Goal: Task Accomplishment & Management: Manage account settings

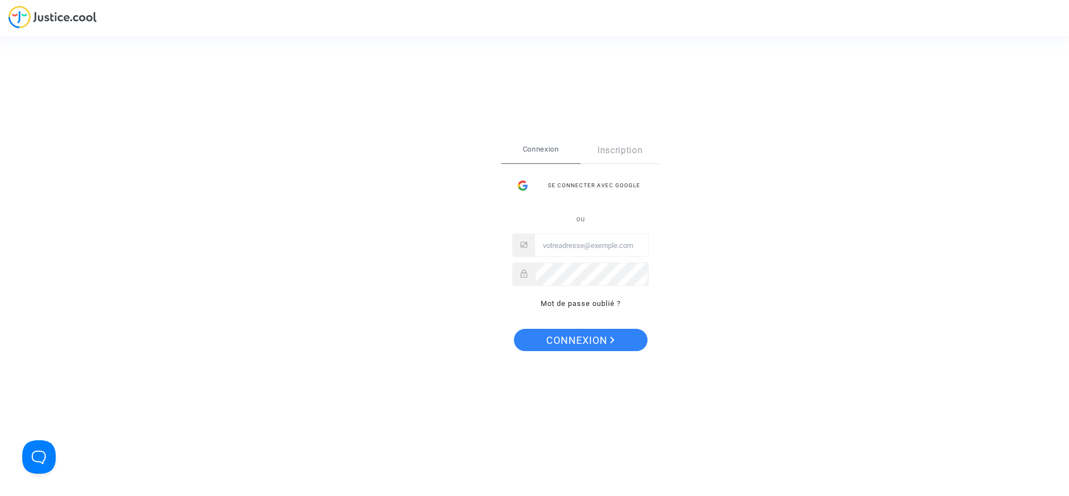
type input "noemie@pitcher-avocat.fr"
click at [557, 334] on span "Connexion" at bounding box center [580, 340] width 68 height 23
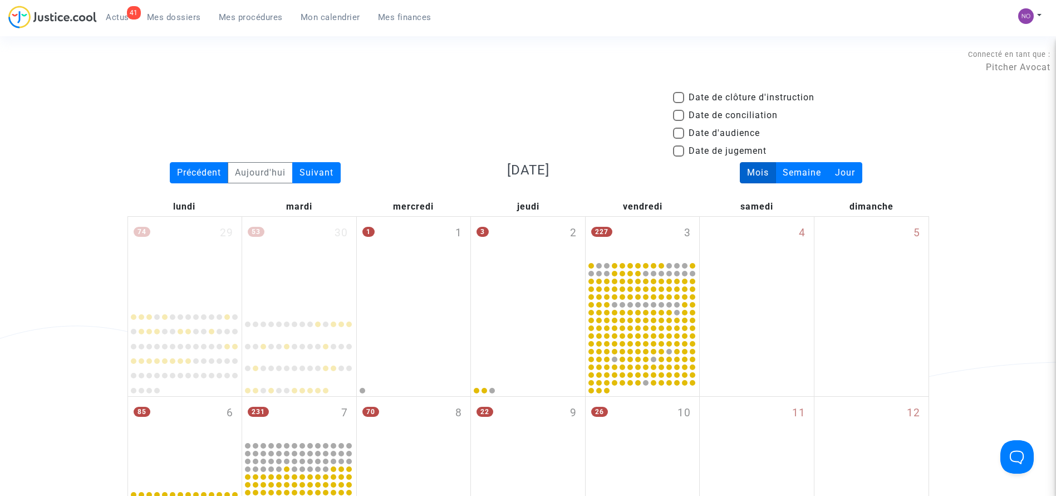
click at [241, 20] on span "Mes procédures" at bounding box center [251, 17] width 64 height 10
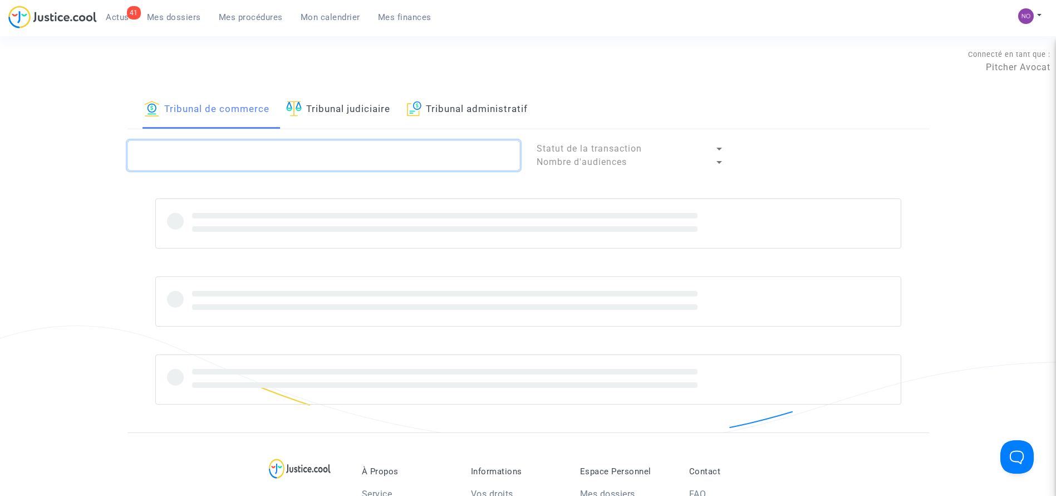
click at [324, 148] on textarea at bounding box center [324, 155] width 393 height 30
paste textarea "LS-250313-F3A7"
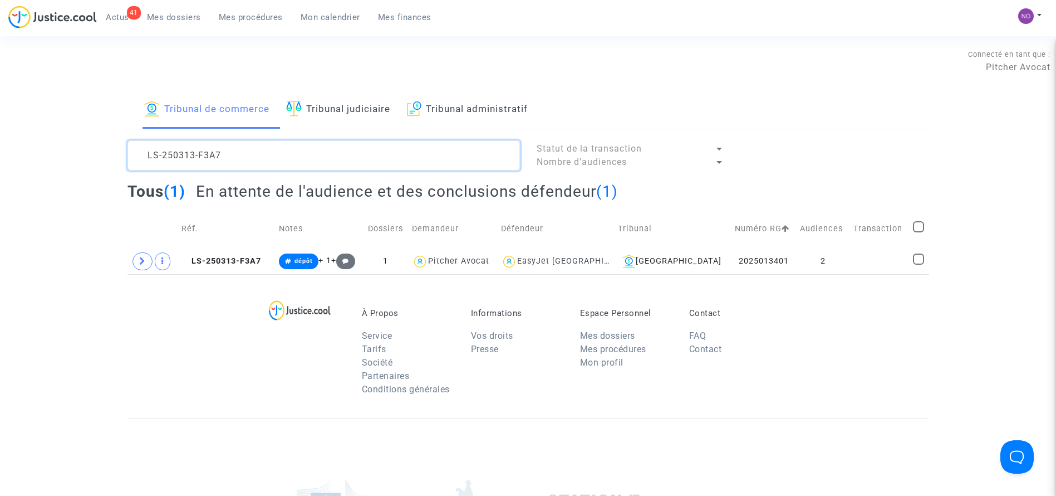
type textarea "LS-250313-F3A7"
click at [850, 268] on td at bounding box center [880, 261] width 60 height 26
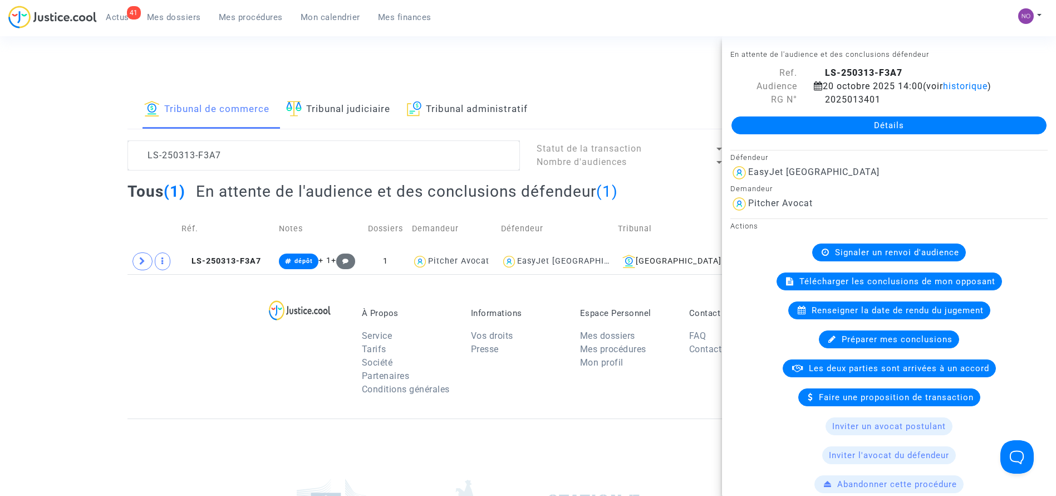
click at [871, 119] on link "Détails" at bounding box center [889, 125] width 315 height 18
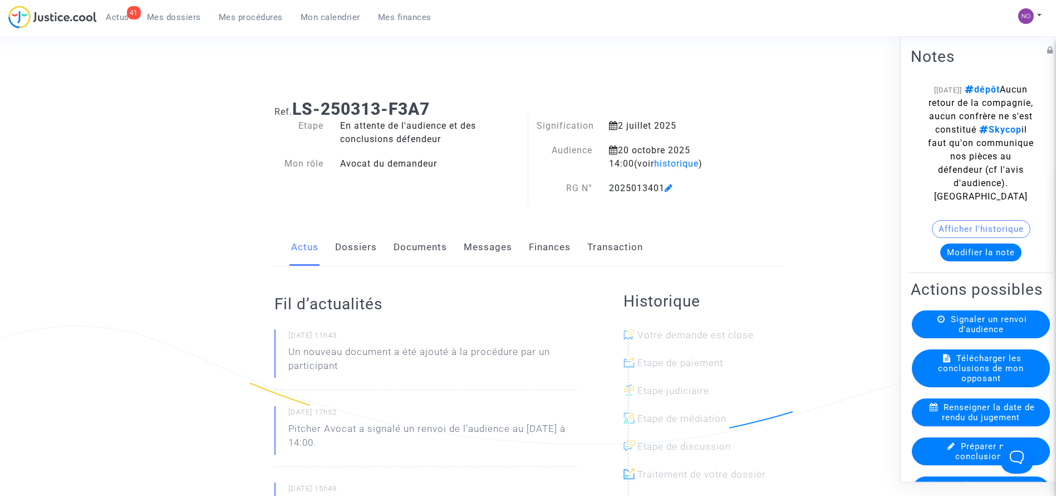
click at [422, 240] on link "Documents" at bounding box center [420, 247] width 53 height 37
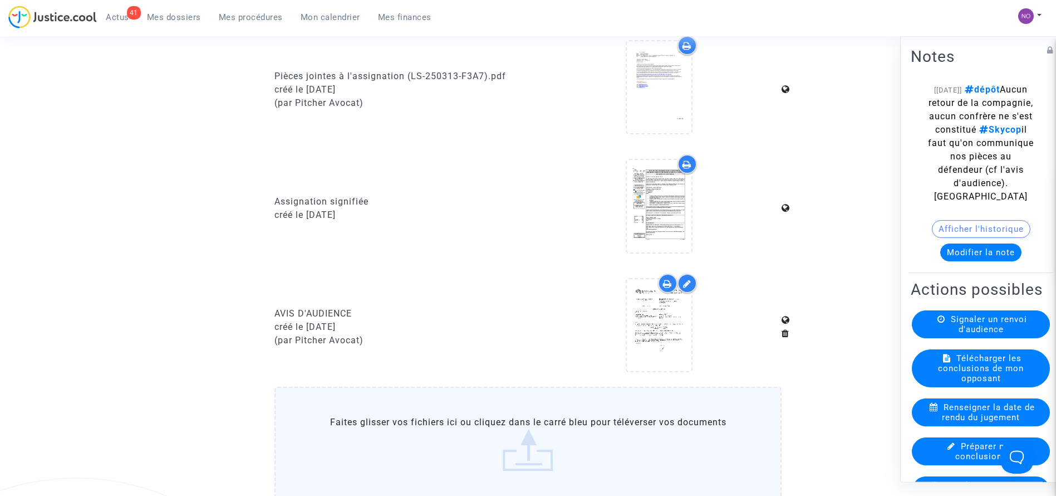
scroll to position [1016, 0]
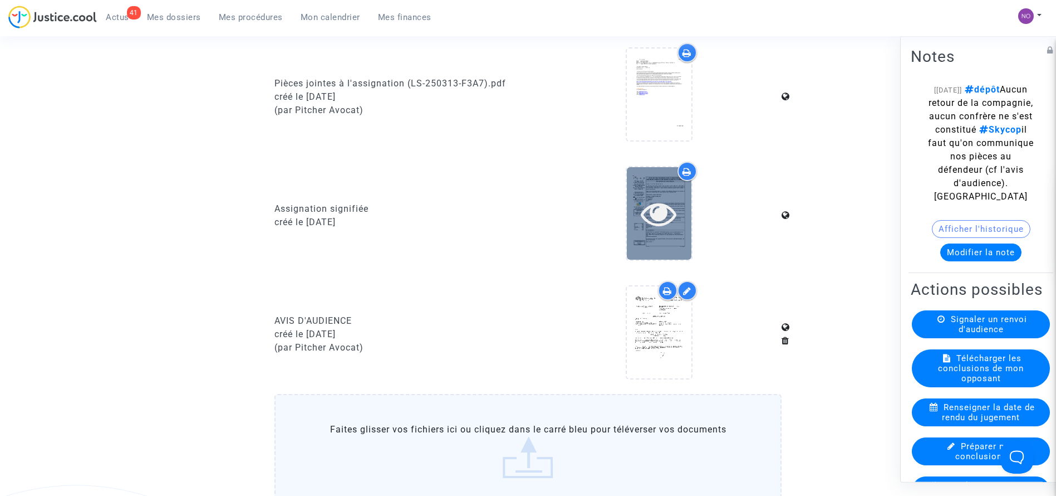
click at [661, 204] on icon at bounding box center [659, 213] width 36 height 36
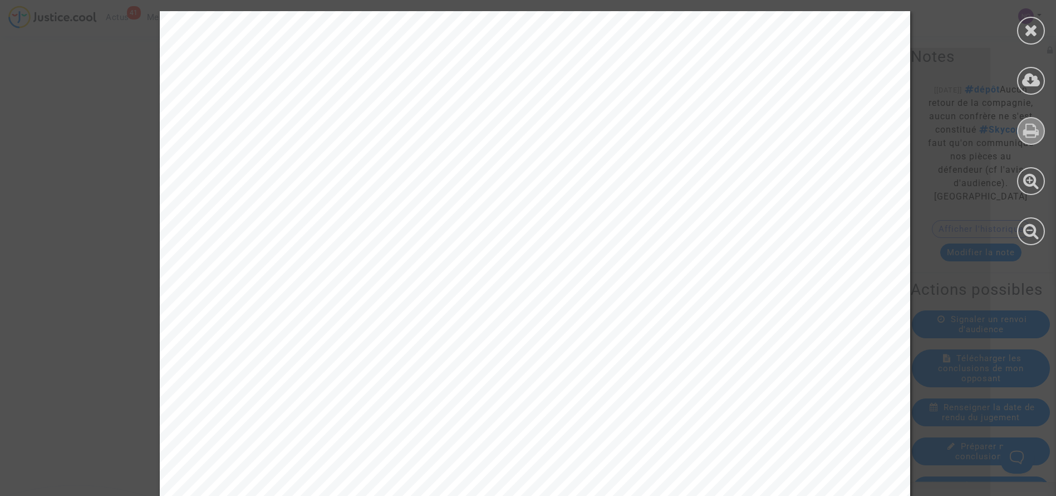
click at [1031, 129] on icon at bounding box center [1032, 130] width 16 height 17
click at [1024, 37] on div at bounding box center [1031, 31] width 28 height 28
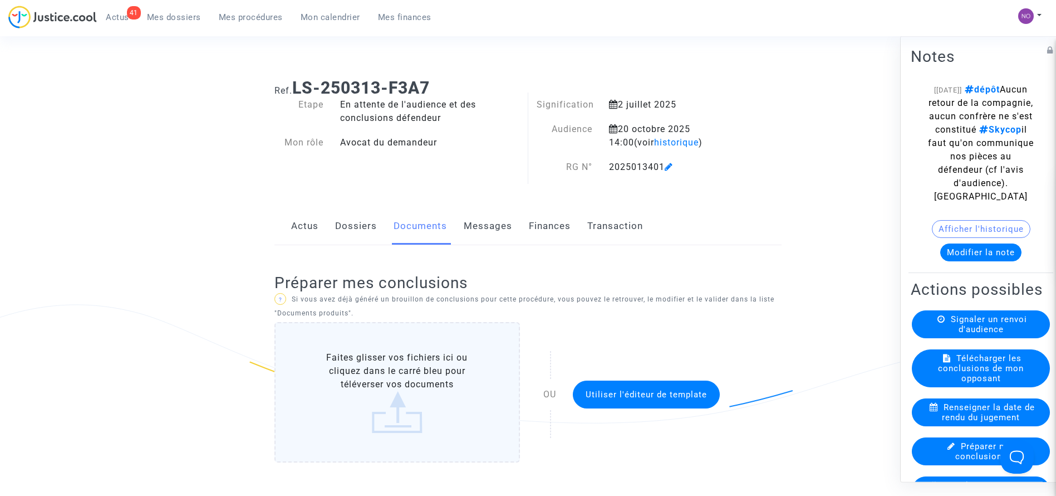
scroll to position [0, 0]
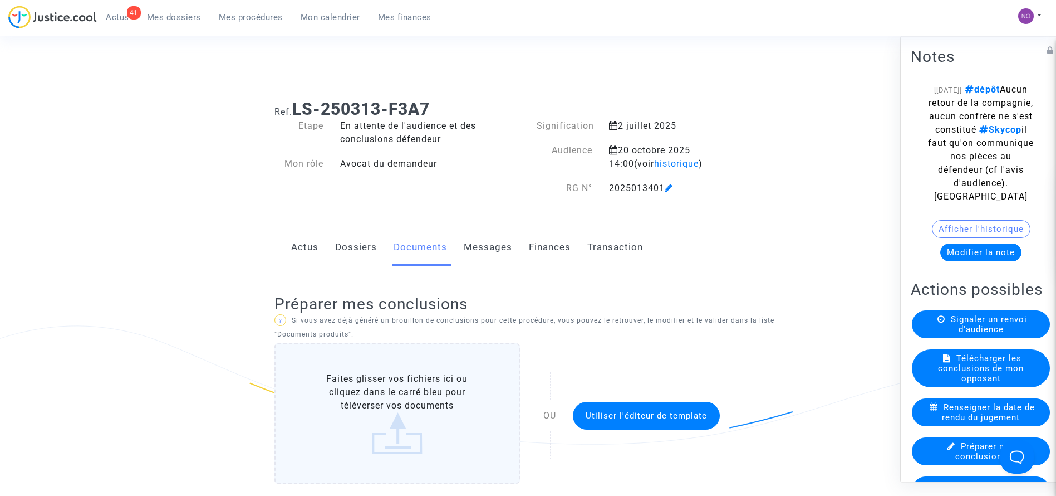
click at [356, 238] on link "Dossiers" at bounding box center [356, 247] width 42 height 37
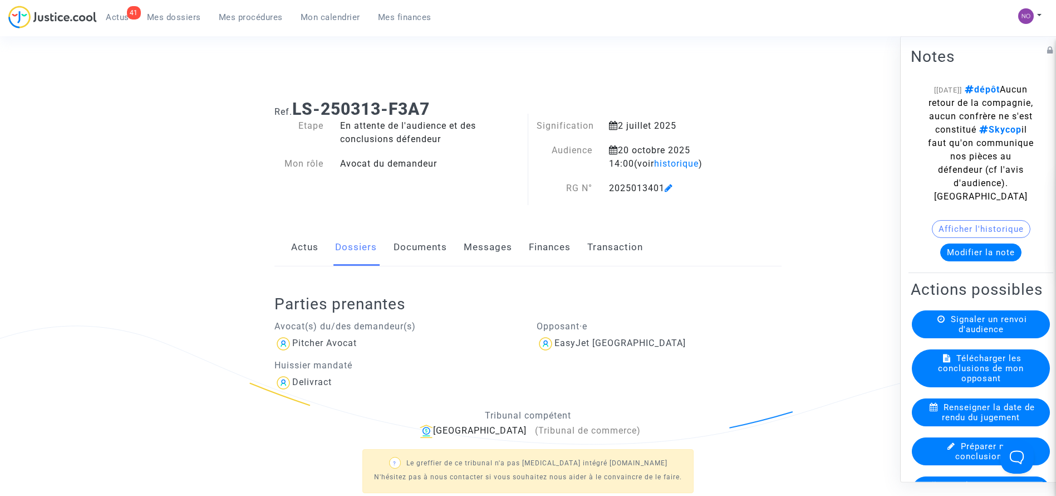
click at [435, 251] on link "Documents" at bounding box center [420, 247] width 53 height 37
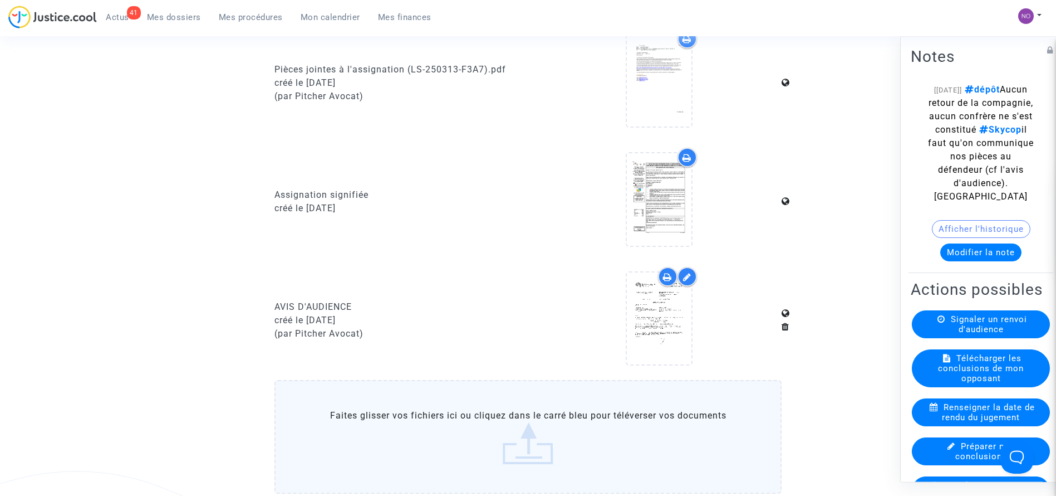
scroll to position [1027, 0]
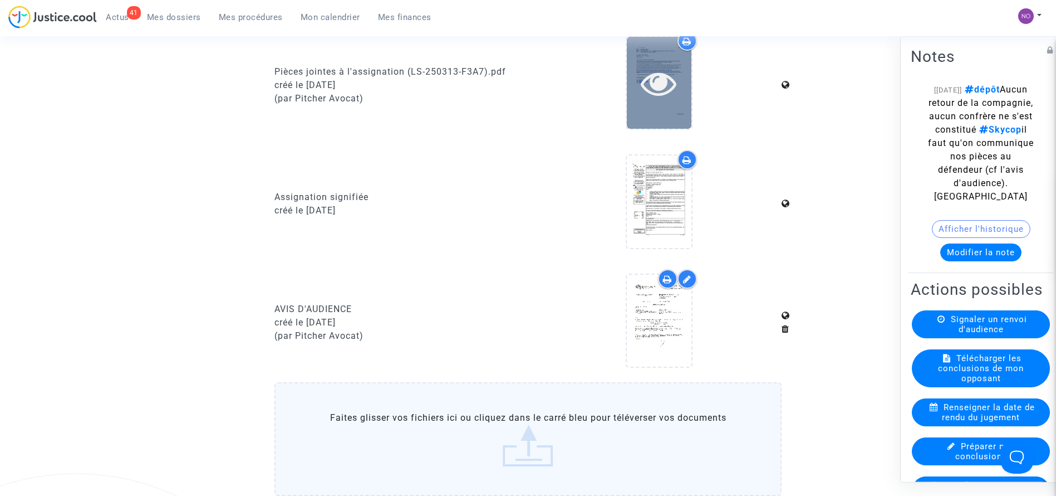
click at [655, 84] on icon at bounding box center [659, 83] width 36 height 36
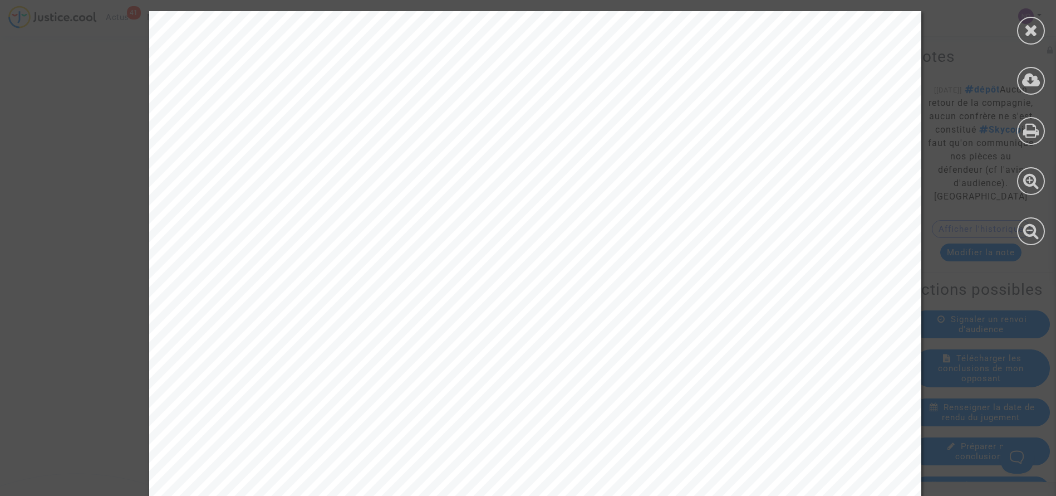
click at [1019, 139] on div at bounding box center [1031, 128] width 50 height 256
click at [1033, 133] on icon at bounding box center [1032, 130] width 16 height 17
click at [1038, 39] on div at bounding box center [1031, 31] width 28 height 28
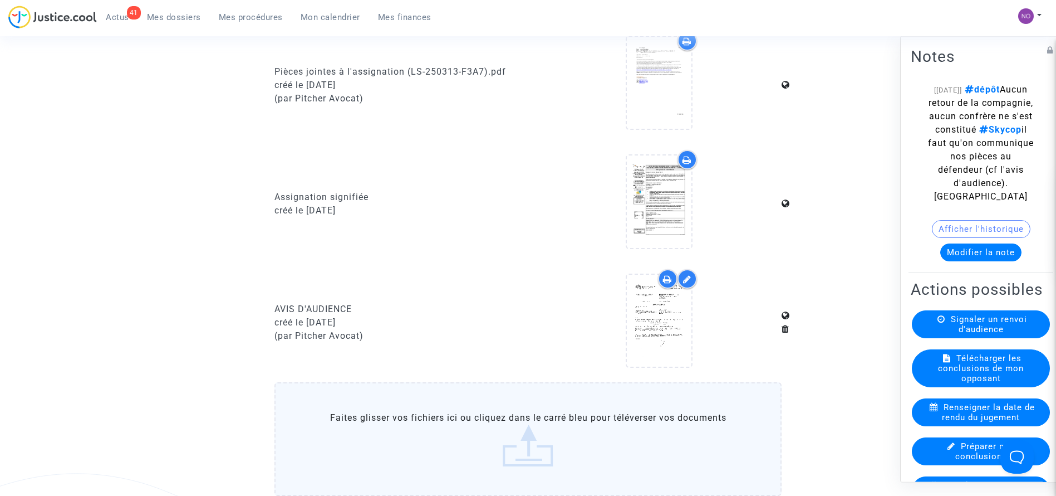
click at [955, 261] on button "Modifier la note" at bounding box center [981, 252] width 81 height 18
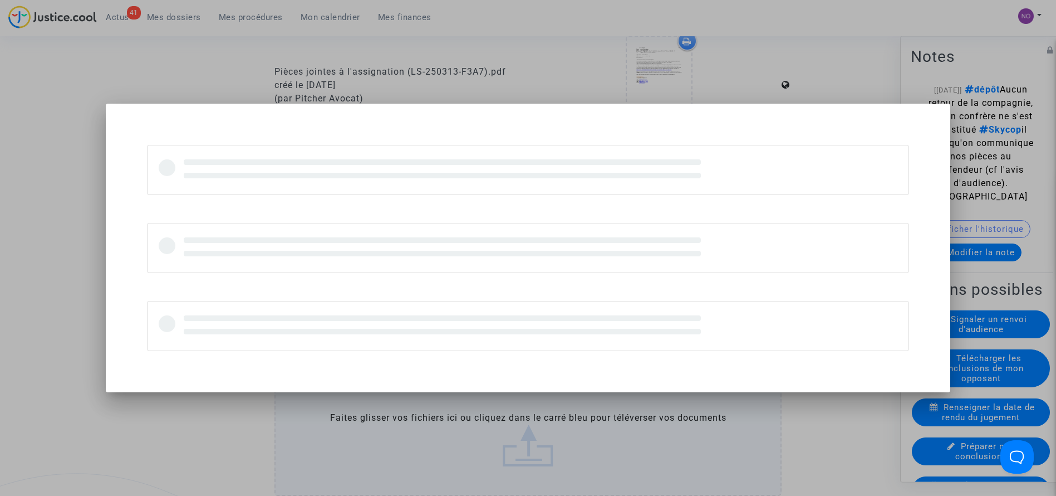
scroll to position [0, 0]
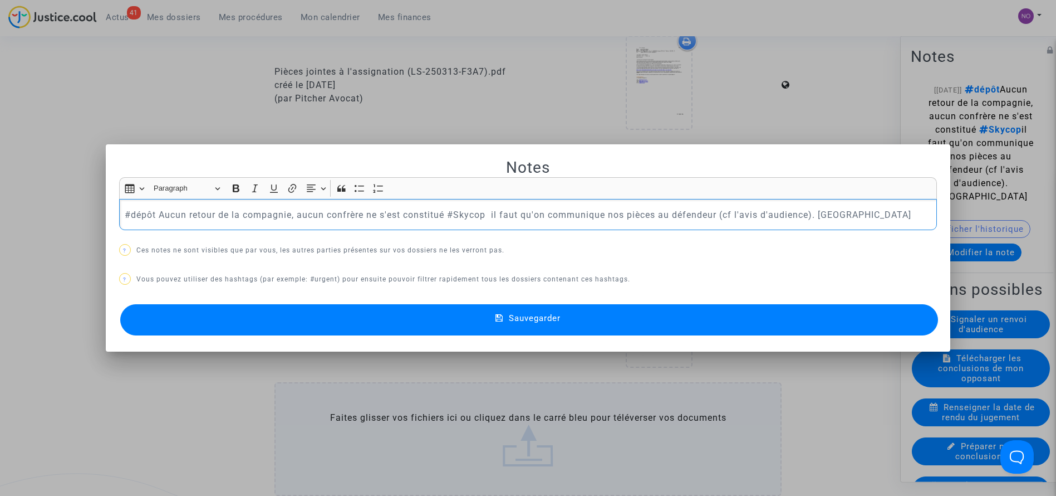
click at [119, 212] on div "#dépôt Aucun retour de la compagnie, aucun confrère ne s'est constitué #Skycop …" at bounding box center [528, 214] width 819 height 31
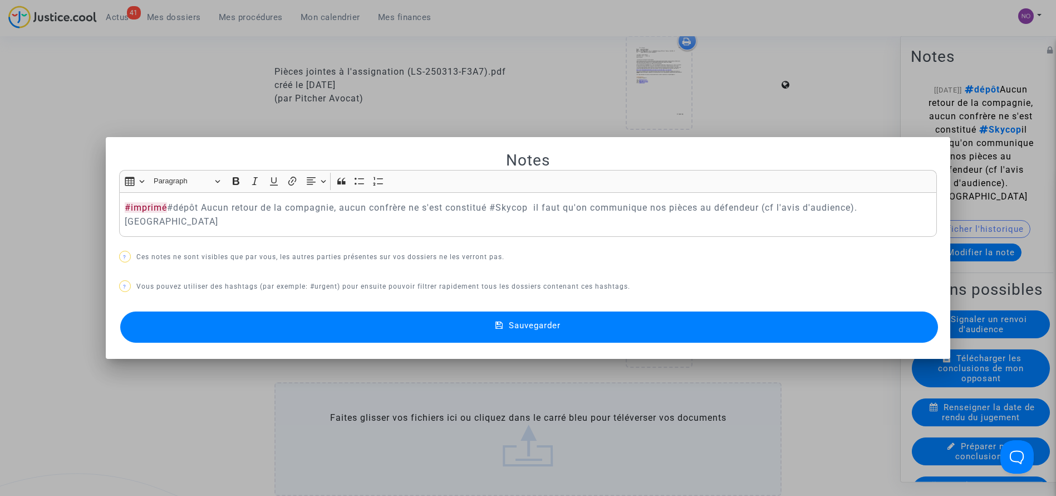
click at [389, 312] on button "Sauvegarder" at bounding box center [529, 326] width 819 height 31
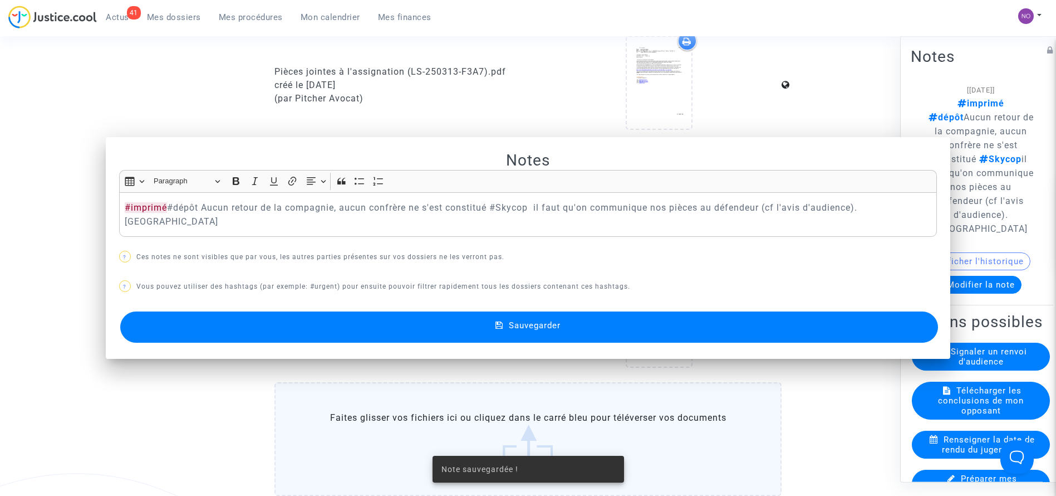
scroll to position [1027, 0]
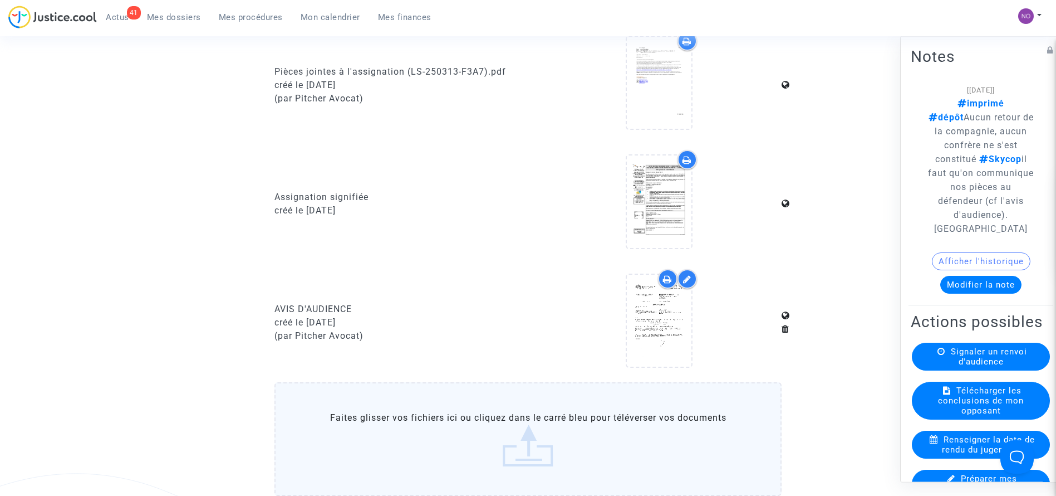
click at [244, 14] on span "Mes procédures" at bounding box center [251, 17] width 64 height 10
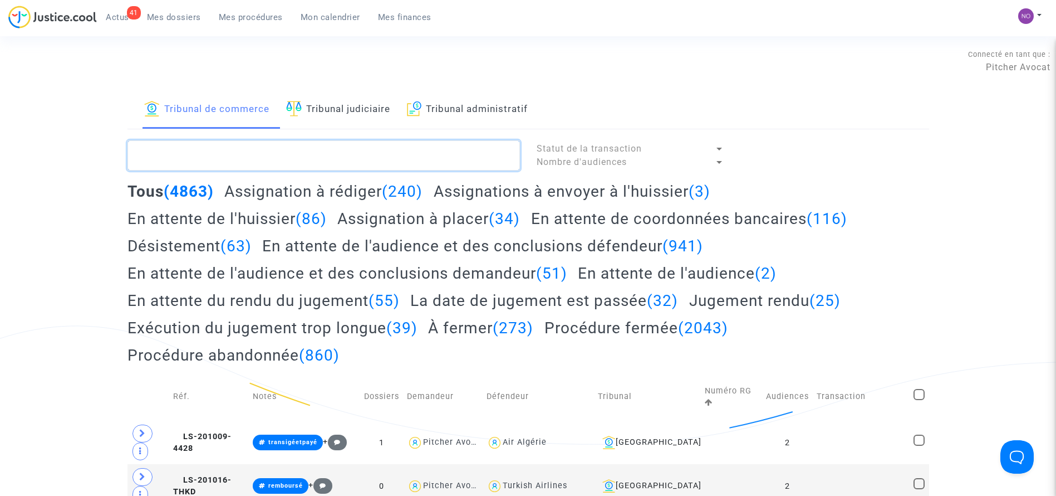
click at [280, 152] on textarea at bounding box center [324, 155] width 393 height 30
paste textarea "LS-250313-MR8R"
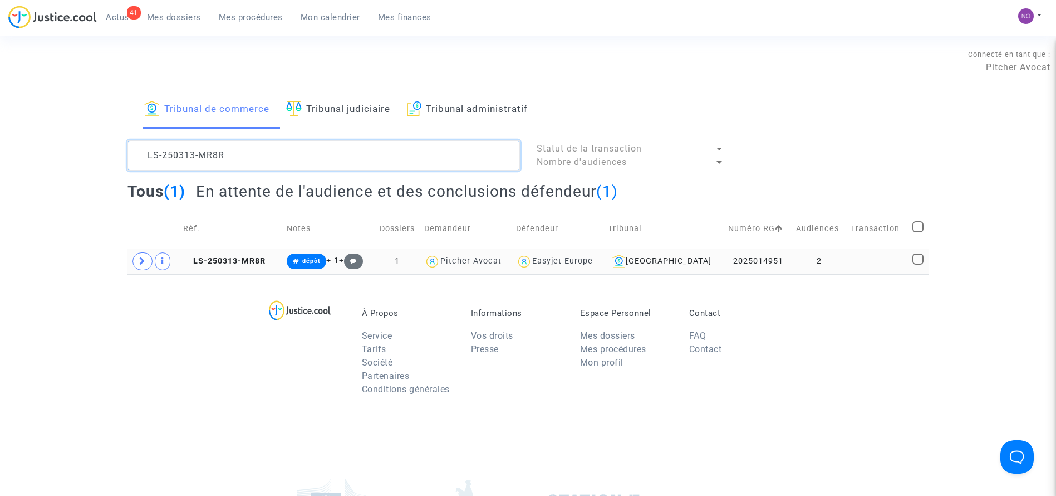
type textarea "LS-250313-MR8R"
click at [804, 257] on td "2" at bounding box center [819, 261] width 55 height 26
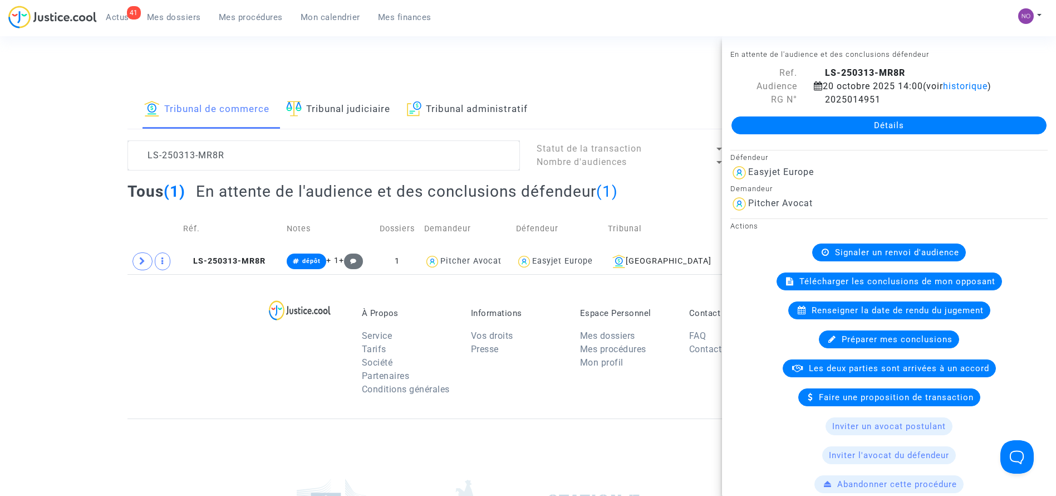
click at [875, 123] on link "Détails" at bounding box center [889, 125] width 315 height 18
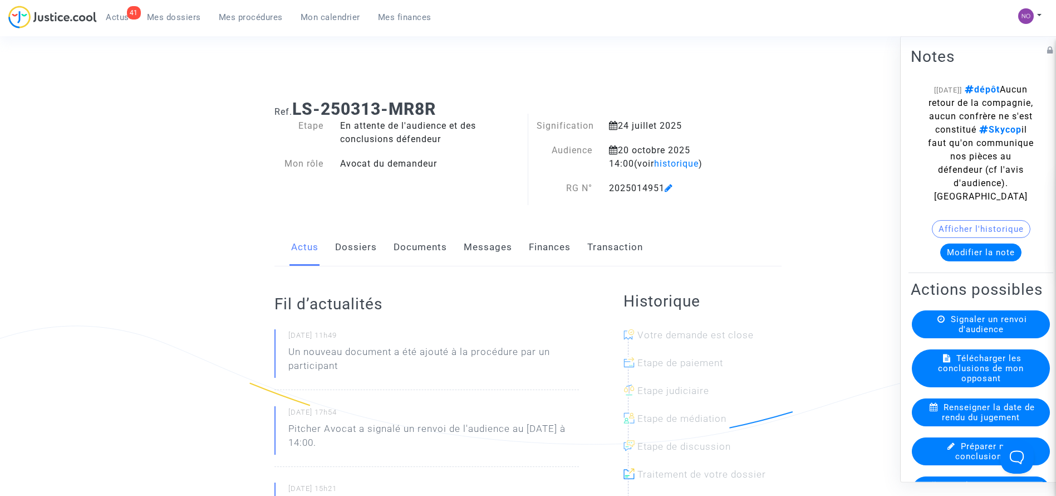
click at [413, 246] on link "Documents" at bounding box center [420, 247] width 53 height 37
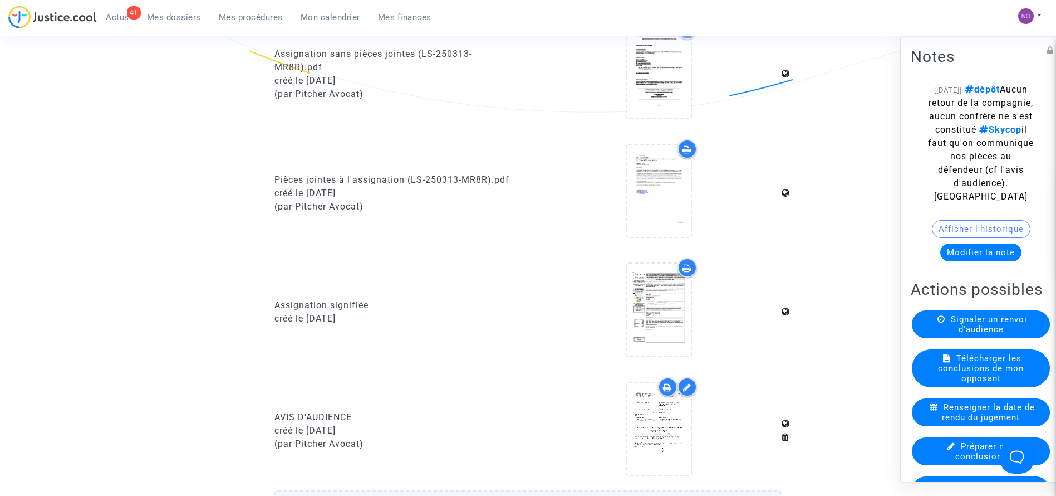
scroll to position [924, 0]
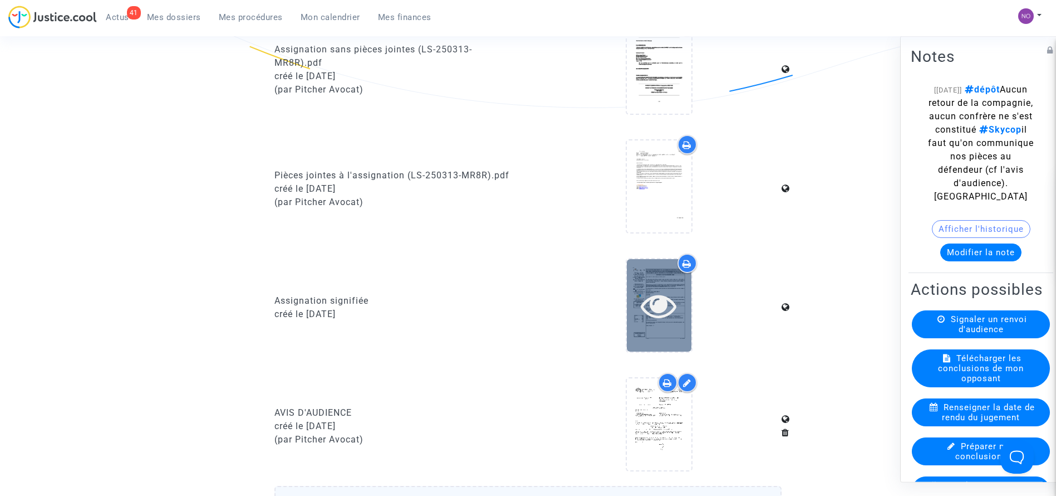
click at [652, 317] on icon at bounding box center [659, 305] width 36 height 36
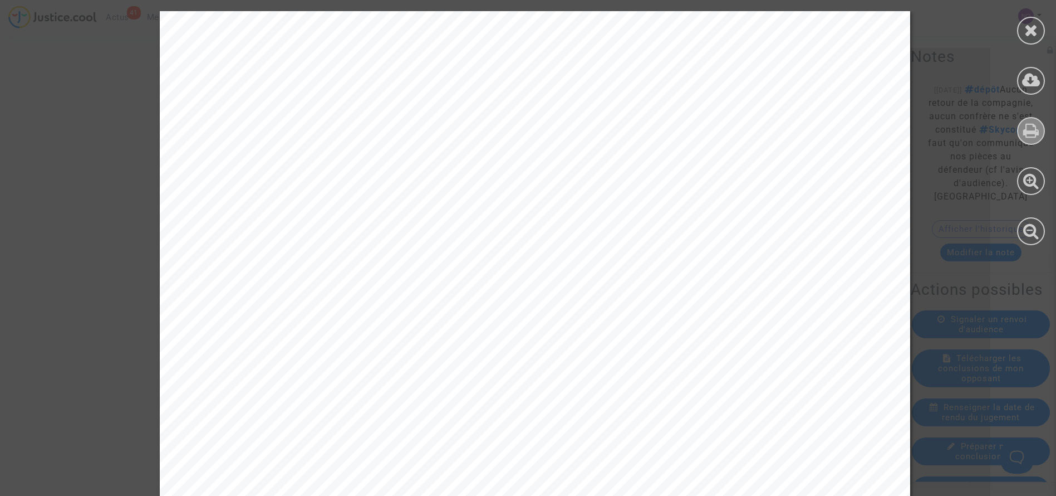
click at [1025, 137] on icon at bounding box center [1032, 130] width 16 height 17
click at [1030, 28] on icon at bounding box center [1032, 30] width 14 height 17
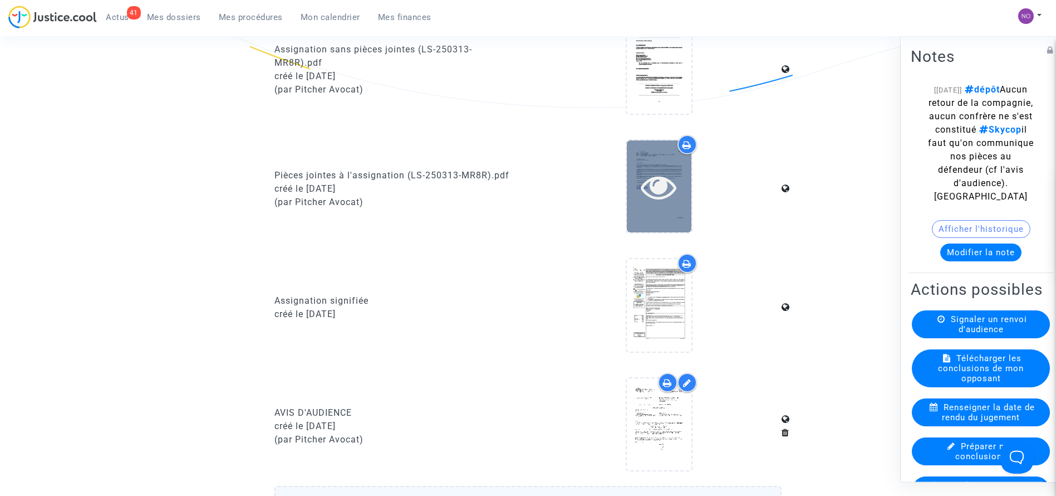
click at [633, 163] on div at bounding box center [659, 186] width 65 height 92
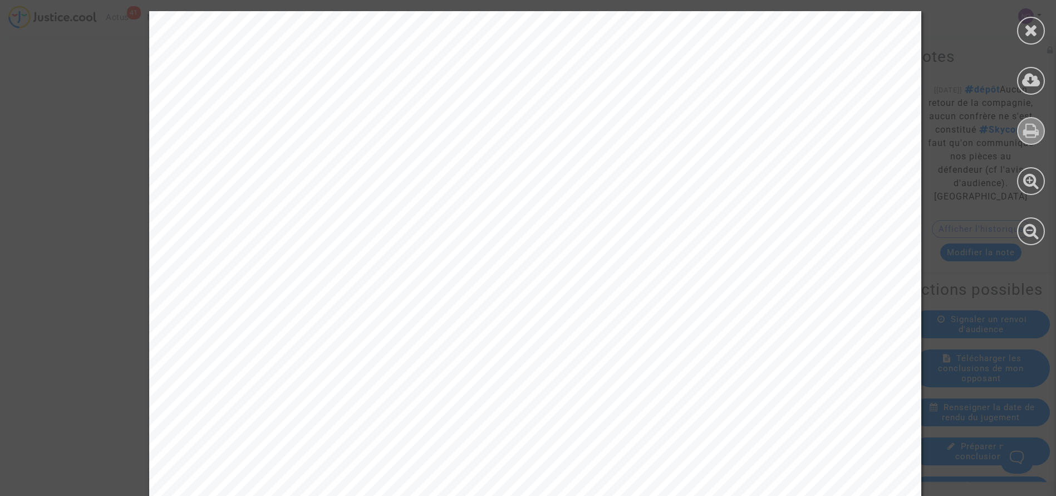
click at [1039, 131] on icon at bounding box center [1032, 130] width 16 height 17
click at [1027, 18] on div at bounding box center [1031, 31] width 28 height 28
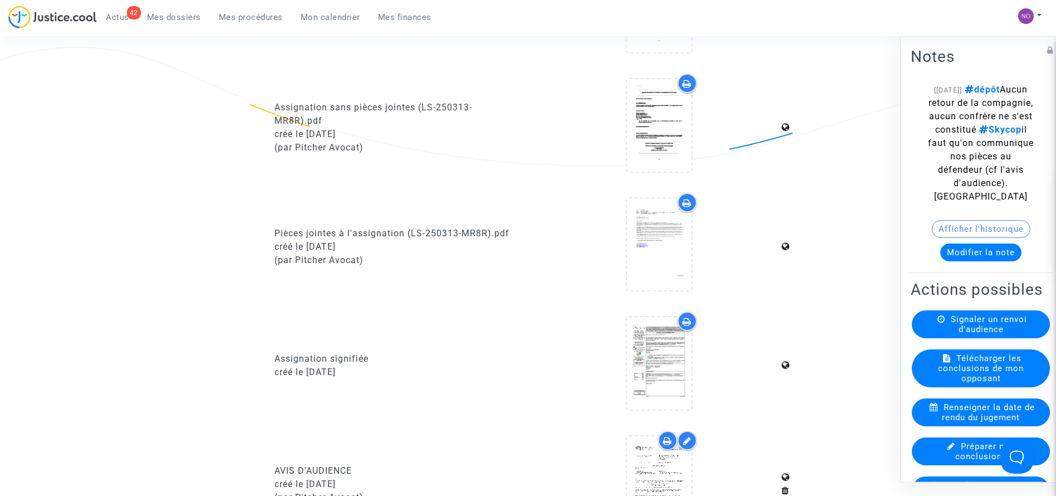
scroll to position [864, 0]
click at [993, 257] on button "Modifier la note" at bounding box center [981, 252] width 81 height 18
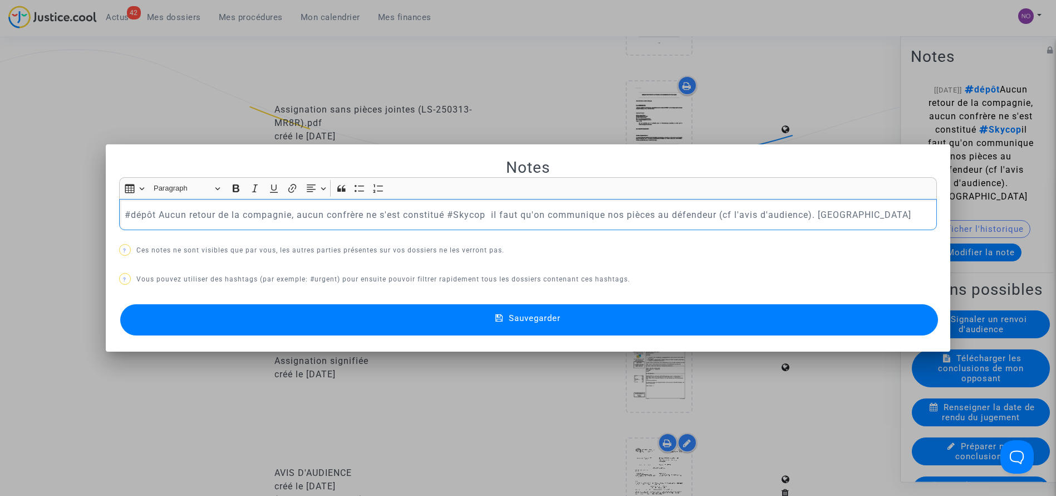
scroll to position [0, 0]
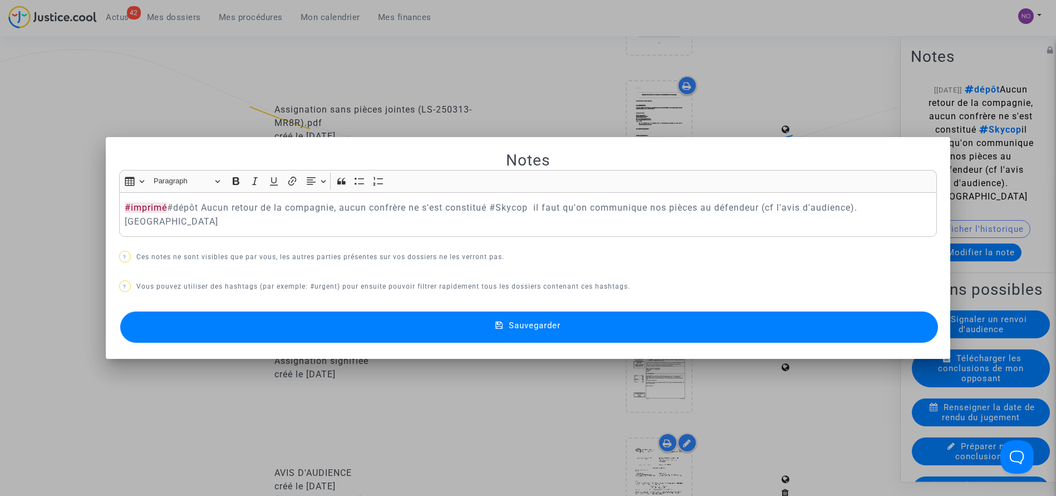
click at [433, 322] on button "Sauvegarder" at bounding box center [529, 326] width 819 height 31
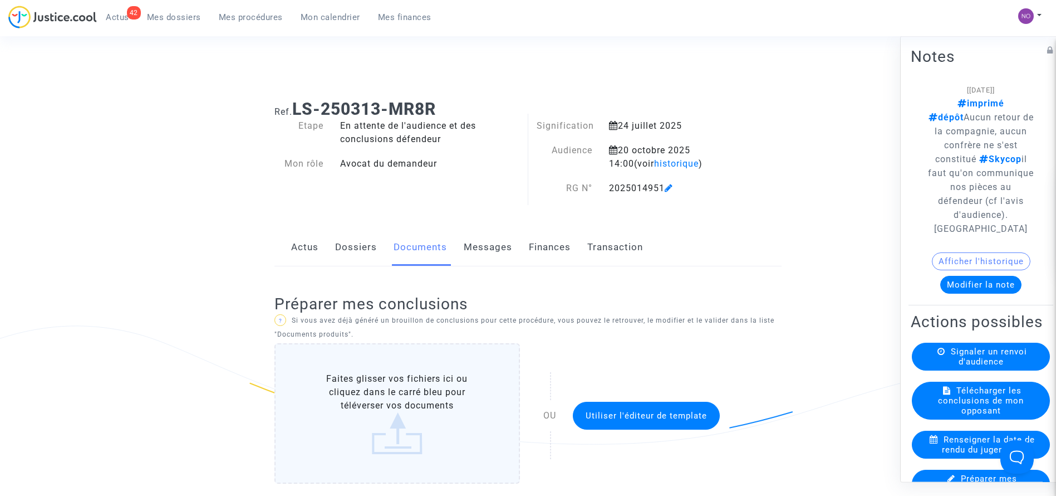
click at [354, 252] on link "Dossiers" at bounding box center [356, 247] width 42 height 37
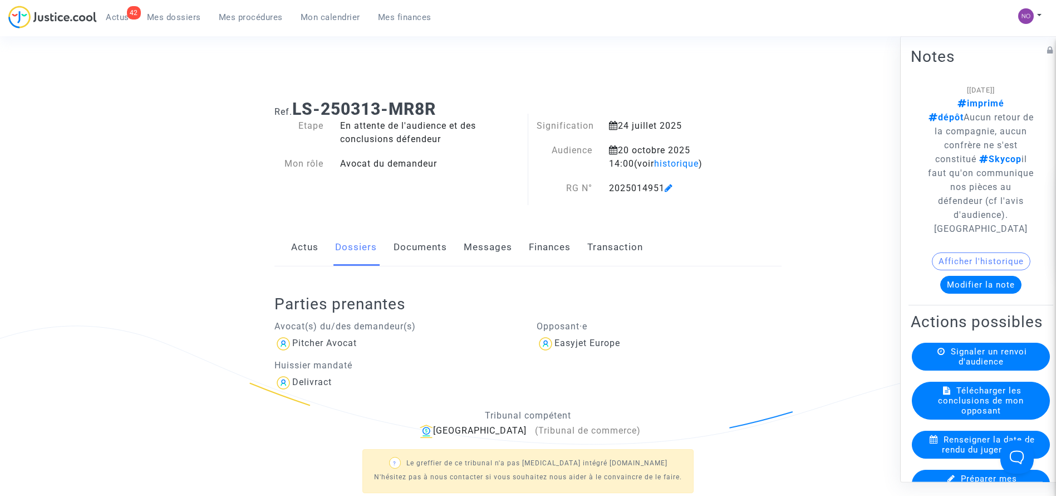
click at [244, 11] on link "Mes procédures" at bounding box center [251, 17] width 82 height 17
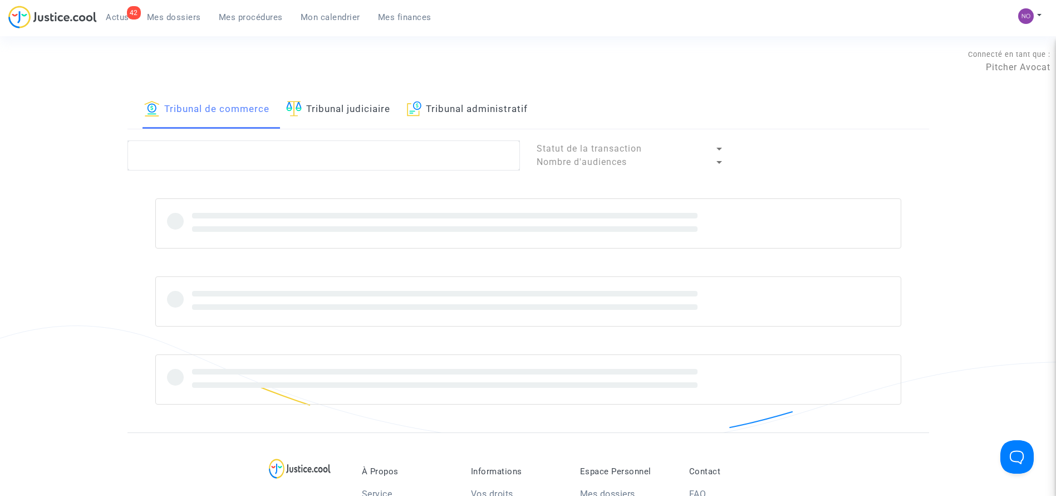
click at [344, 104] on link "Tribunal judiciaire" at bounding box center [338, 110] width 104 height 38
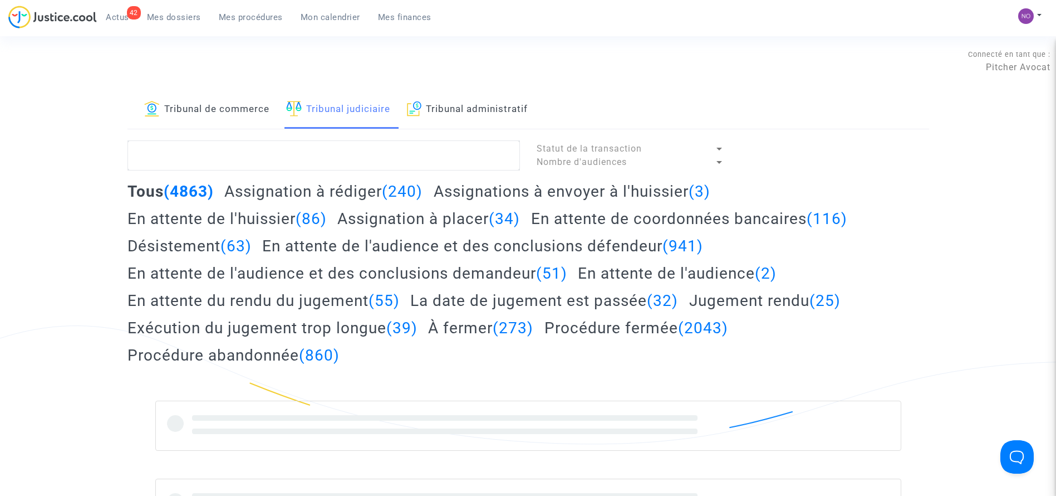
click at [221, 119] on link "Tribunal de commerce" at bounding box center [206, 110] width 125 height 38
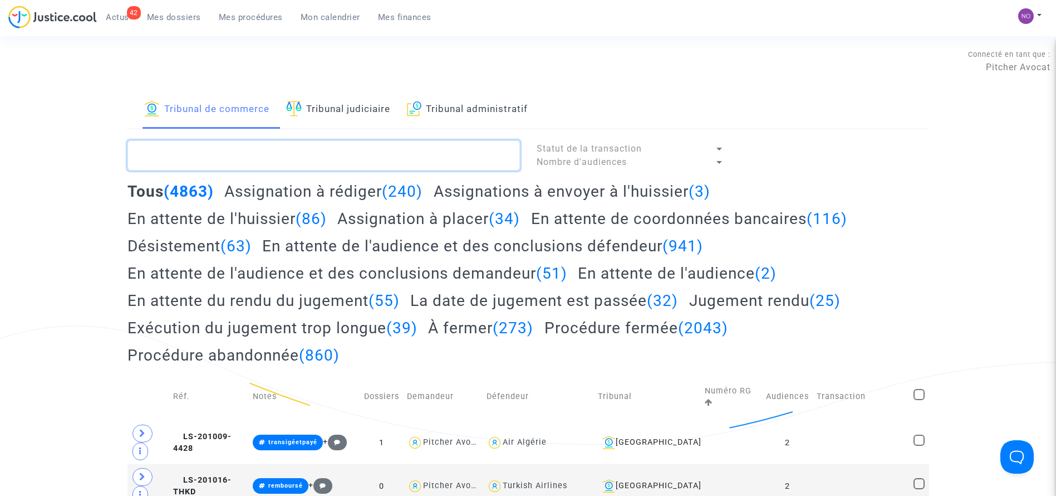
click at [206, 155] on textarea at bounding box center [324, 155] width 393 height 30
paste textarea "LS-250313-6JF4"
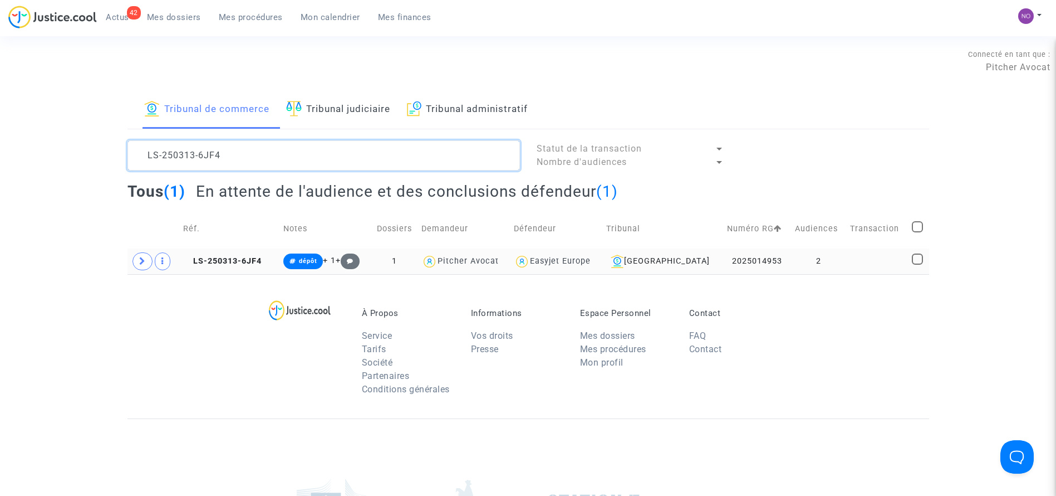
type textarea "LS-250313-6JF4"
click at [841, 262] on td "2" at bounding box center [818, 261] width 55 height 26
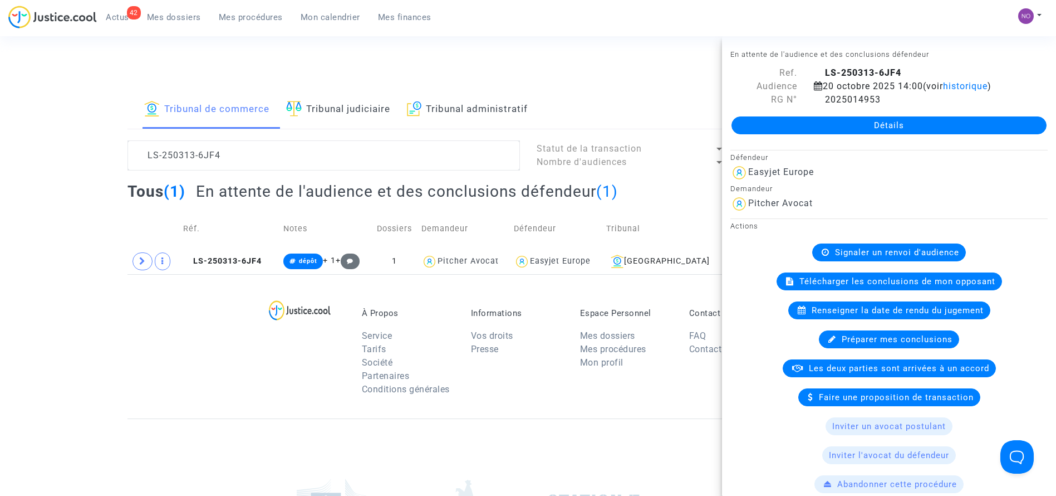
click at [873, 120] on link "Détails" at bounding box center [889, 125] width 315 height 18
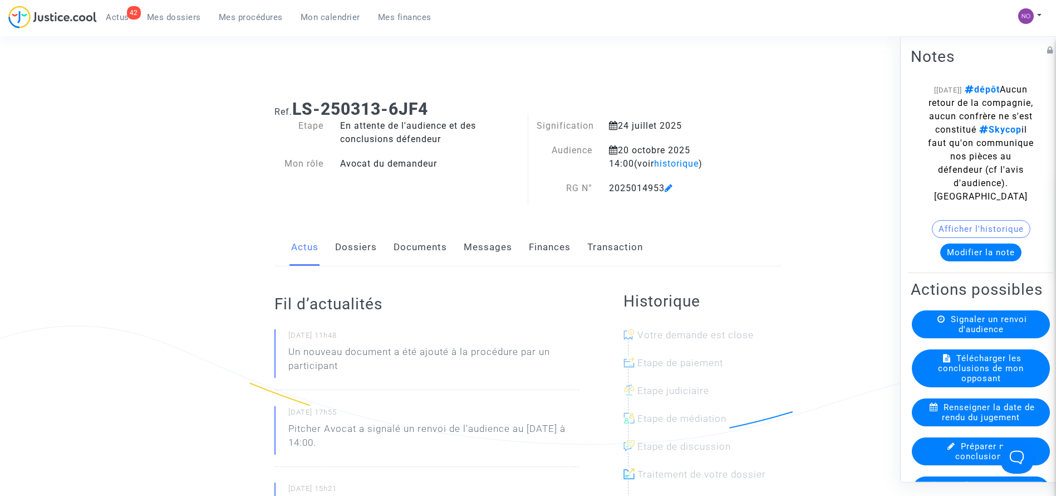
click at [416, 238] on link "Documents" at bounding box center [420, 247] width 53 height 37
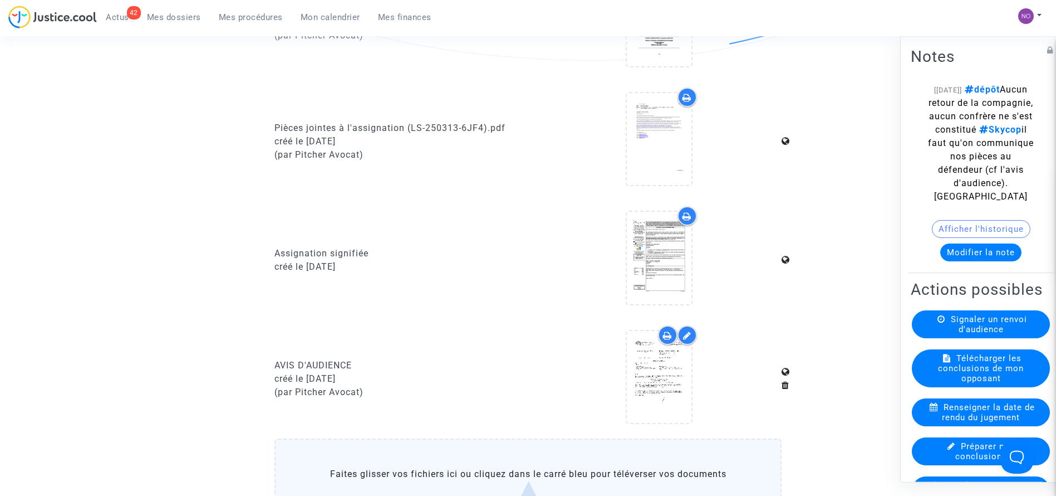
scroll to position [973, 0]
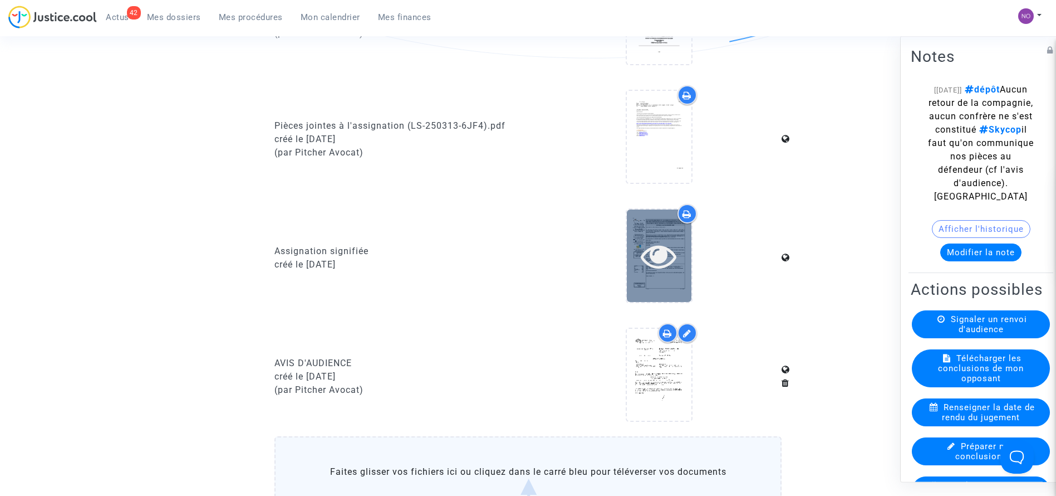
click at [655, 256] on icon at bounding box center [659, 256] width 36 height 36
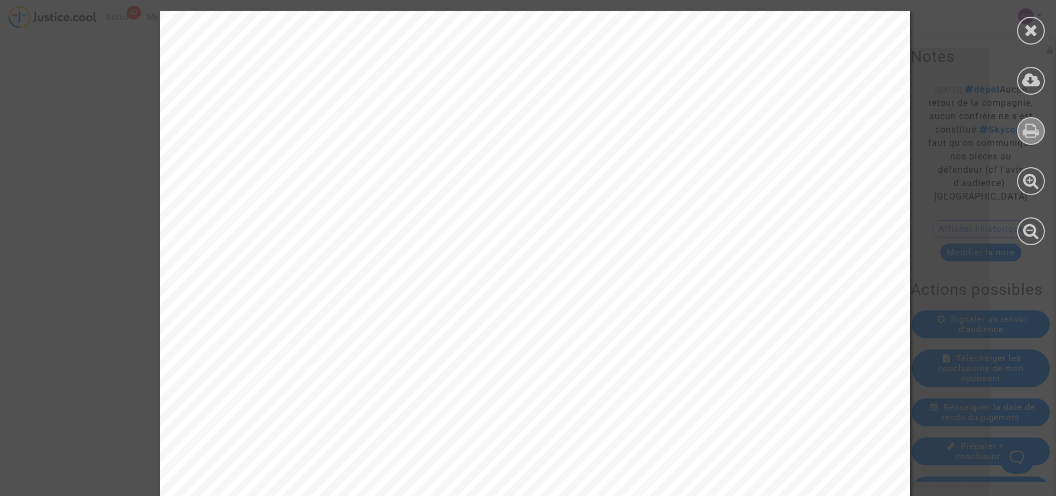
click at [1025, 124] on icon at bounding box center [1032, 130] width 16 height 17
click at [1030, 126] on icon at bounding box center [1032, 130] width 16 height 17
click at [1027, 27] on icon at bounding box center [1032, 30] width 14 height 17
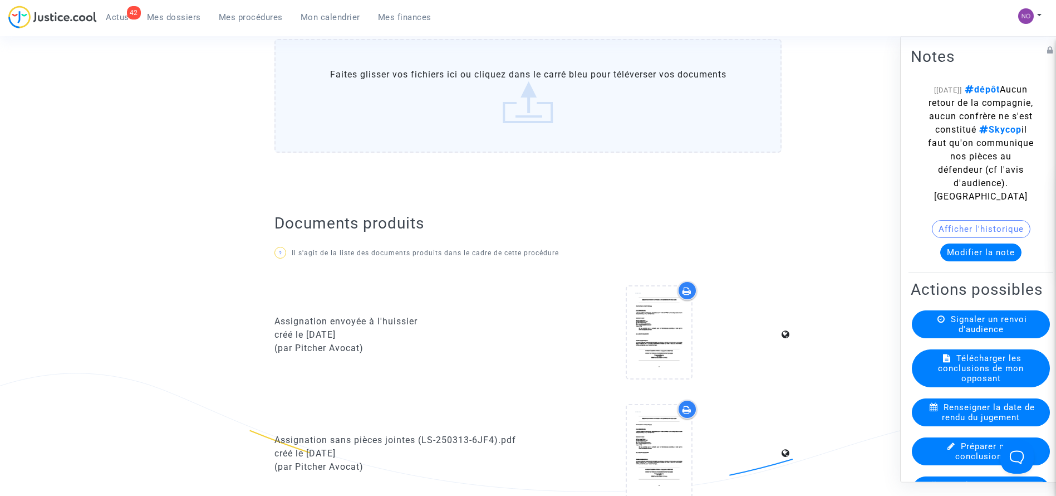
scroll to position [107, 0]
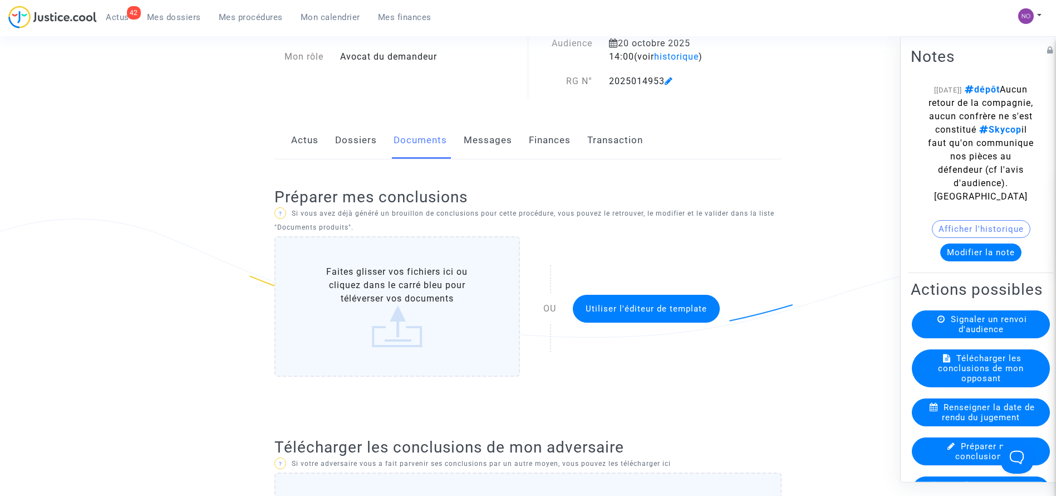
click at [336, 137] on link "Dossiers" at bounding box center [356, 140] width 42 height 37
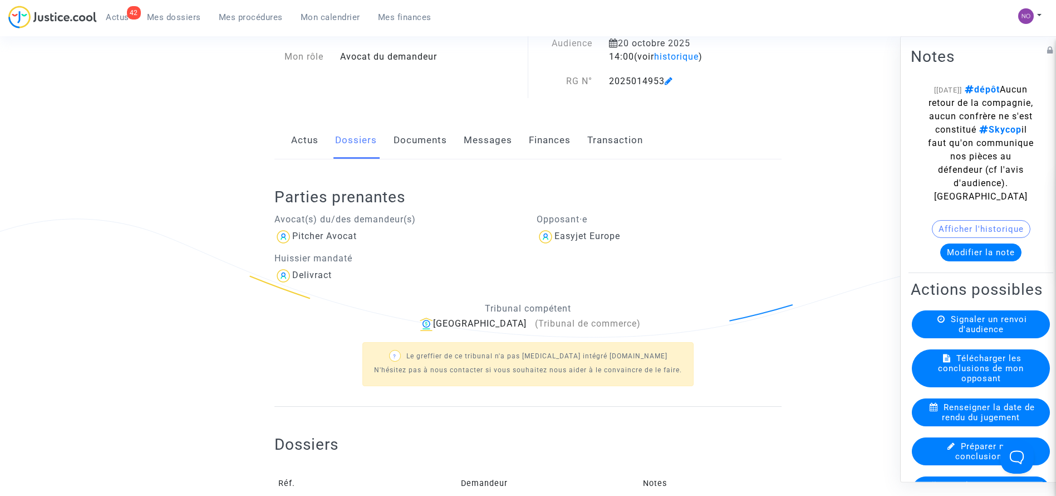
click at [413, 143] on link "Documents" at bounding box center [420, 140] width 53 height 37
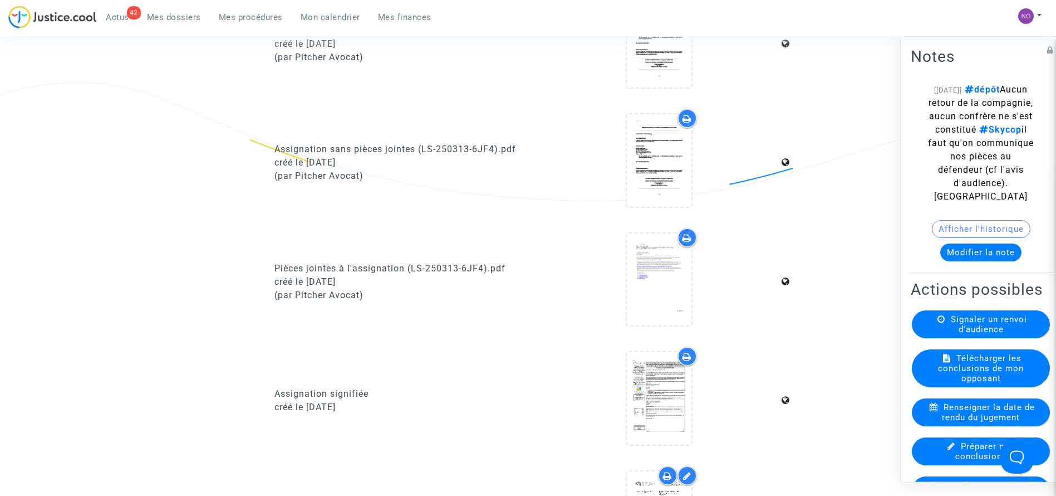
scroll to position [849, 0]
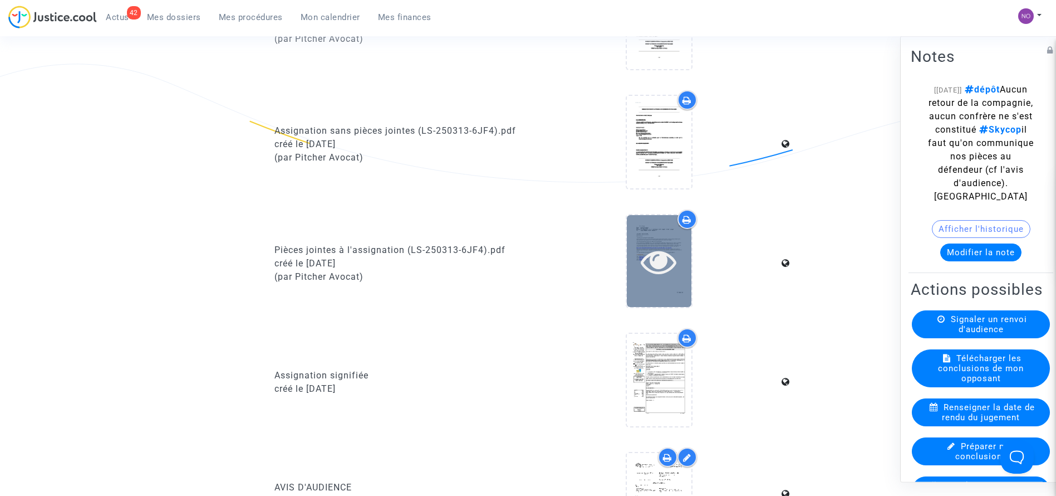
click at [631, 266] on div at bounding box center [659, 261] width 65 height 36
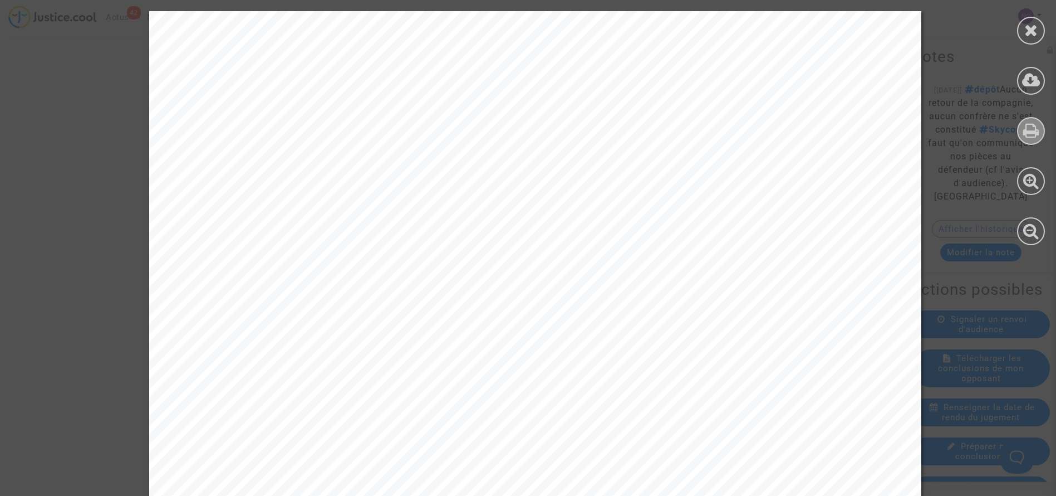
click at [1035, 135] on icon at bounding box center [1032, 130] width 16 height 17
click at [1029, 28] on icon at bounding box center [1032, 30] width 14 height 17
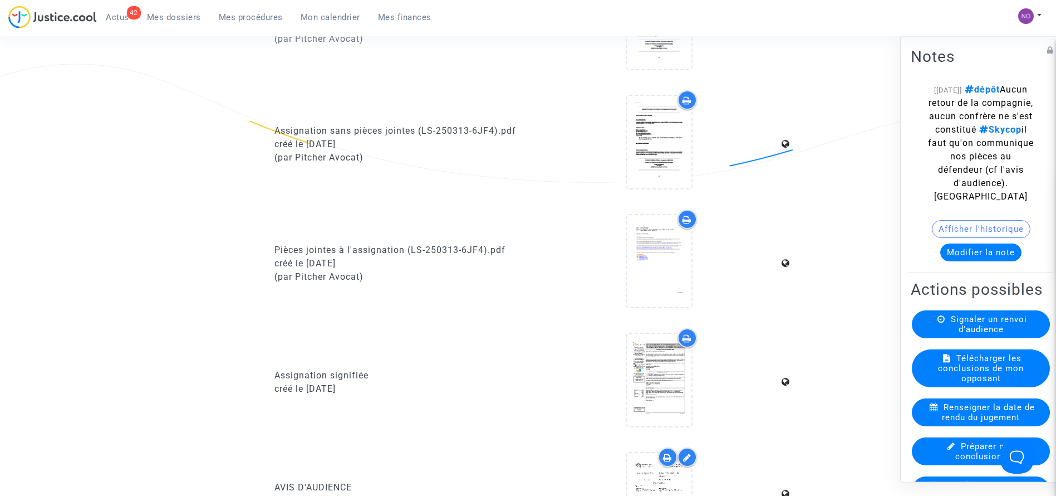
click at [962, 261] on button "Modifier la note" at bounding box center [981, 252] width 81 height 18
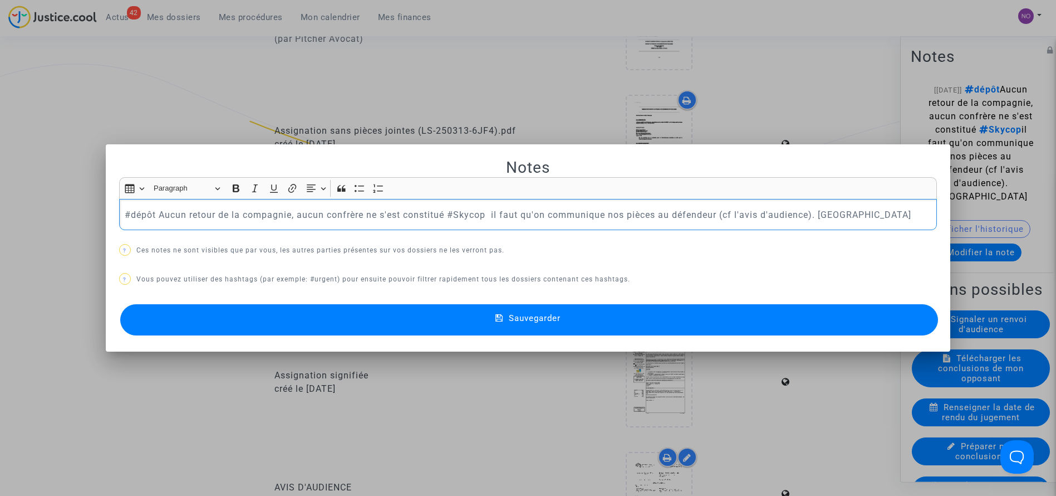
scroll to position [0, 0]
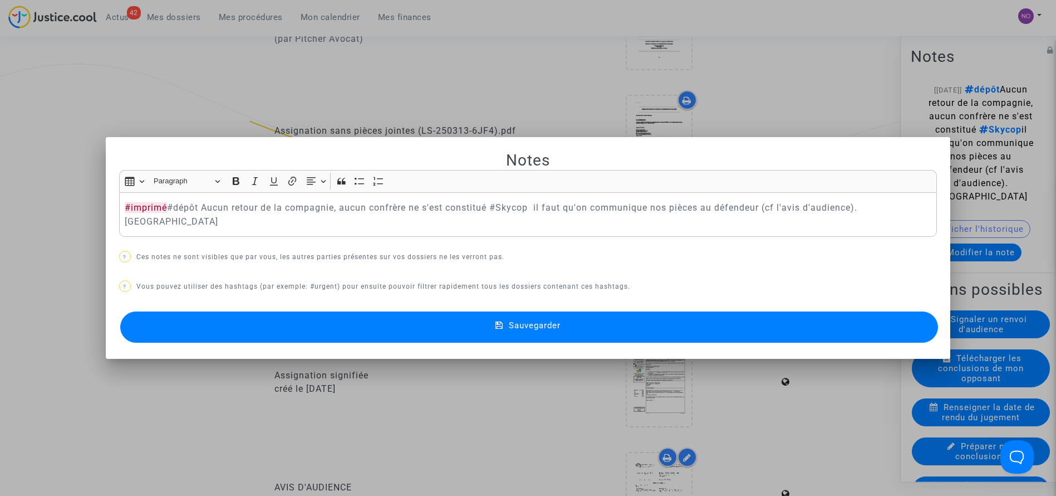
click at [572, 322] on button "Sauvegarder" at bounding box center [529, 326] width 819 height 31
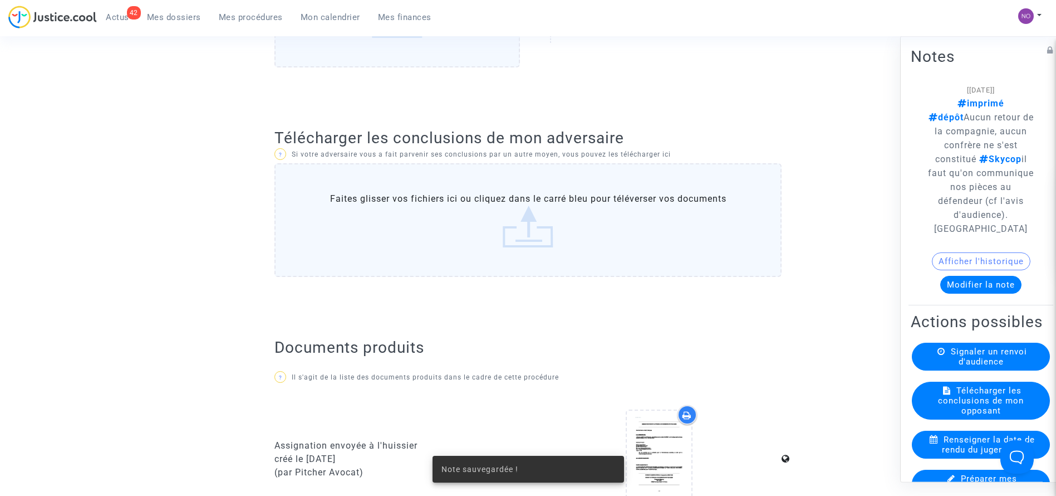
scroll to position [131, 0]
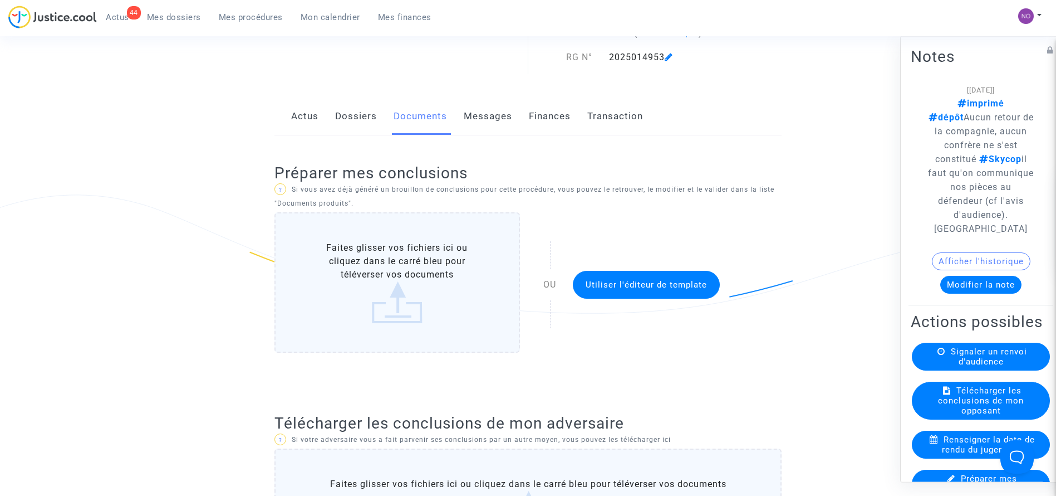
click at [240, 16] on span "Mes procédures" at bounding box center [251, 17] width 64 height 10
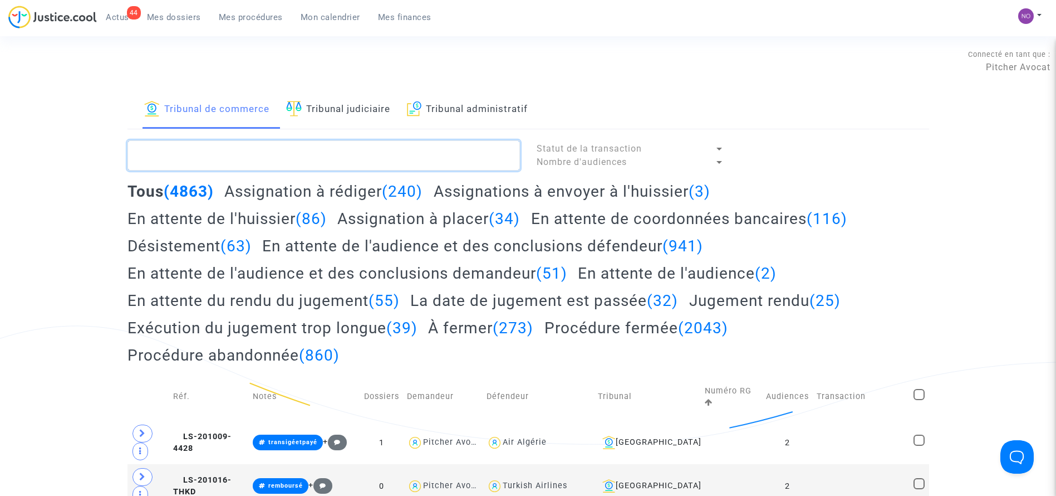
click at [308, 150] on textarea at bounding box center [324, 155] width 393 height 30
paste textarea "LS-250313-HPB2"
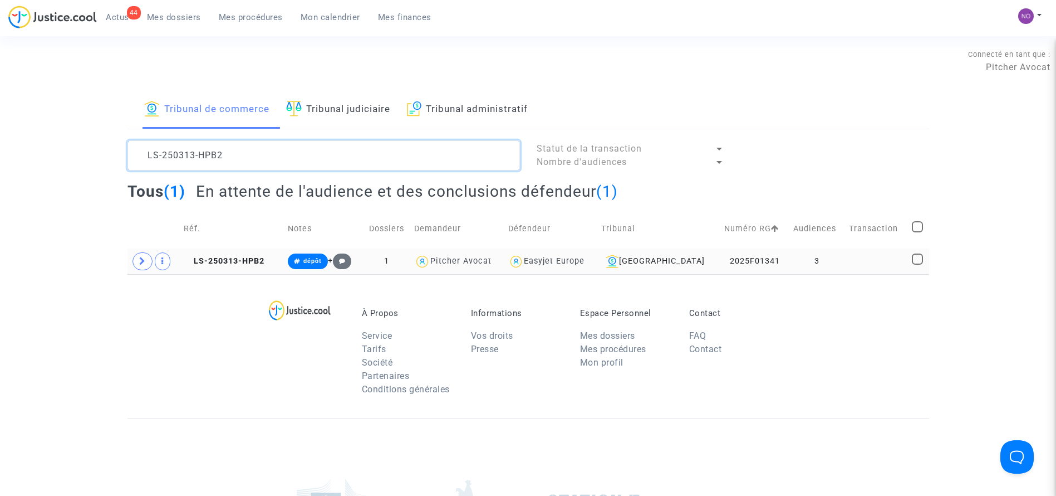
type textarea "LS-250313-HPB2"
click at [814, 263] on td "3" at bounding box center [818, 261] width 56 height 26
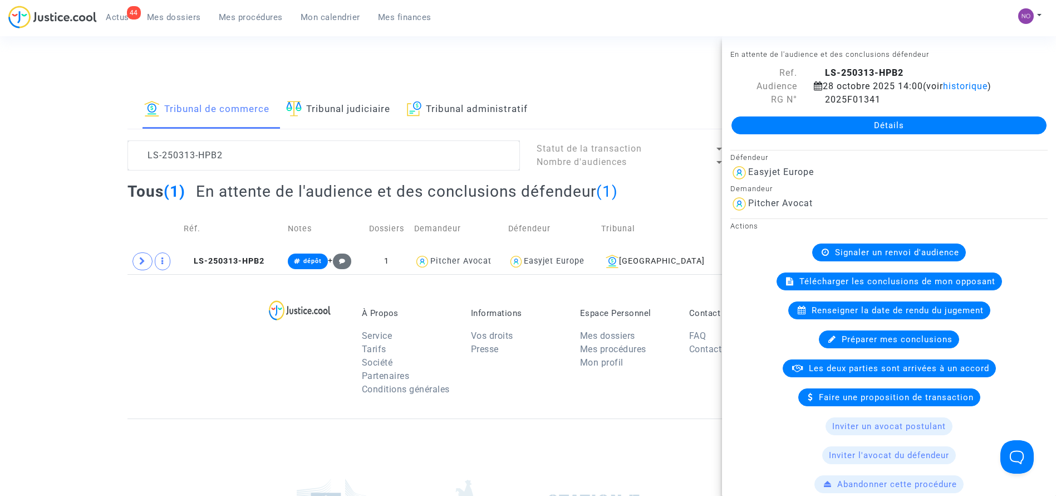
click at [940, 127] on link "Détails" at bounding box center [889, 125] width 315 height 18
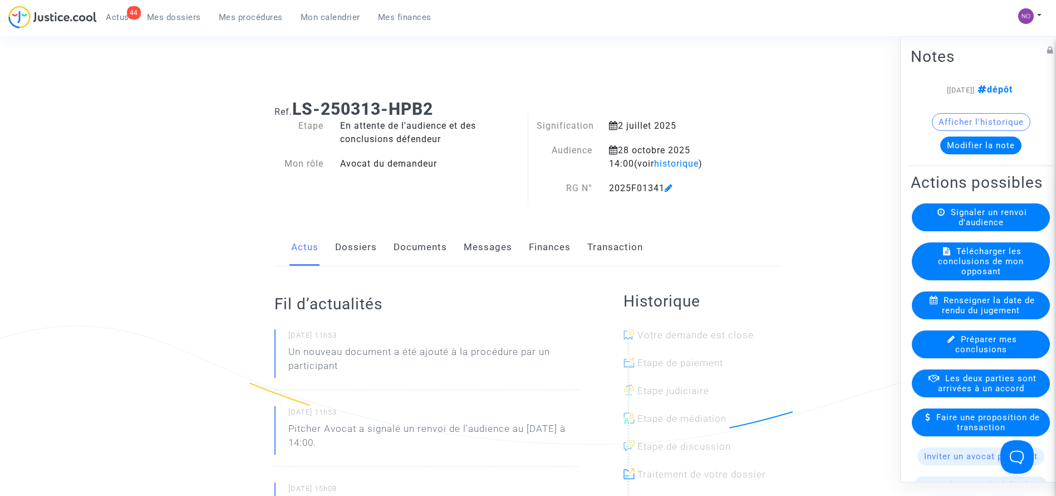
click at [432, 243] on link "Documents" at bounding box center [420, 247] width 53 height 37
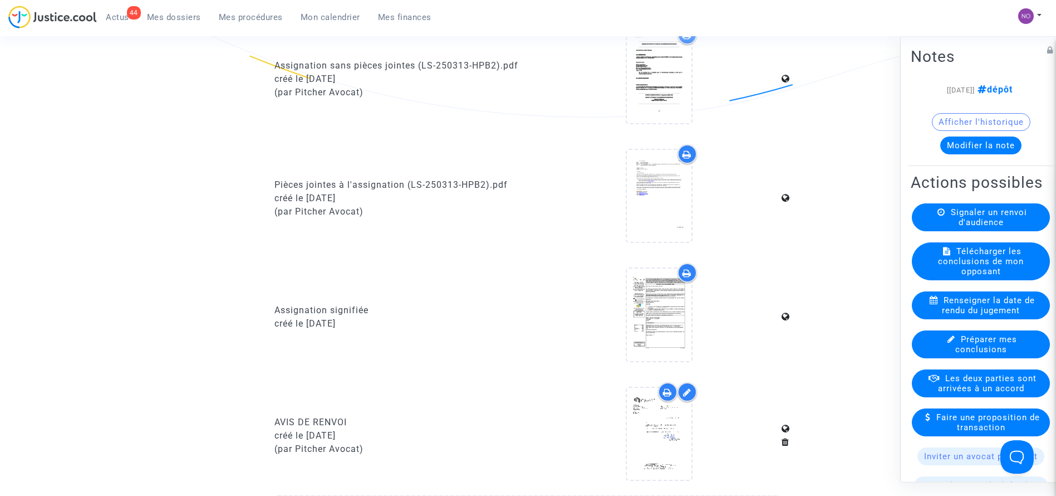
scroll to position [898, 0]
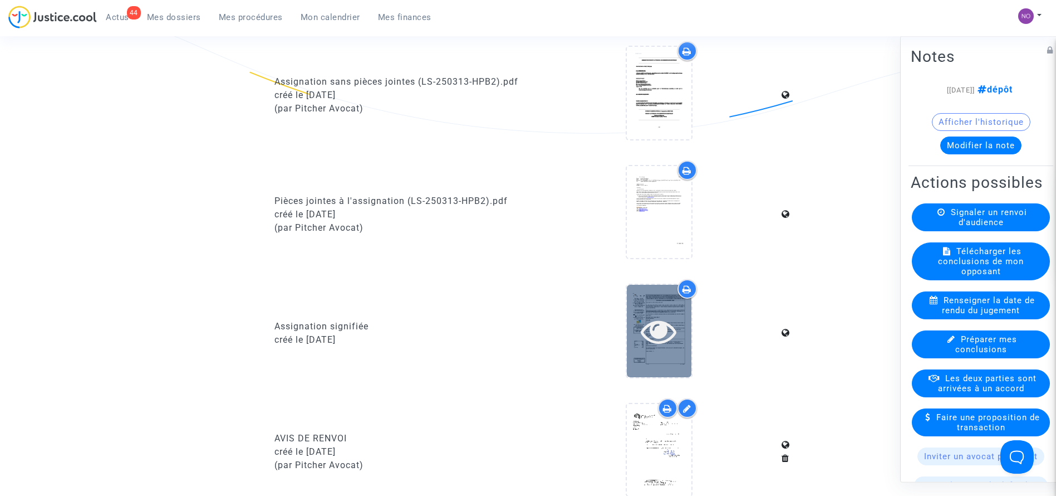
click at [672, 322] on icon at bounding box center [659, 331] width 36 height 36
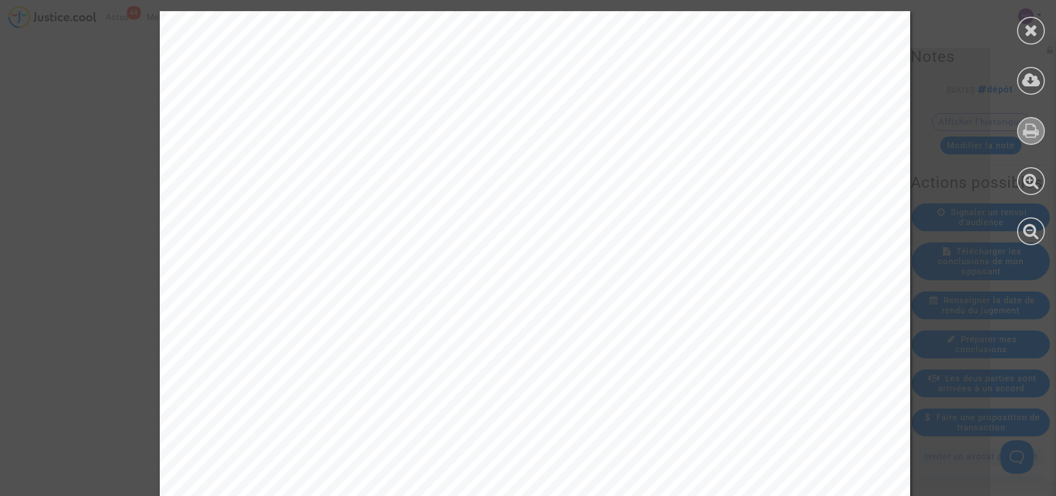
click at [1030, 130] on icon at bounding box center [1032, 130] width 16 height 17
click at [1029, 28] on icon at bounding box center [1032, 30] width 14 height 17
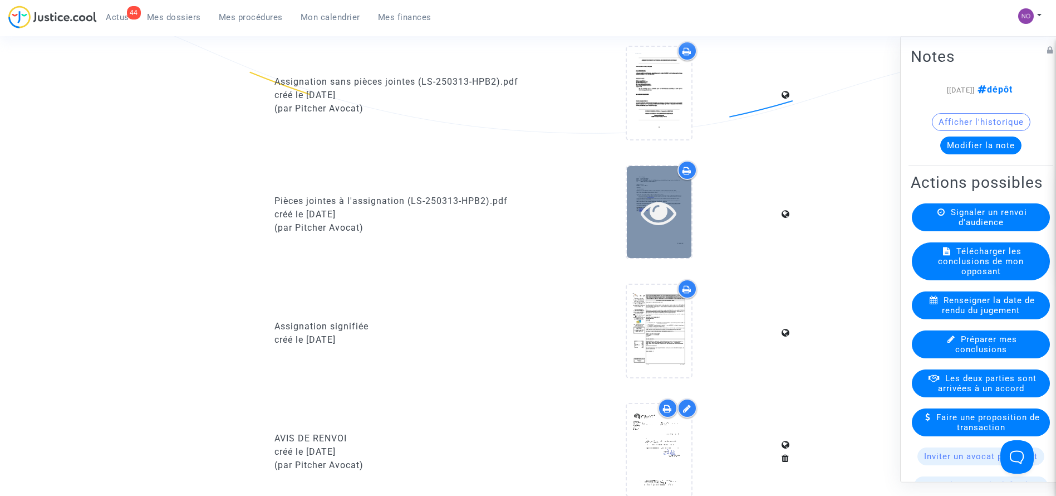
click at [651, 212] on icon at bounding box center [659, 212] width 36 height 36
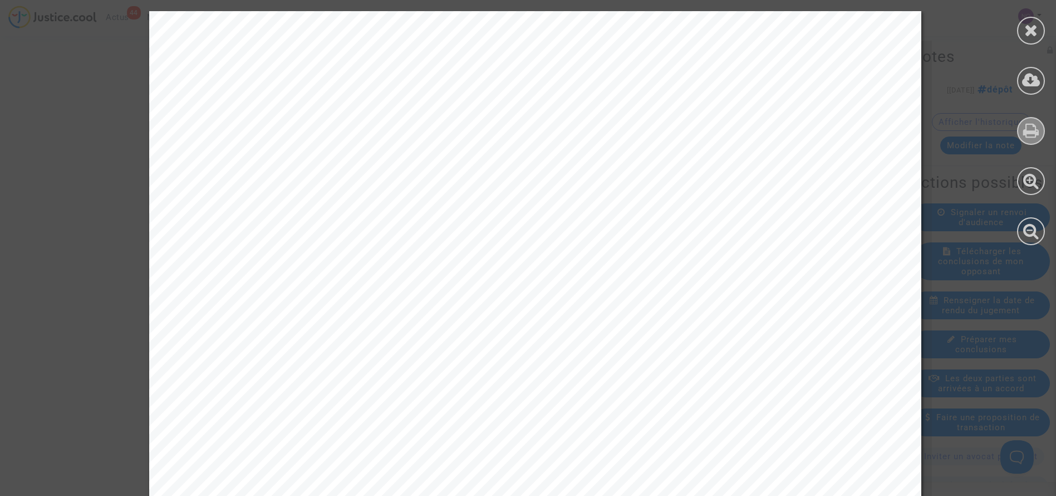
click at [1028, 130] on icon at bounding box center [1032, 130] width 16 height 17
click at [1030, 30] on icon at bounding box center [1032, 30] width 14 height 17
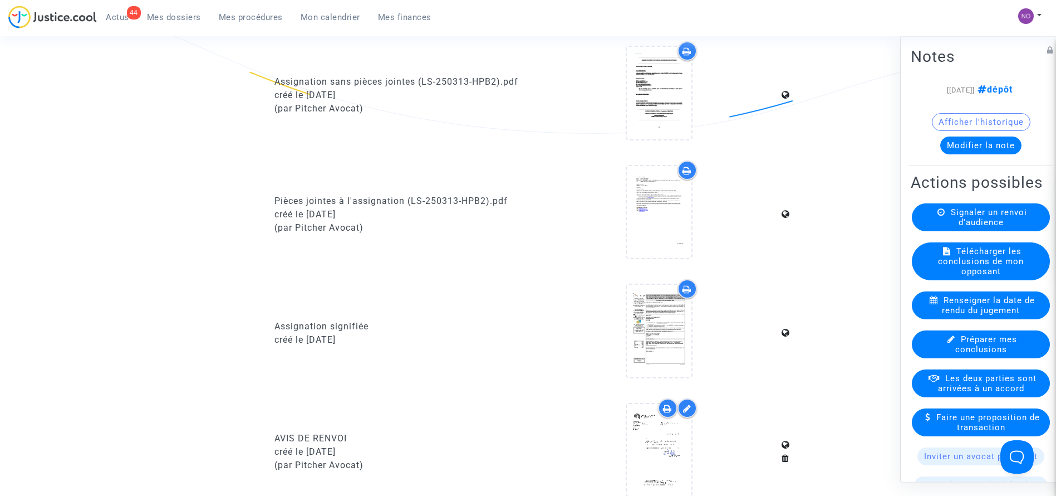
click at [986, 146] on button "Modifier la note" at bounding box center [981, 145] width 81 height 18
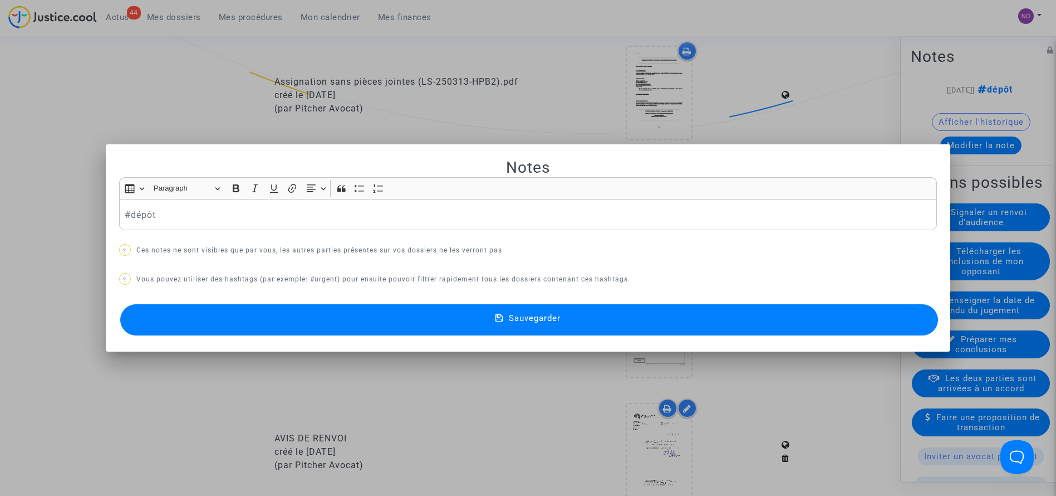
scroll to position [0, 0]
click at [755, 330] on button "Sauvegarder" at bounding box center [529, 319] width 819 height 31
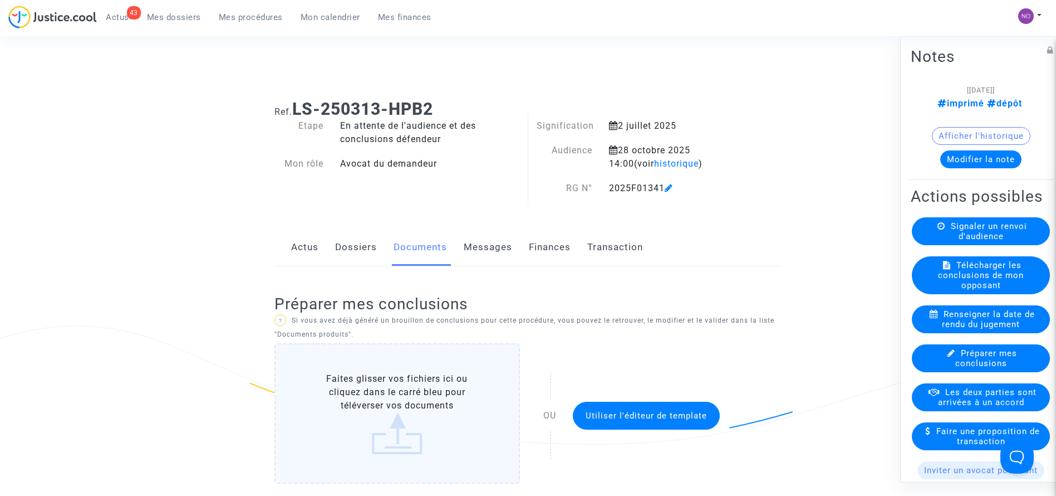
click at [364, 249] on link "Dossiers" at bounding box center [356, 247] width 42 height 37
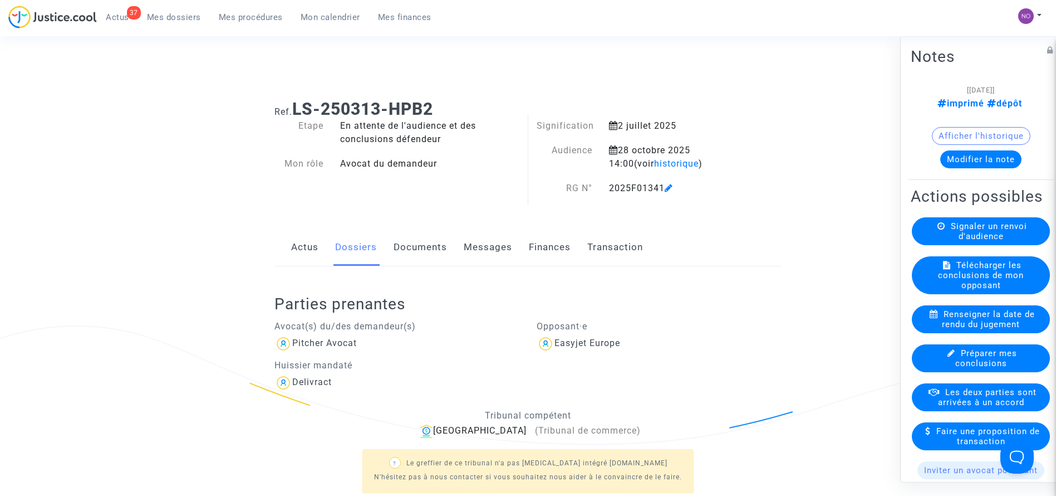
click at [251, 11] on link "Mes procédures" at bounding box center [251, 17] width 82 height 17
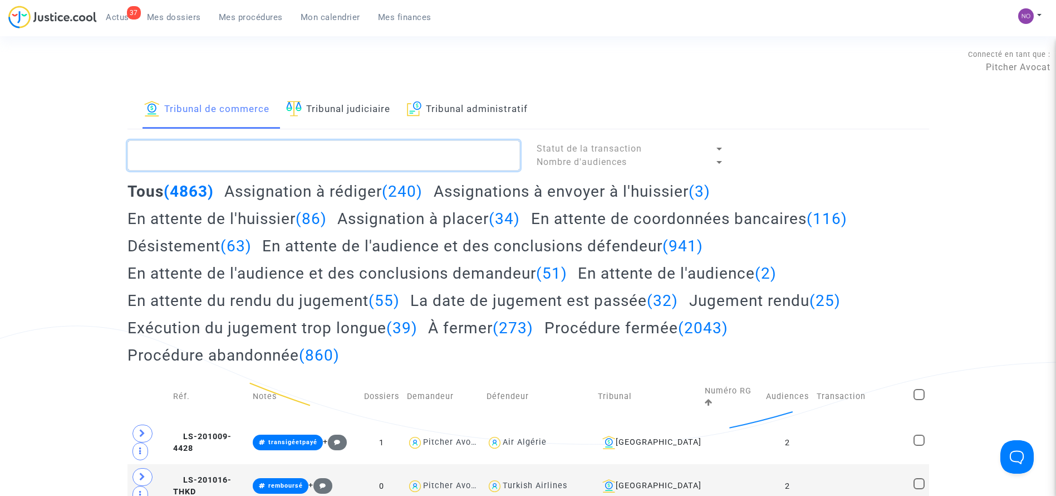
click at [322, 148] on textarea at bounding box center [324, 155] width 393 height 30
paste textarea "LS-250603-24D9"
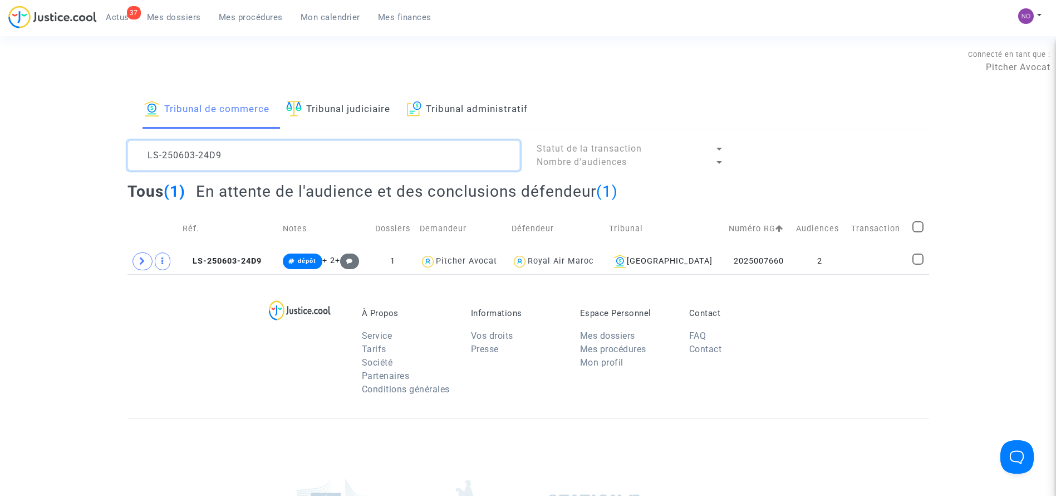
type textarea "LS-250603-24D9"
click at [796, 256] on td "2" at bounding box center [819, 261] width 55 height 26
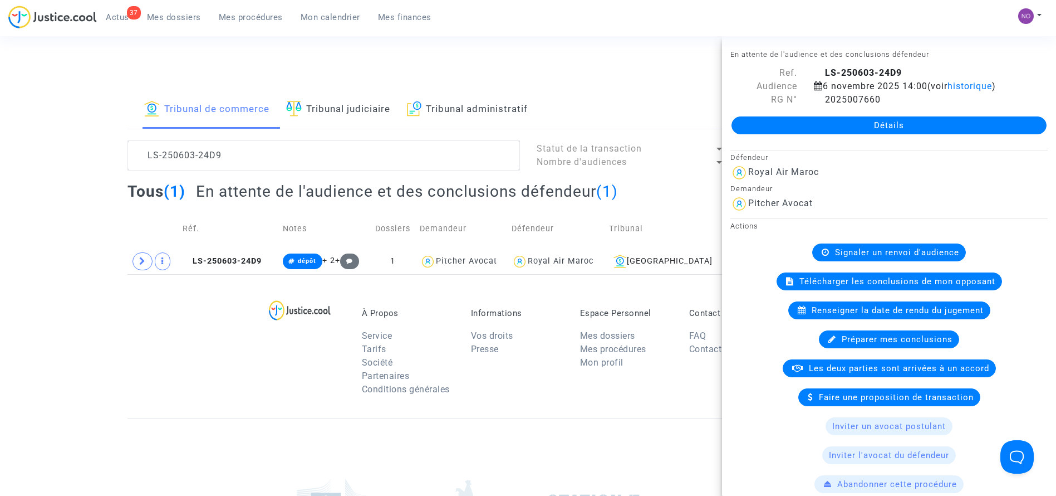
click at [899, 136] on div "Détails" at bounding box center [889, 125] width 334 height 38
click at [899, 125] on link "Détails" at bounding box center [889, 125] width 315 height 18
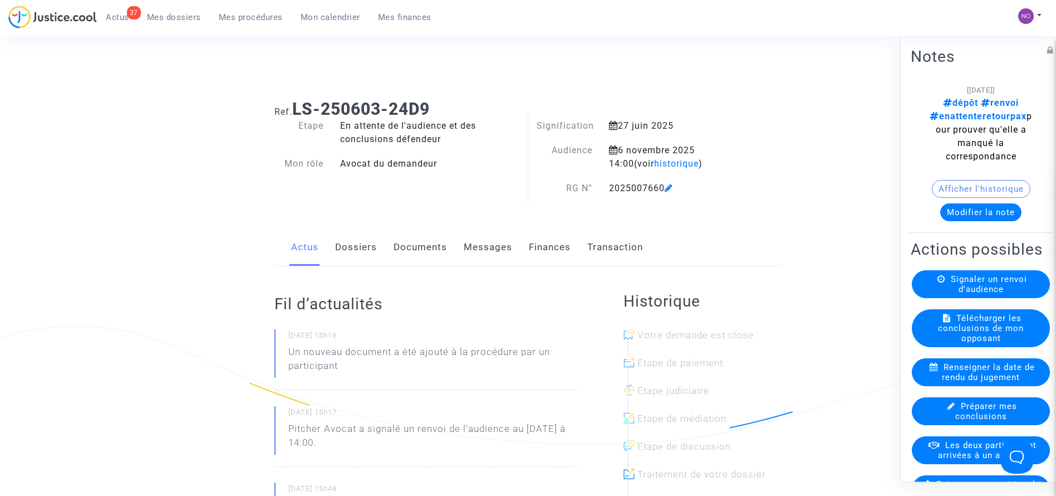
click at [405, 242] on link "Documents" at bounding box center [420, 247] width 53 height 37
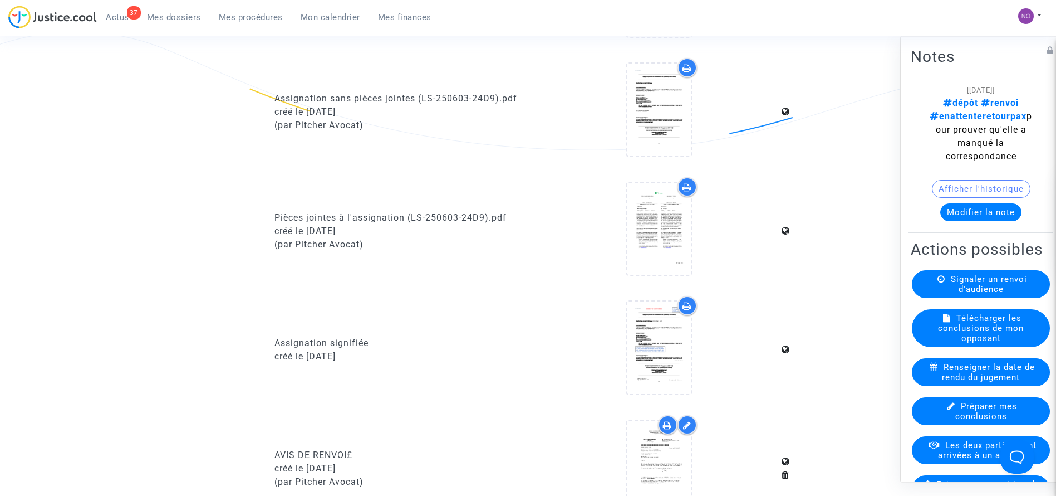
scroll to position [891, 0]
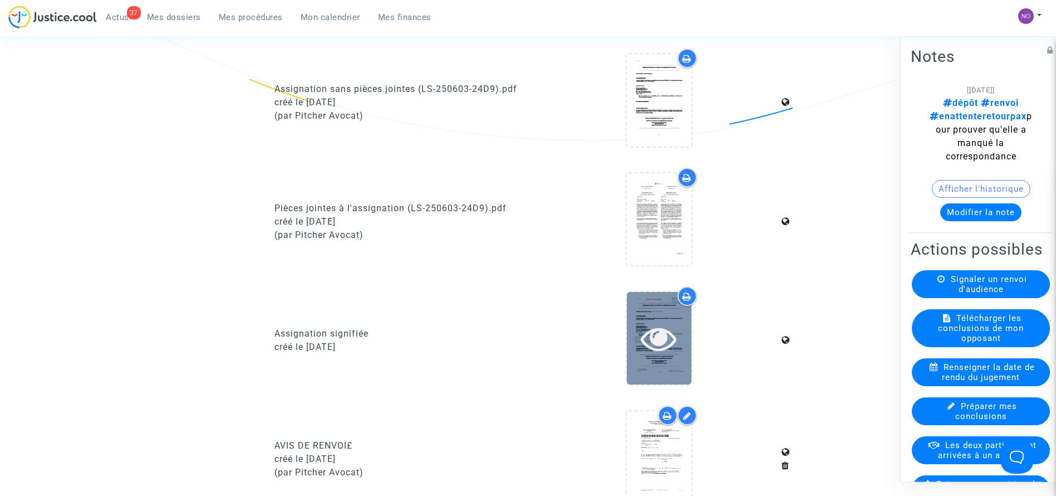
click at [671, 334] on icon at bounding box center [659, 338] width 36 height 36
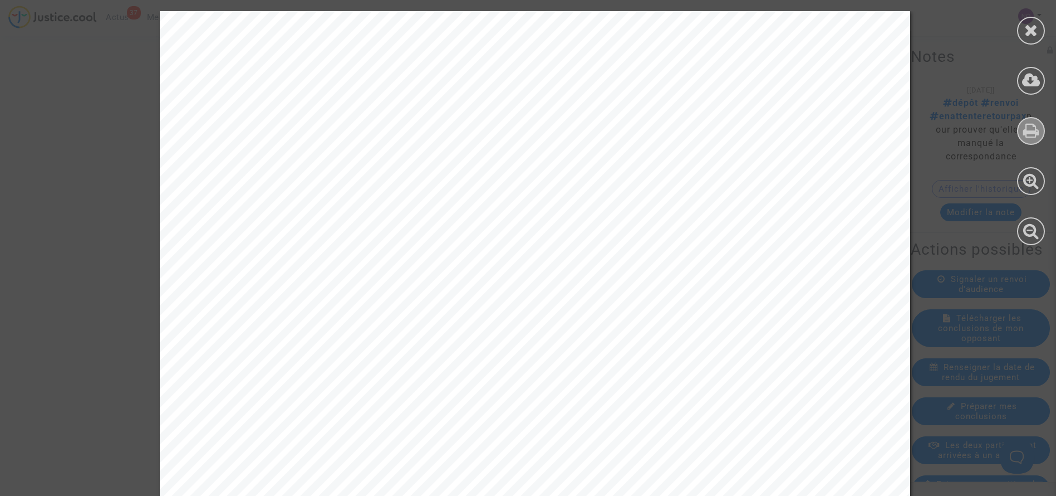
click at [1032, 131] on icon at bounding box center [1032, 130] width 16 height 17
click at [1033, 28] on icon at bounding box center [1032, 30] width 14 height 17
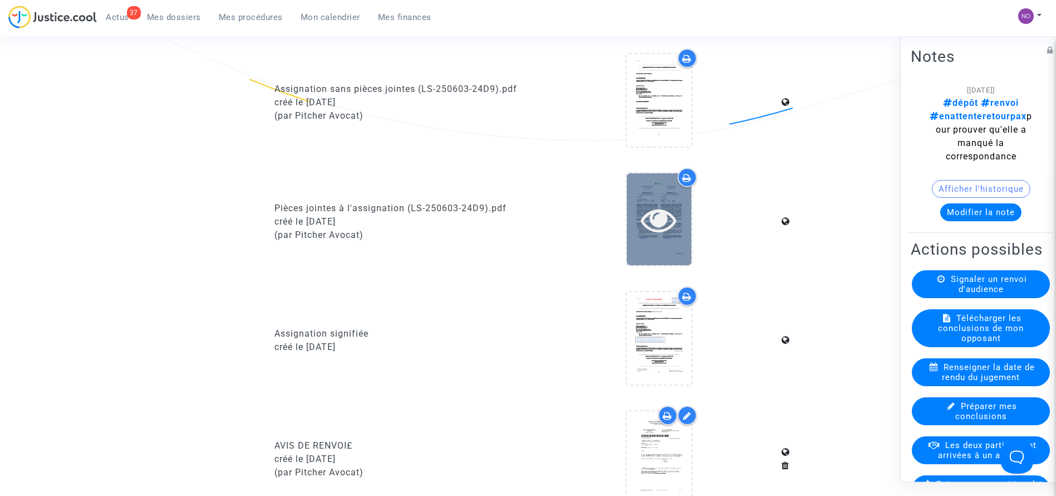
click at [669, 229] on icon at bounding box center [659, 220] width 36 height 36
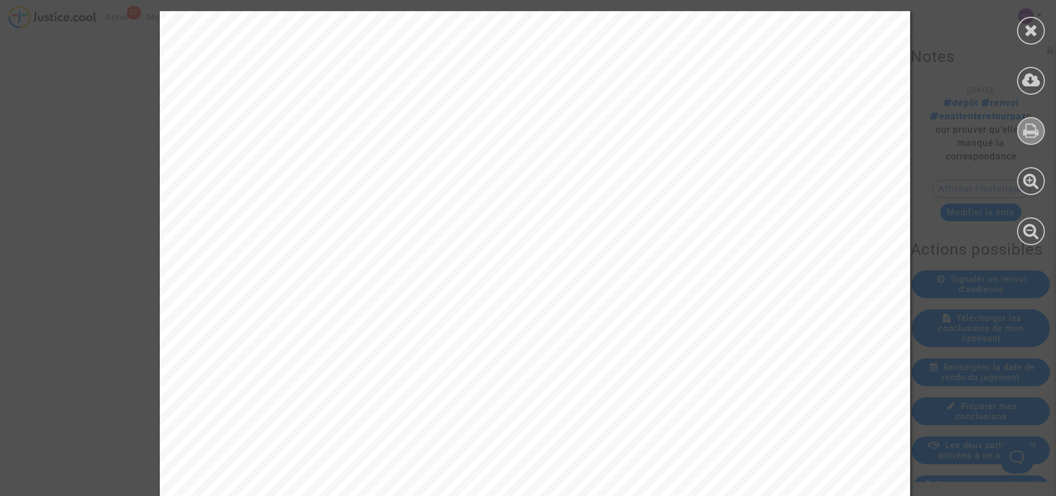
click at [1021, 129] on div at bounding box center [1031, 131] width 28 height 28
click at [1028, 37] on icon at bounding box center [1032, 30] width 14 height 17
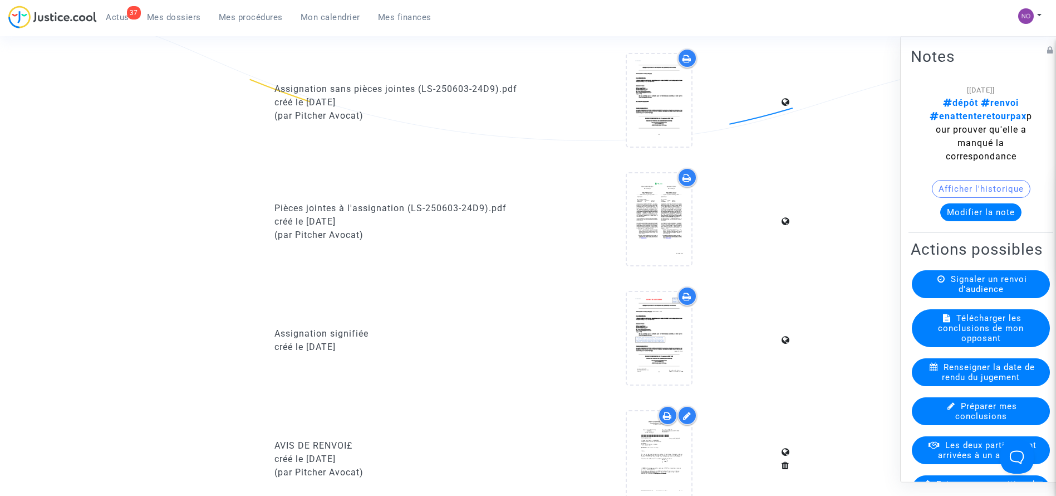
click at [943, 203] on button "Modifier la note" at bounding box center [981, 212] width 81 height 18
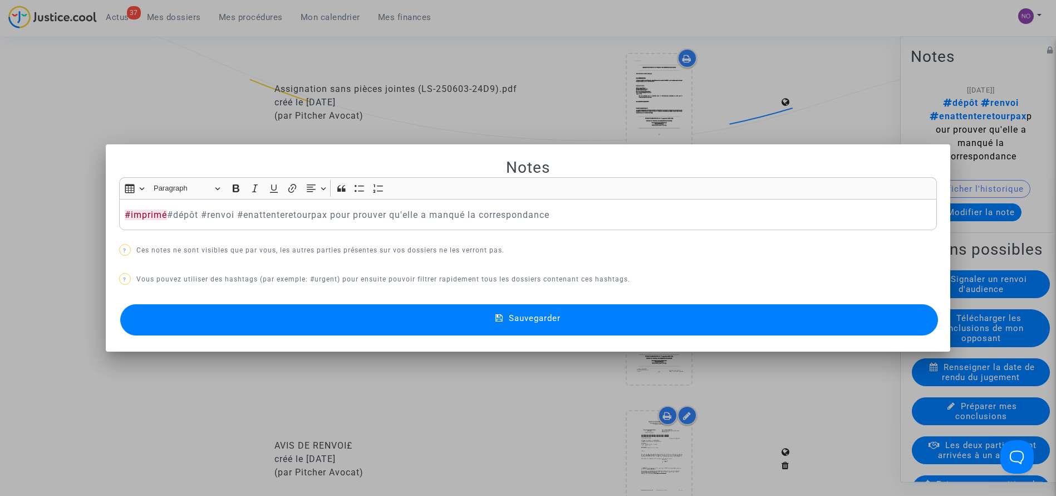
click at [481, 315] on button "Sauvegarder" at bounding box center [529, 319] width 819 height 31
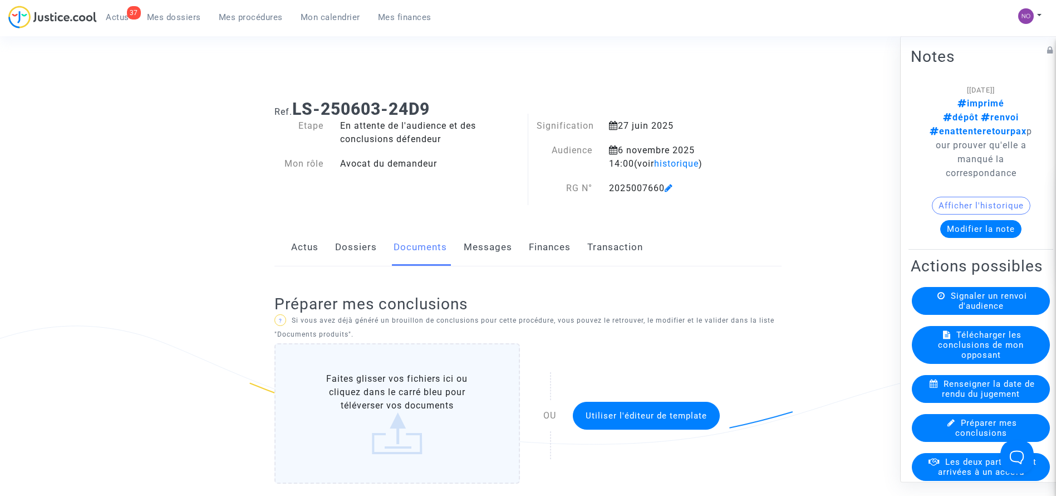
click at [342, 239] on link "Dossiers" at bounding box center [356, 247] width 42 height 37
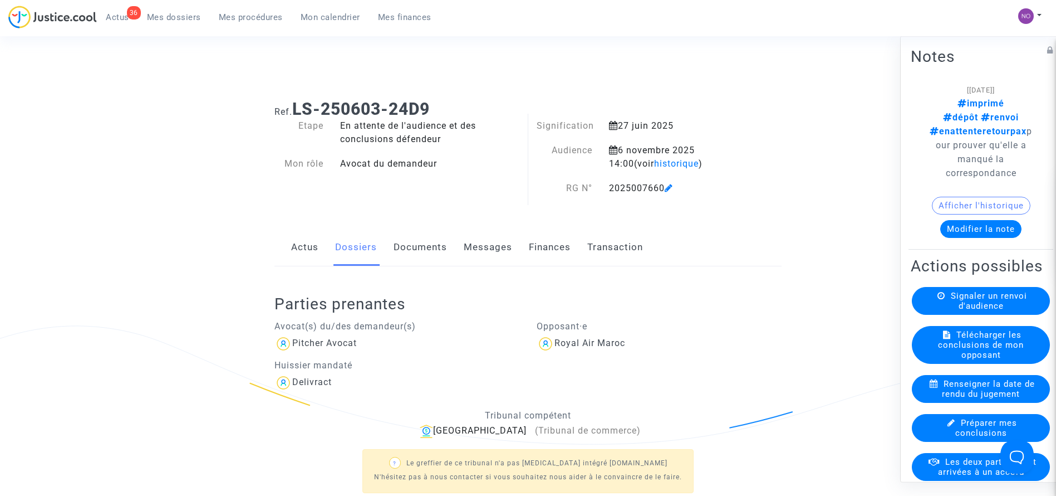
click at [251, 14] on span "Mes procédures" at bounding box center [251, 17] width 64 height 10
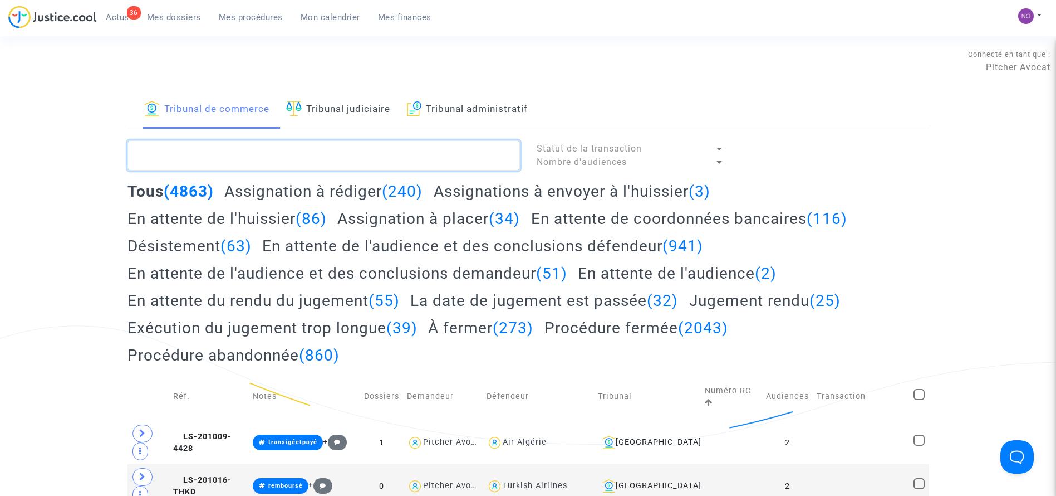
click at [315, 160] on textarea at bounding box center [324, 155] width 393 height 30
paste textarea "LS-250603-VFFX"
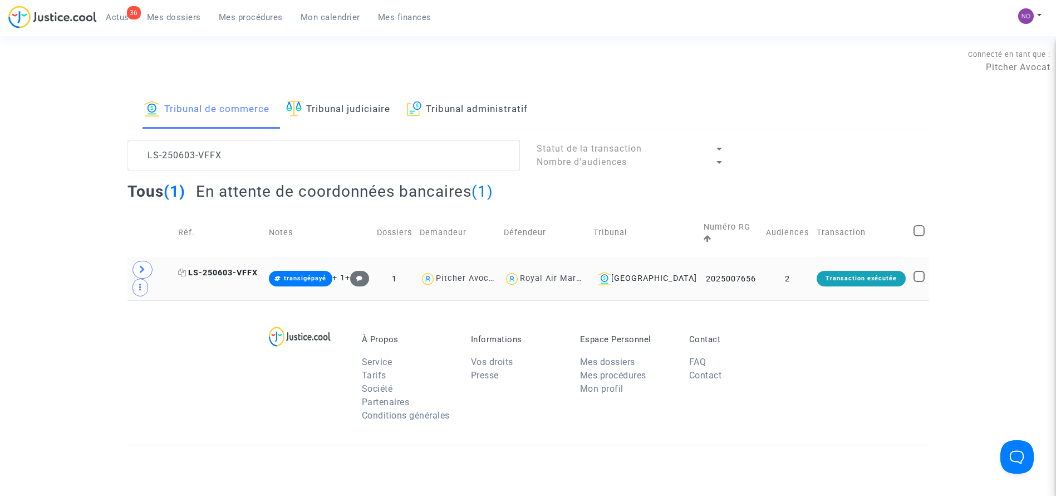
click at [255, 268] on span "LS-250603-VFFX" at bounding box center [218, 272] width 80 height 9
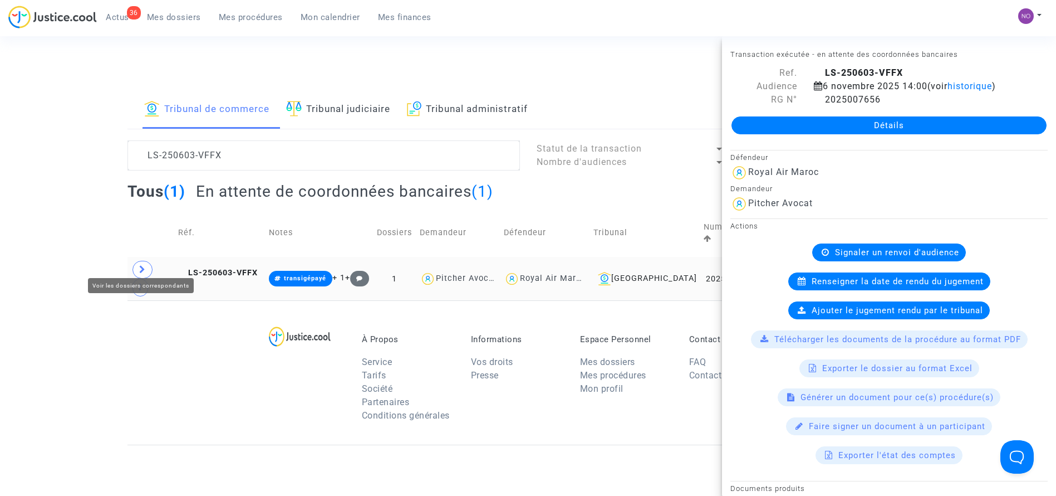
click at [140, 265] on icon at bounding box center [142, 269] width 7 height 8
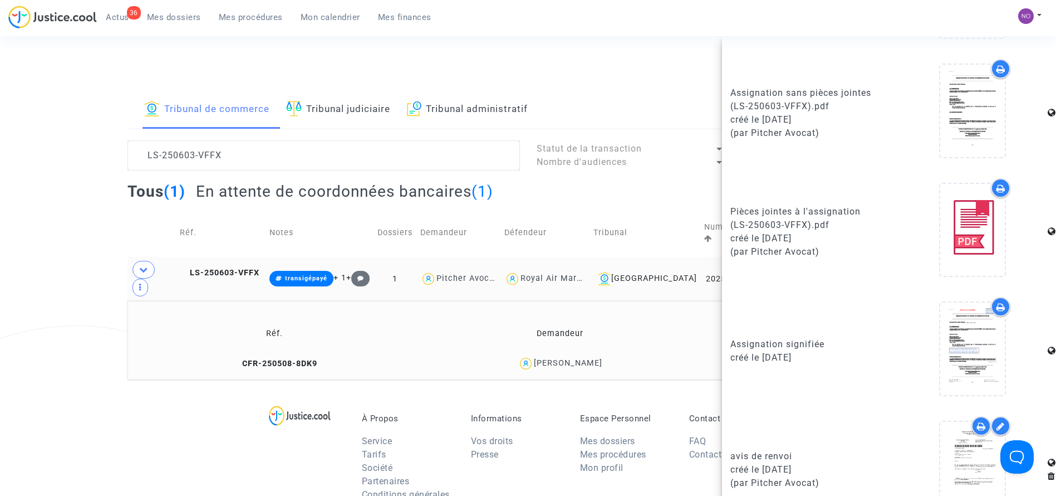
scroll to position [593, 0]
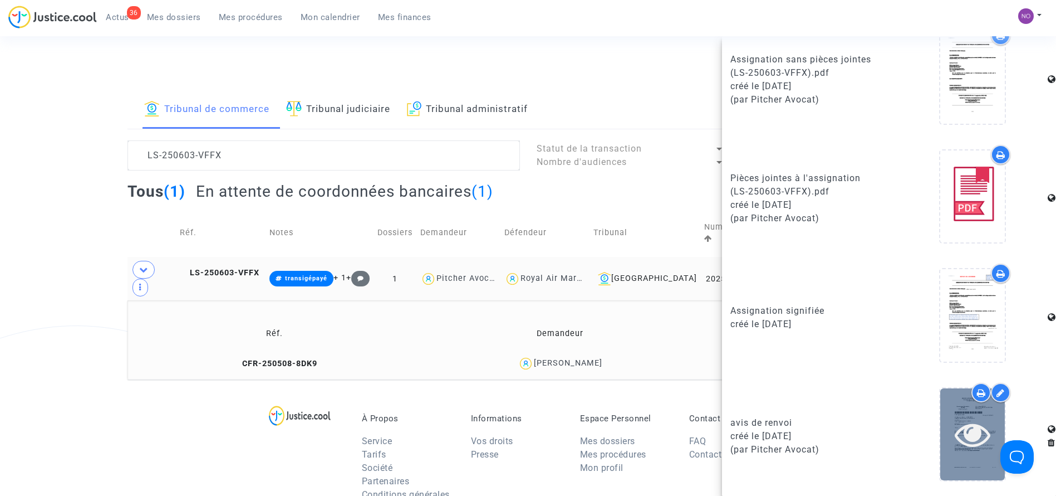
click at [957, 440] on icon at bounding box center [973, 434] width 36 height 36
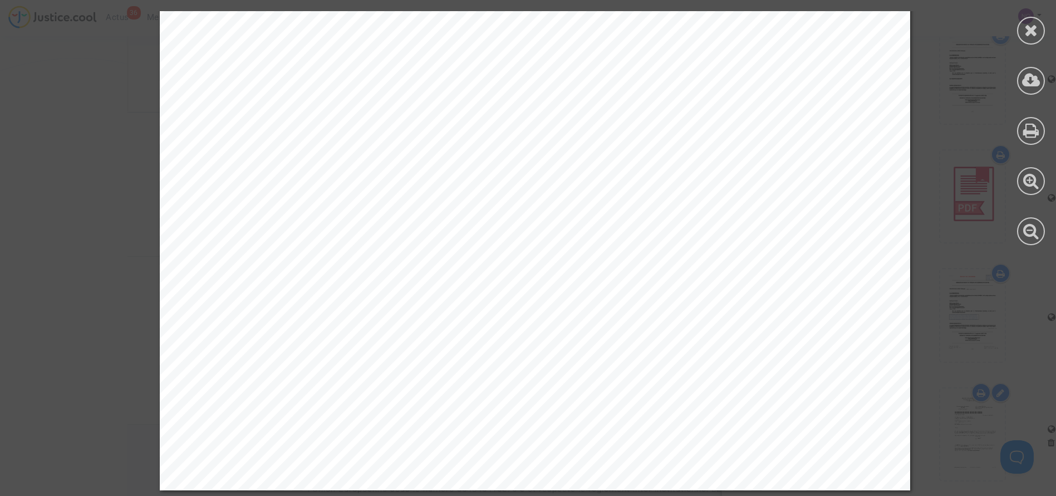
scroll to position [271, 0]
click at [1035, 38] on div at bounding box center [1031, 31] width 28 height 28
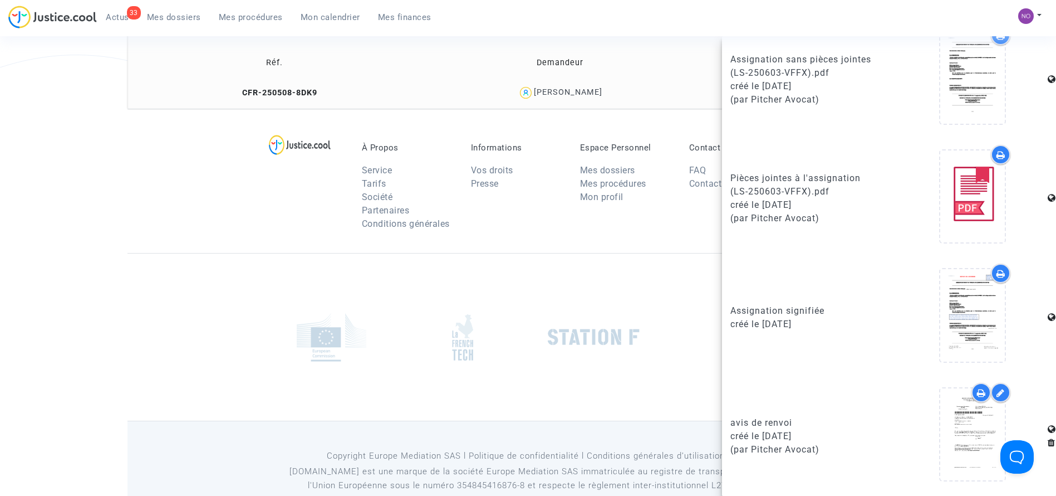
click at [255, 154] on div "À Propos Service Tarifs Société Partenaires Conditions générales Informations V…" at bounding box center [529, 181] width 802 height 144
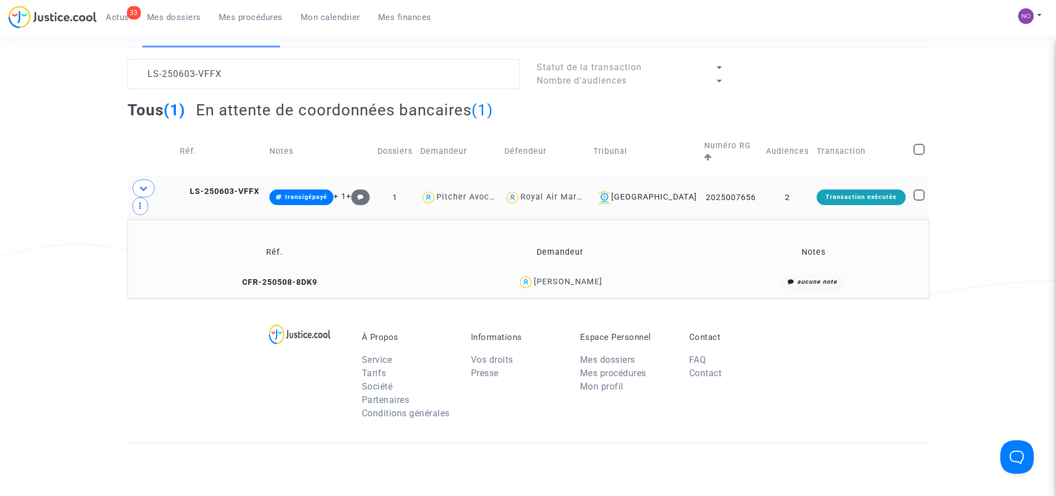
scroll to position [75, 0]
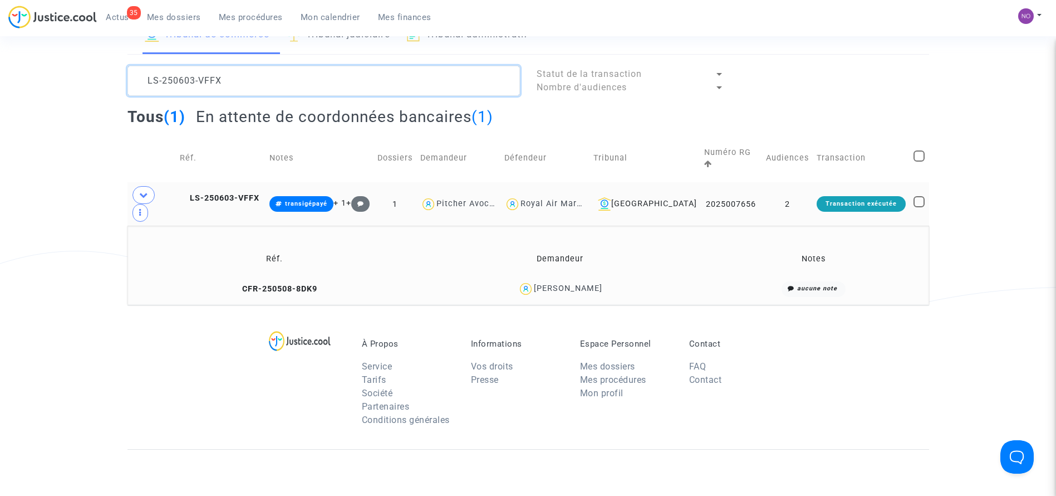
click at [298, 77] on textarea at bounding box center [324, 81] width 393 height 30
paste textarea "TJTM"
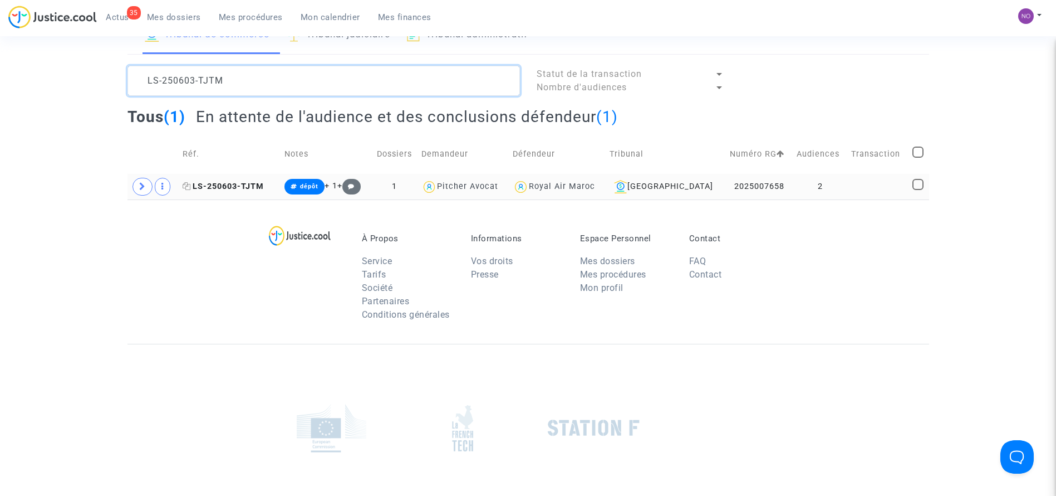
type textarea "LS-250603-TJTM"
click at [258, 183] on span "LS-250603-TJTM" at bounding box center [223, 186] width 81 height 9
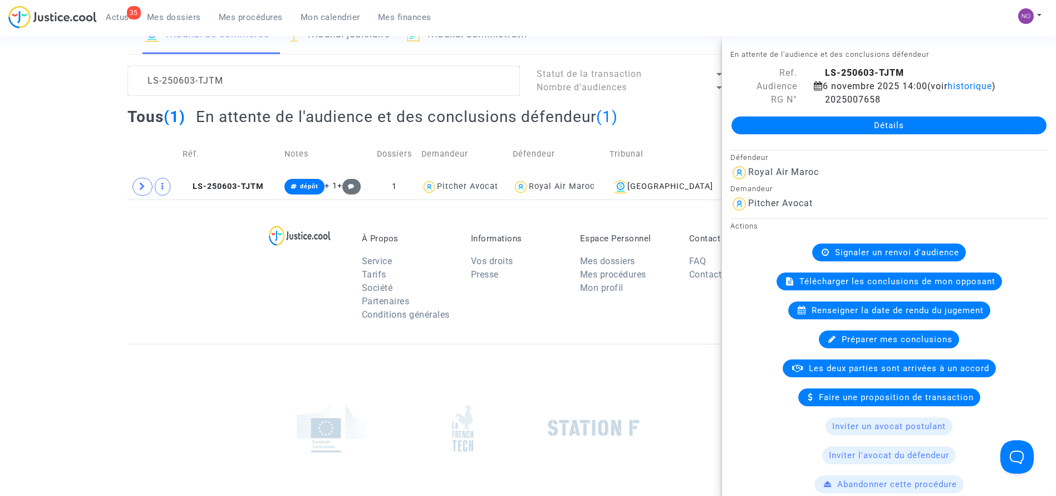
click at [910, 119] on link "Détails" at bounding box center [889, 125] width 315 height 18
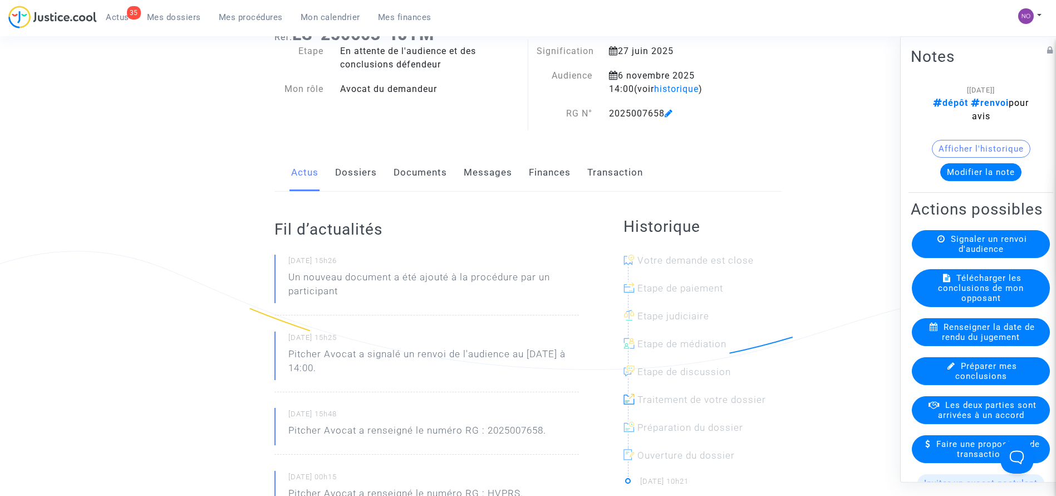
click at [415, 173] on link "Documents" at bounding box center [420, 172] width 53 height 37
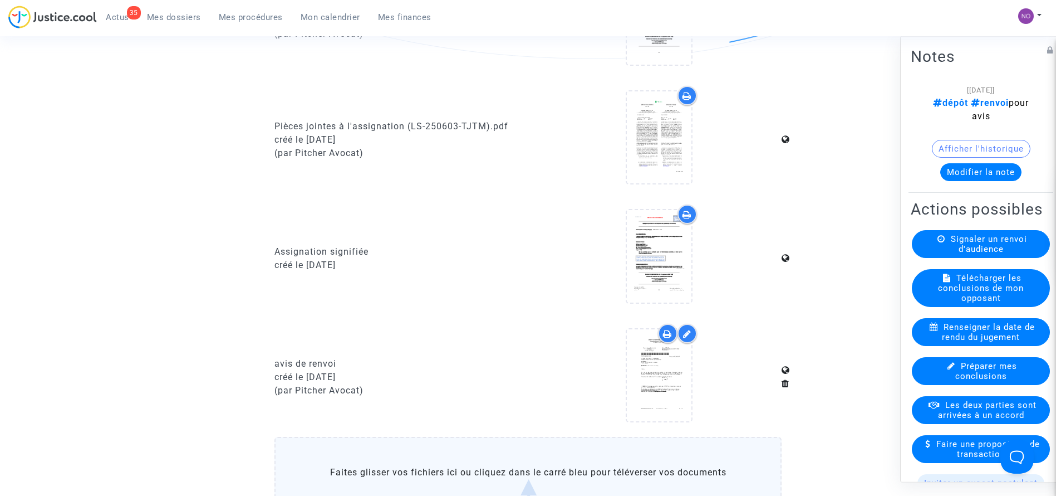
scroll to position [1012, 0]
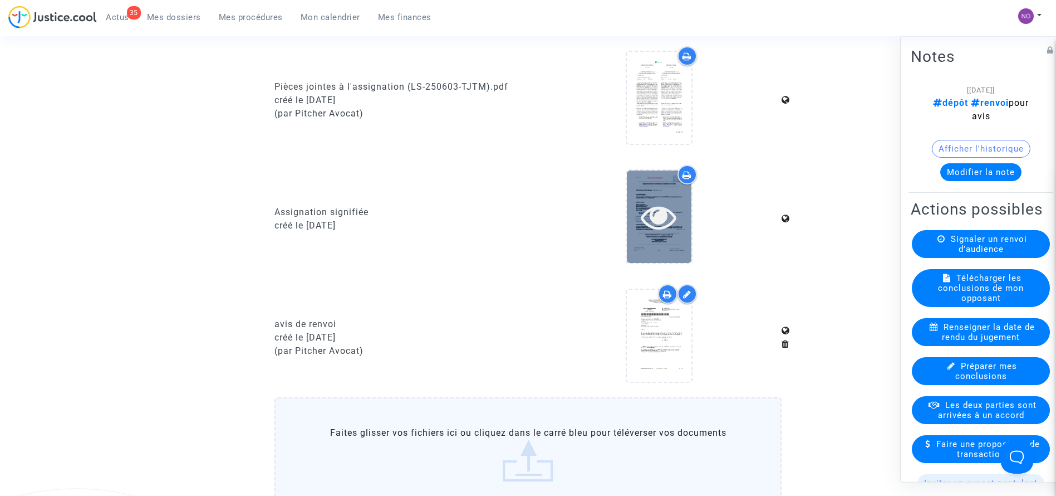
click at [655, 217] on icon at bounding box center [659, 217] width 36 height 36
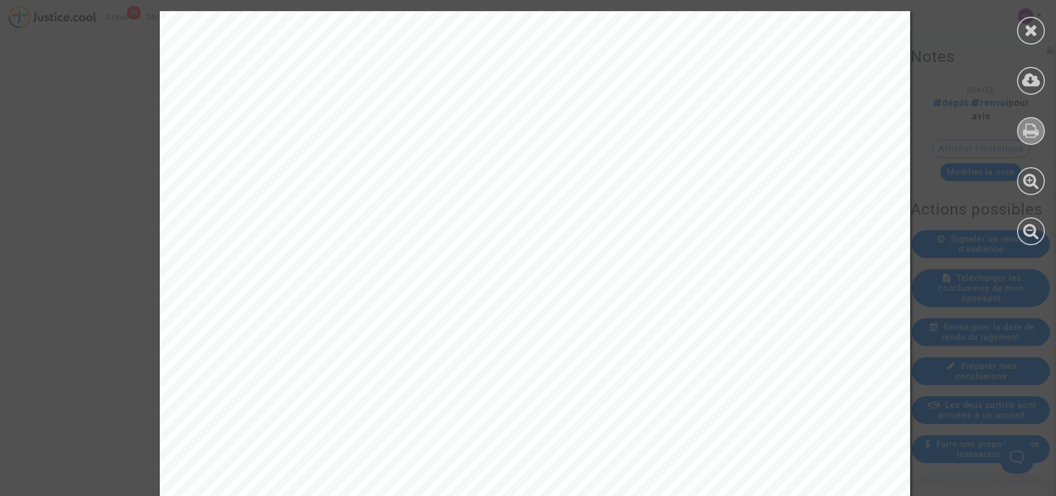
click at [1019, 134] on div at bounding box center [1031, 131] width 28 height 28
click at [1030, 27] on icon at bounding box center [1032, 30] width 14 height 17
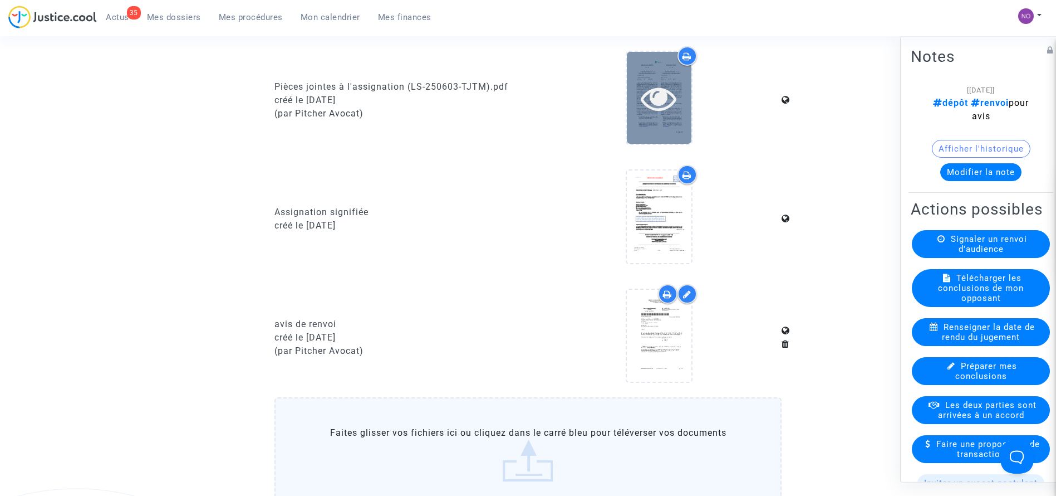
click at [667, 107] on icon at bounding box center [659, 98] width 36 height 36
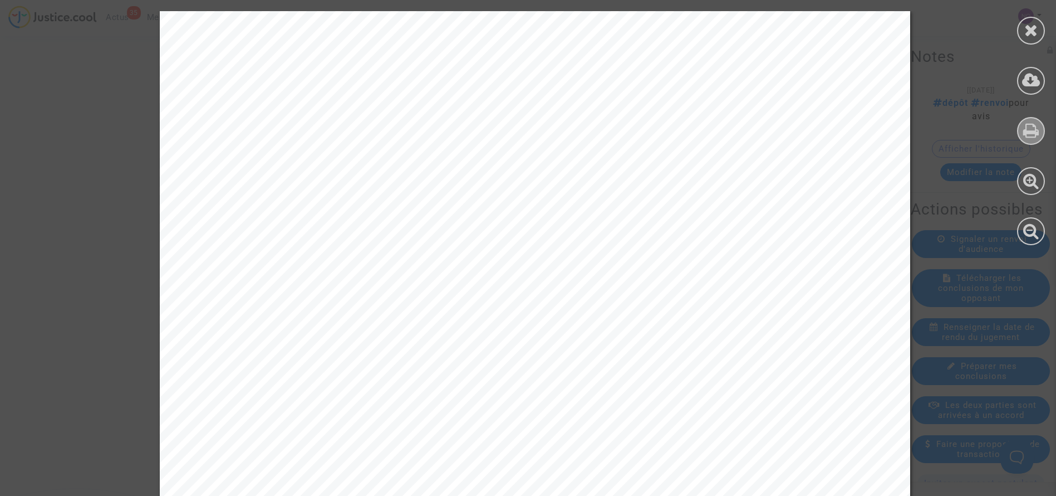
click at [1025, 128] on icon at bounding box center [1032, 130] width 16 height 17
click at [1030, 31] on icon at bounding box center [1032, 30] width 14 height 17
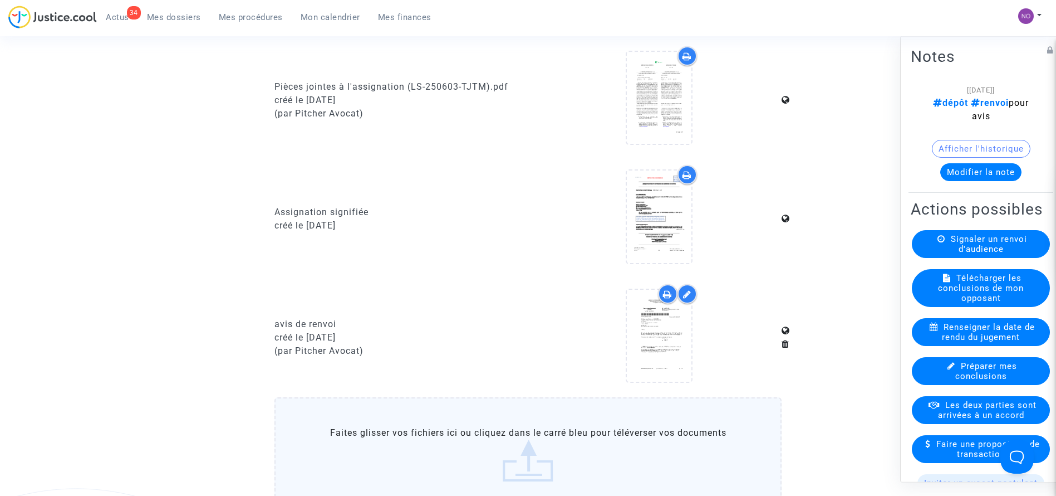
click at [966, 173] on button "Modifier la note" at bounding box center [981, 172] width 81 height 18
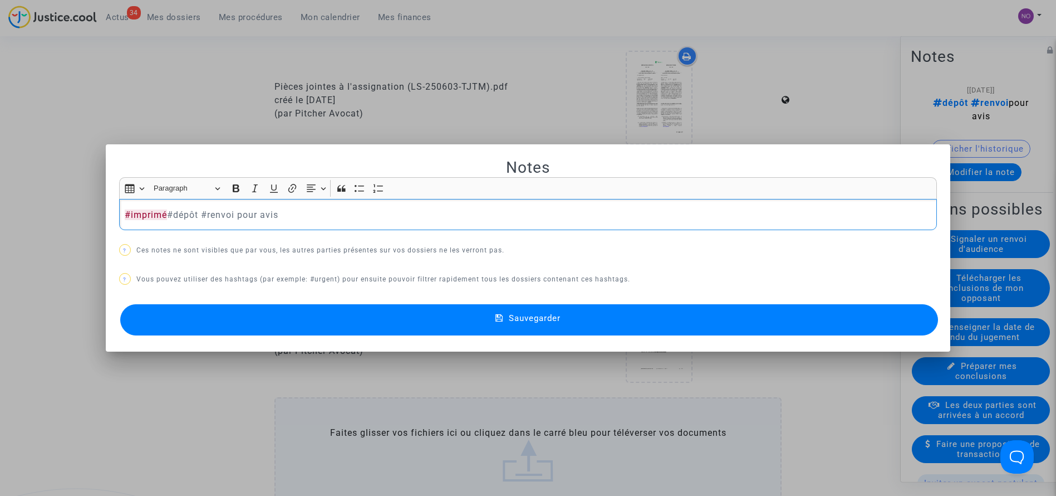
click at [572, 313] on button "Sauvegarder" at bounding box center [529, 319] width 819 height 31
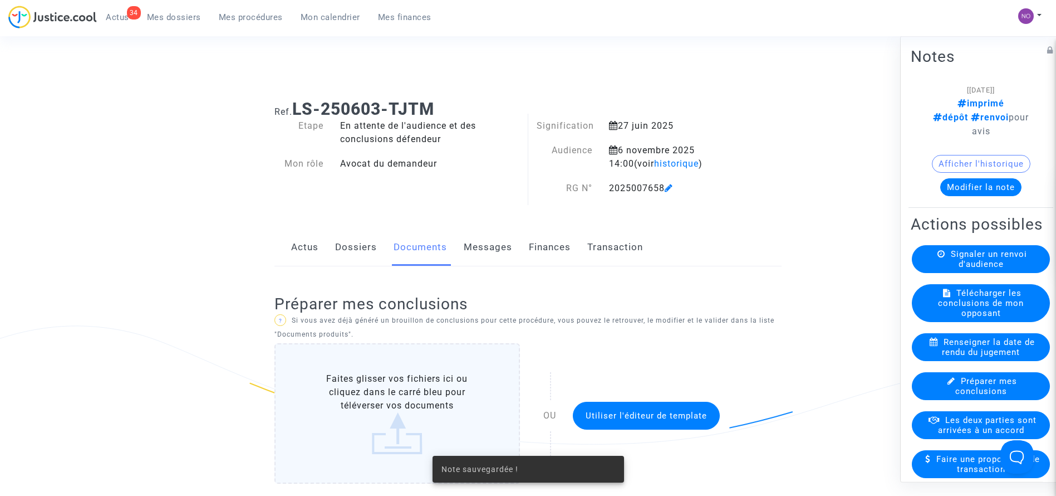
scroll to position [1012, 0]
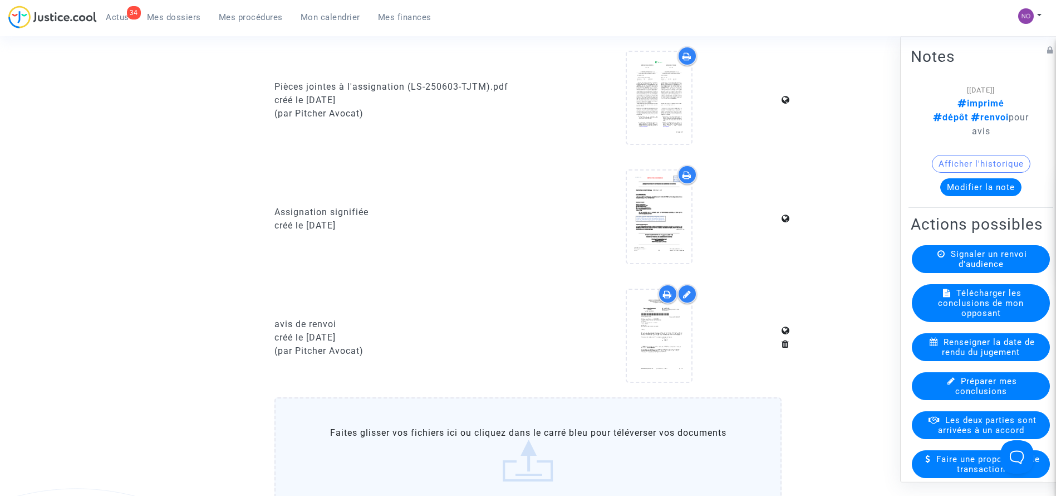
click at [239, 19] on span "Mes procédures" at bounding box center [251, 17] width 64 height 10
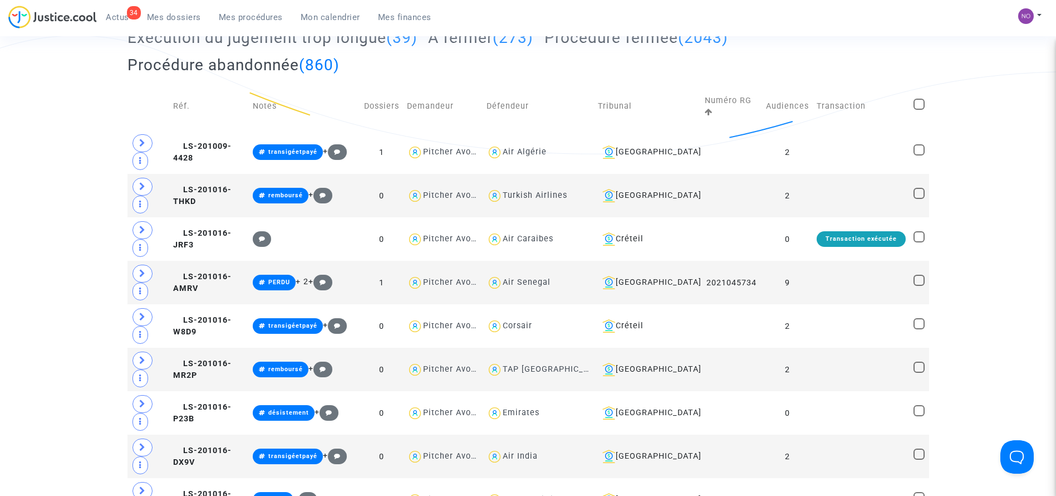
scroll to position [2, 0]
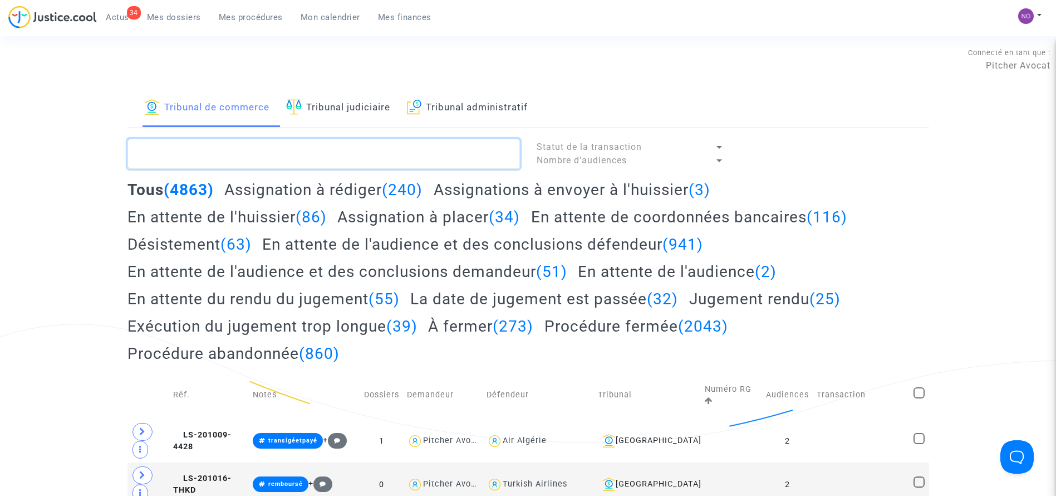
click at [365, 154] on textarea at bounding box center [324, 154] width 393 height 30
paste textarea "LS-250603-TA8D"
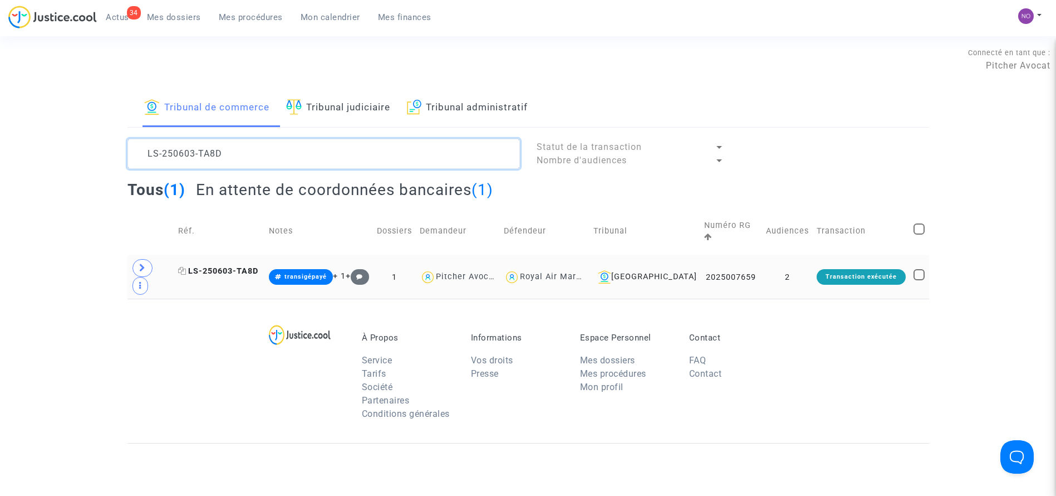
type textarea "LS-250603-TA8D"
click at [228, 266] on span "LS-250603-TA8D" at bounding box center [218, 270] width 80 height 9
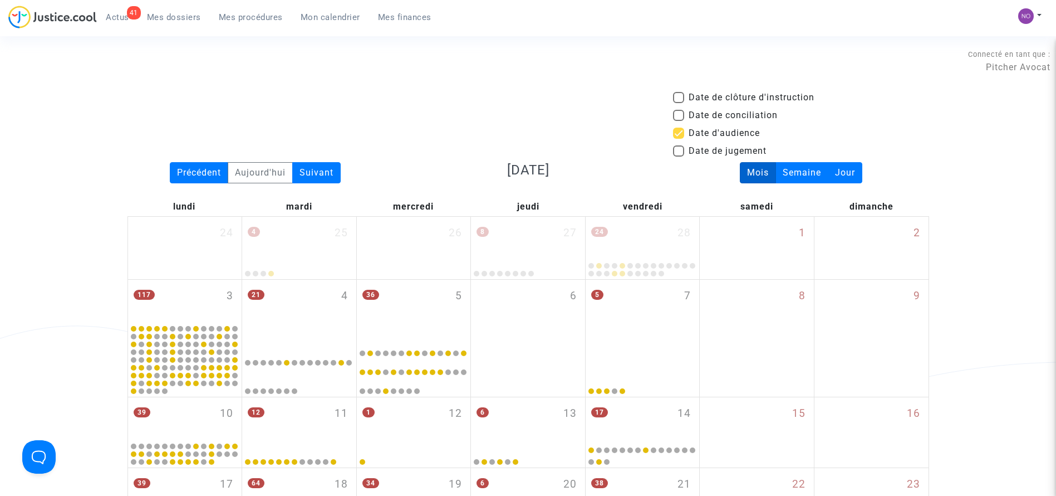
click at [243, 18] on span "Mes procédures" at bounding box center [251, 17] width 64 height 10
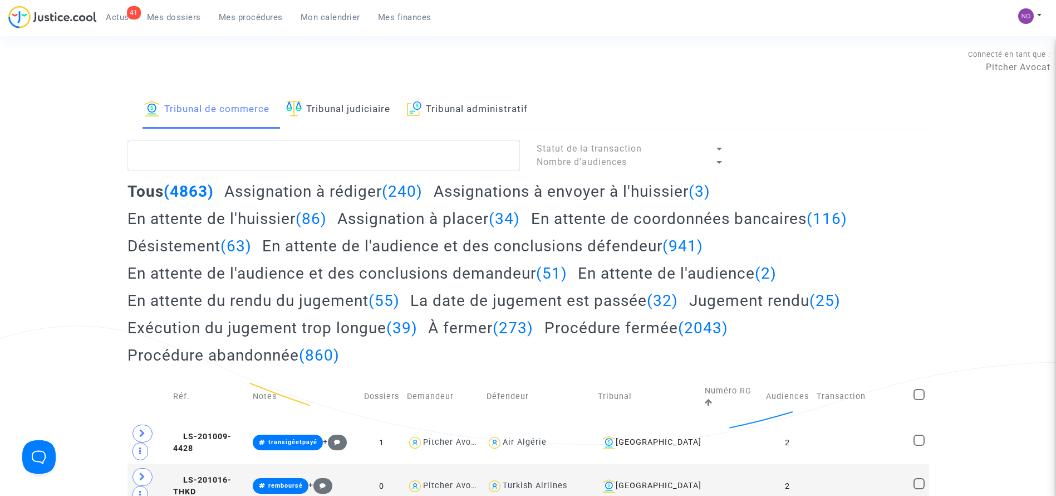
click at [365, 118] on link "Tribunal judiciaire" at bounding box center [338, 110] width 104 height 38
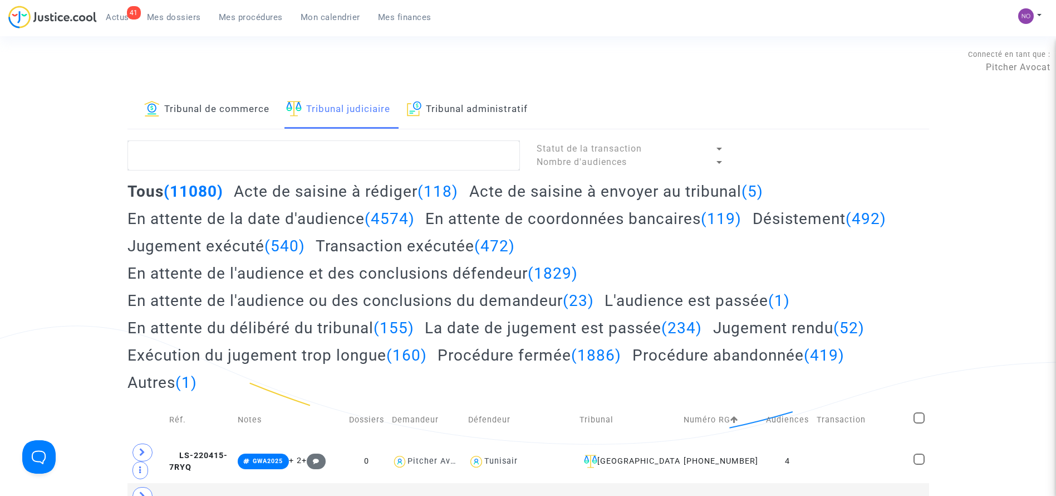
click at [262, 109] on link "Tribunal de commerce" at bounding box center [206, 110] width 125 height 38
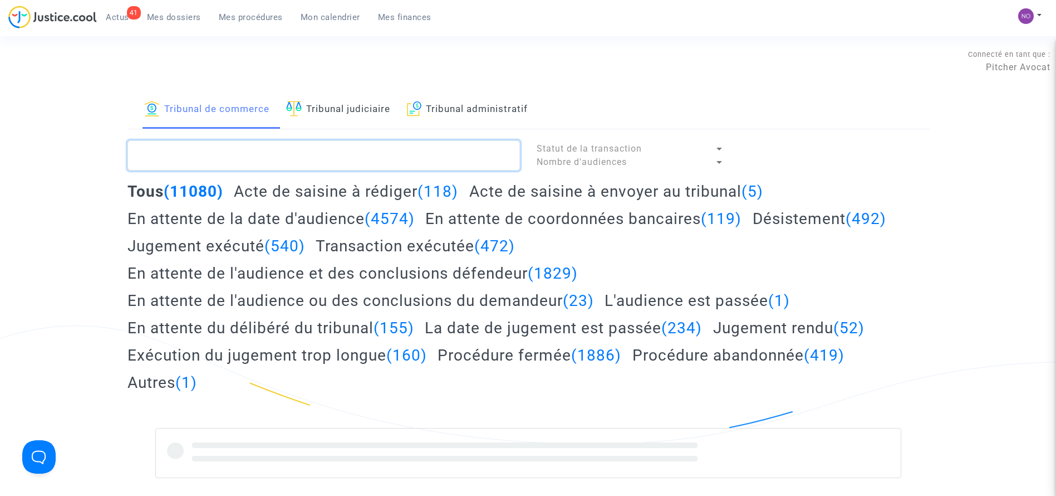
click at [252, 151] on textarea at bounding box center [324, 155] width 393 height 30
paste textarea "LS-250313-G82A"
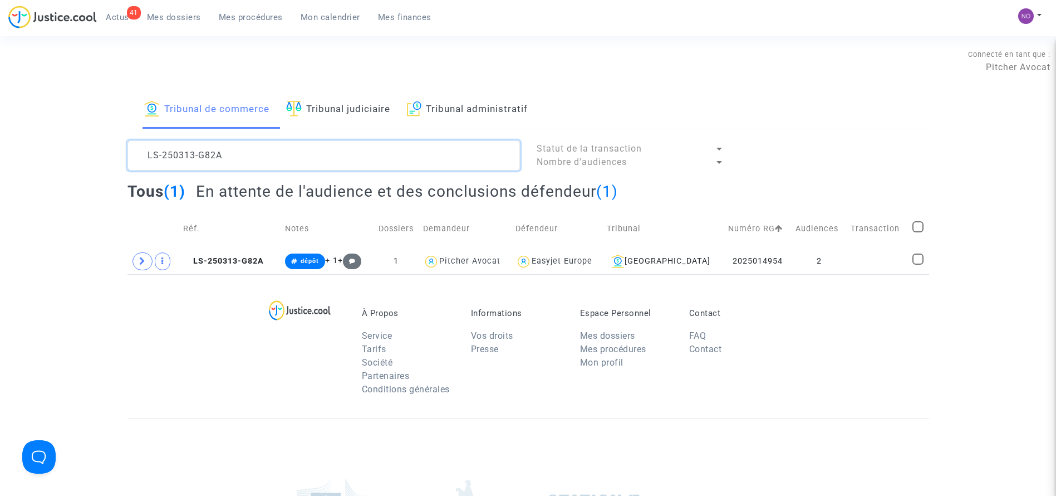
type textarea "LS-250313-G82A"
click at [878, 260] on td at bounding box center [878, 261] width 62 height 26
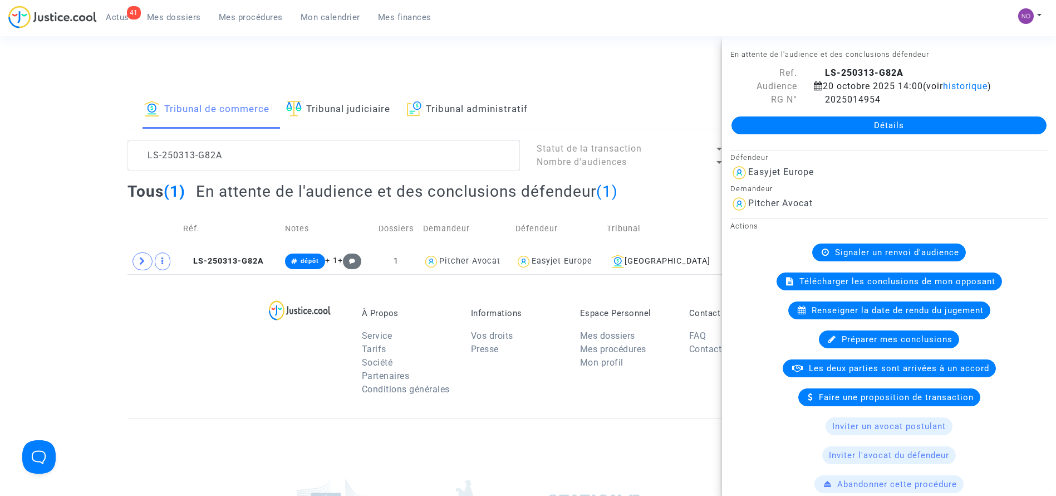
click at [916, 120] on link "Détails" at bounding box center [889, 125] width 315 height 18
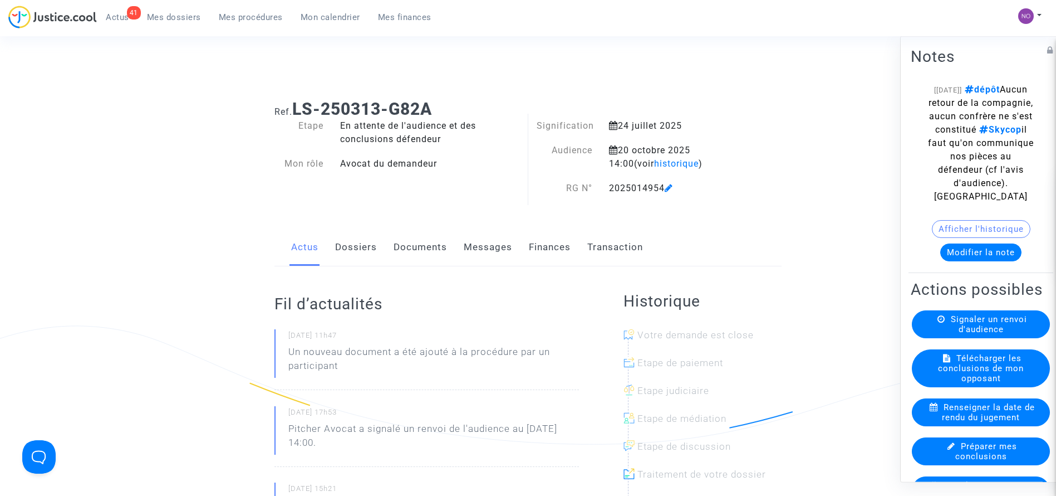
click at [438, 237] on link "Documents" at bounding box center [420, 247] width 53 height 37
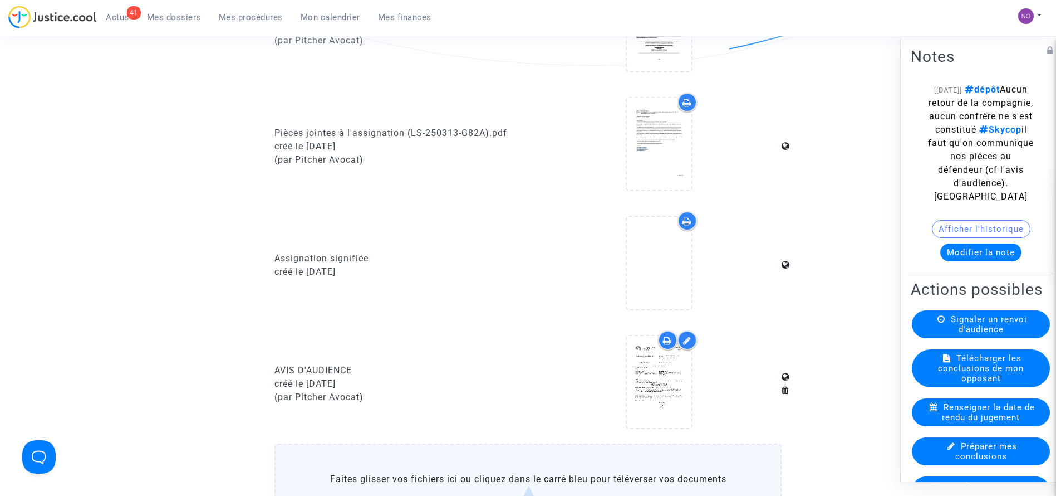
scroll to position [968, 0]
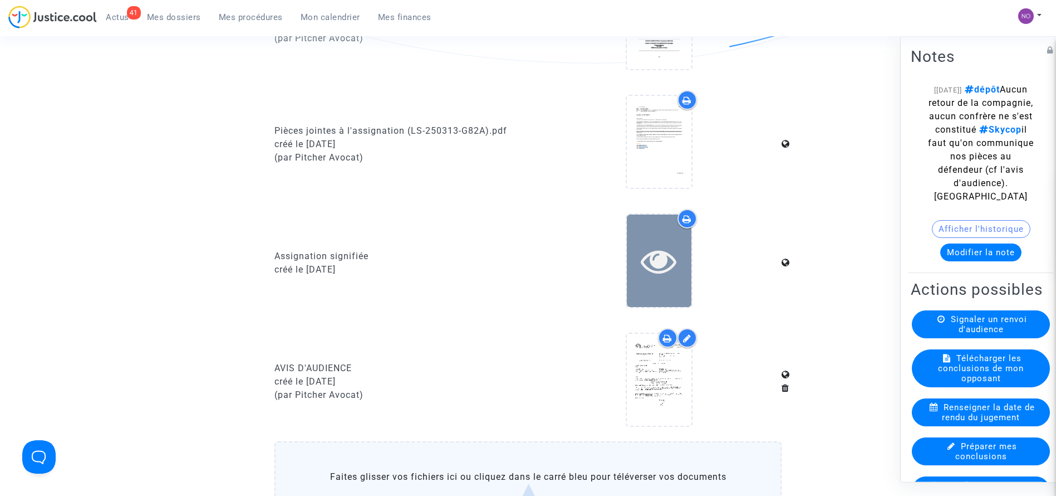
click at [660, 249] on icon at bounding box center [659, 261] width 36 height 36
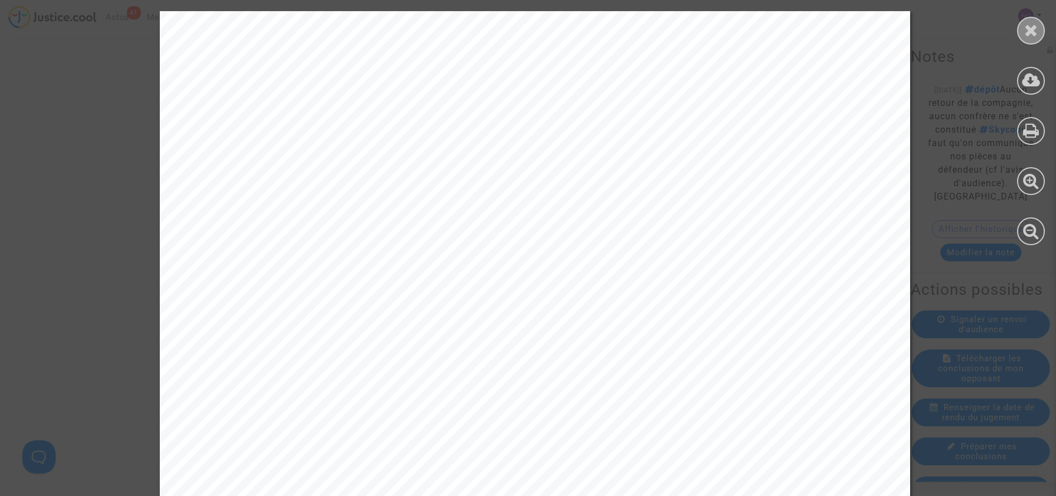
drag, startPoint x: 1053, startPoint y: 169, endPoint x: 1036, endPoint y: 30, distance: 140.7
click at [1036, 30] on div at bounding box center [1031, 128] width 50 height 256
click at [1036, 30] on icon at bounding box center [1032, 30] width 14 height 17
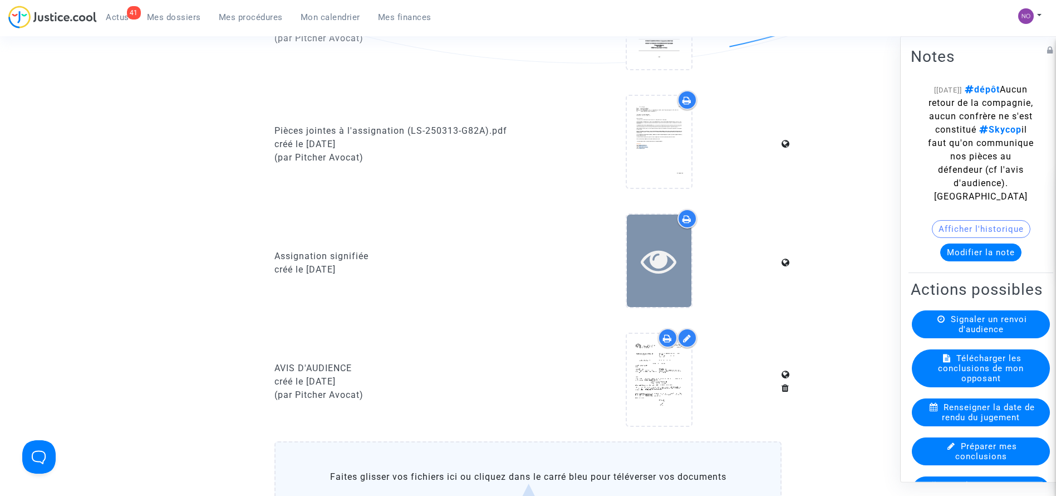
click at [652, 260] on icon at bounding box center [659, 261] width 36 height 36
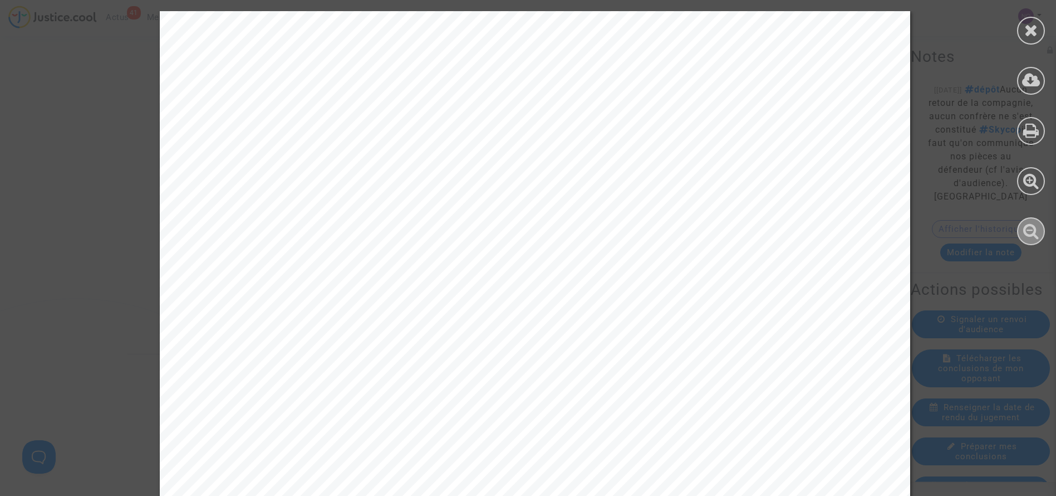
scroll to position [1236, 0]
drag, startPoint x: 1049, startPoint y: 213, endPoint x: 1050, endPoint y: 321, distance: 107.5
click at [1029, 28] on icon at bounding box center [1032, 30] width 14 height 17
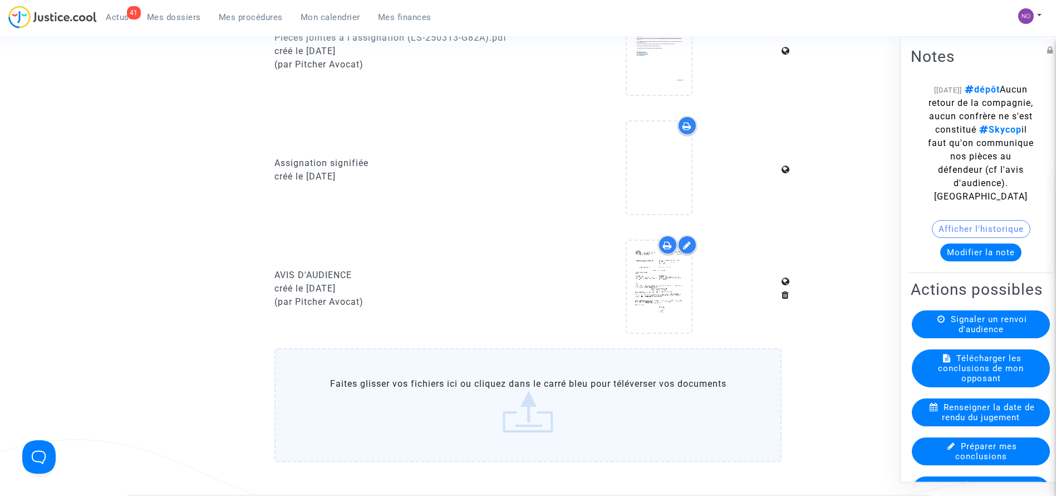
scroll to position [1066, 0]
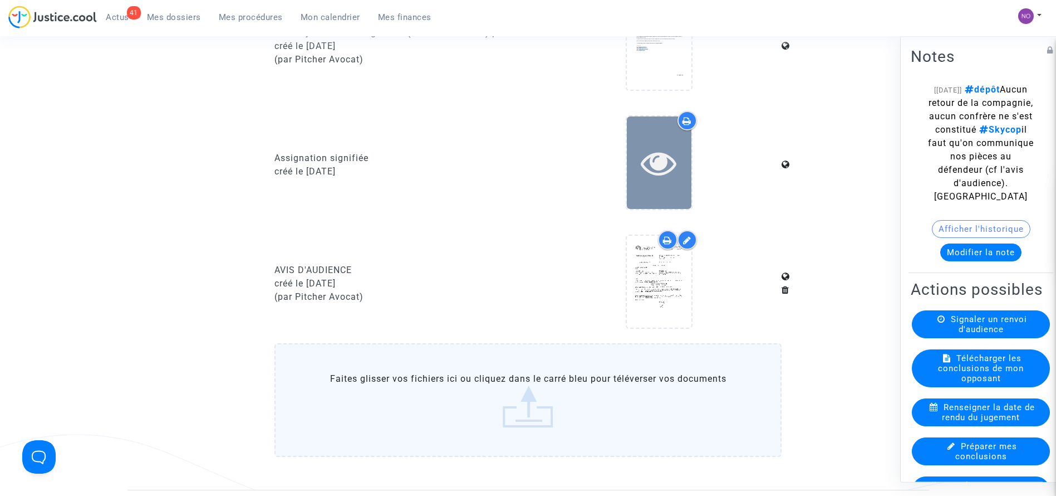
click at [670, 160] on icon at bounding box center [659, 163] width 36 height 36
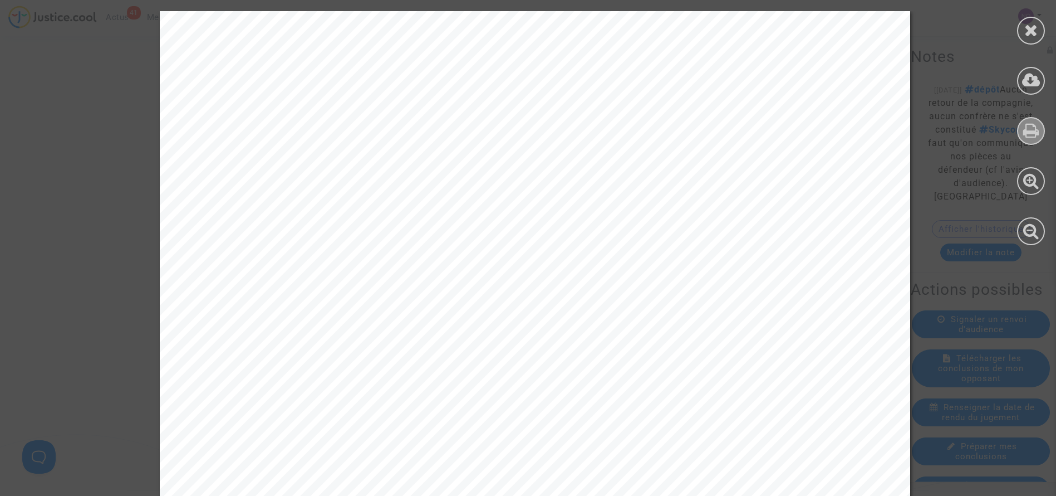
click at [1031, 131] on icon at bounding box center [1032, 130] width 16 height 17
click at [1030, 36] on icon at bounding box center [1032, 30] width 14 height 17
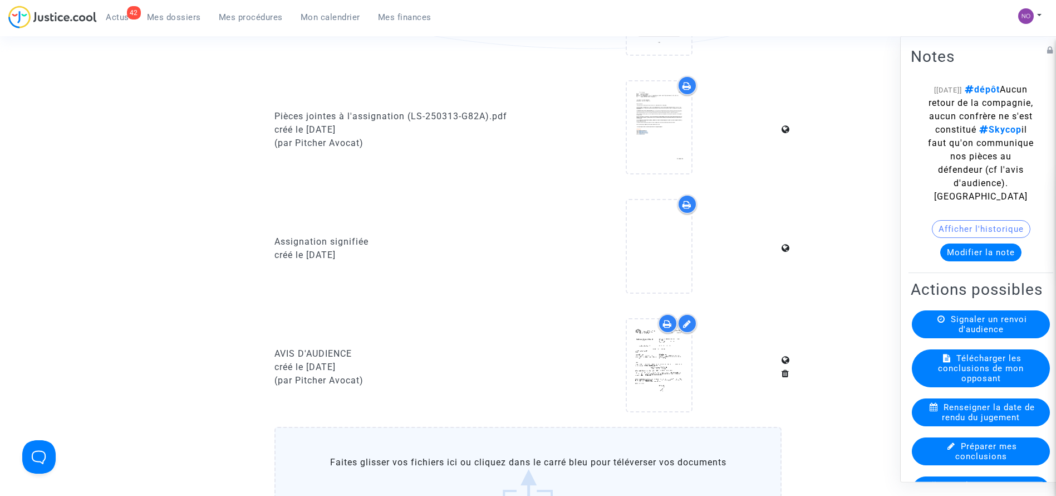
scroll to position [981, 0]
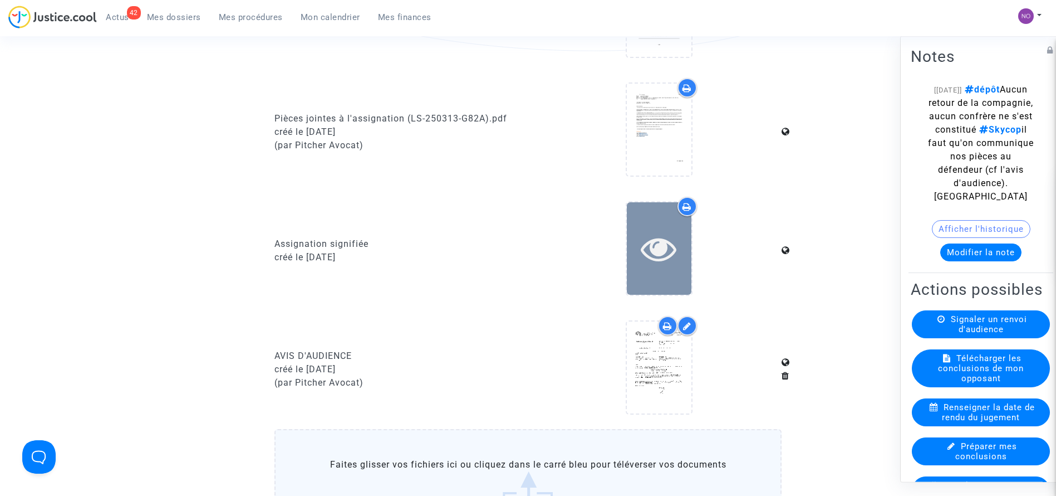
click at [652, 233] on icon at bounding box center [659, 249] width 36 height 36
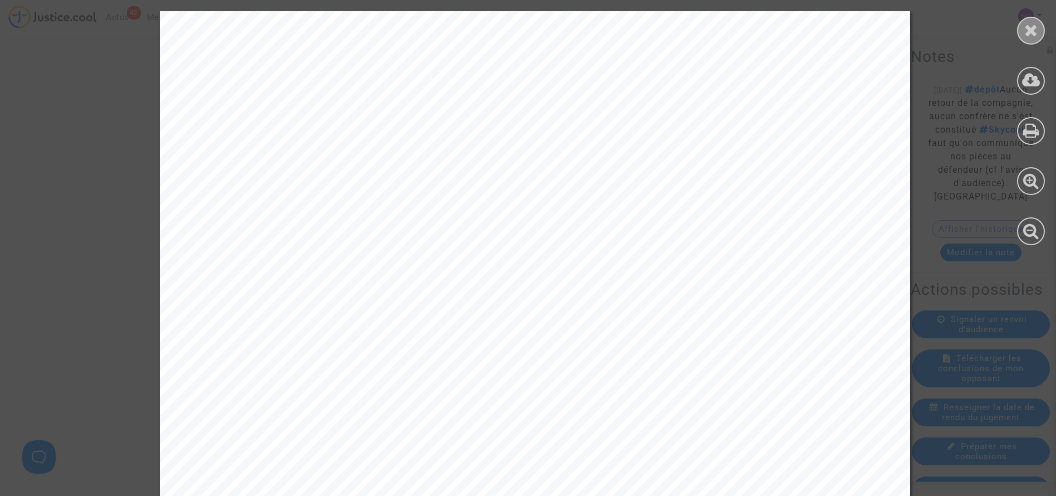
click at [1031, 28] on icon at bounding box center [1032, 30] width 14 height 17
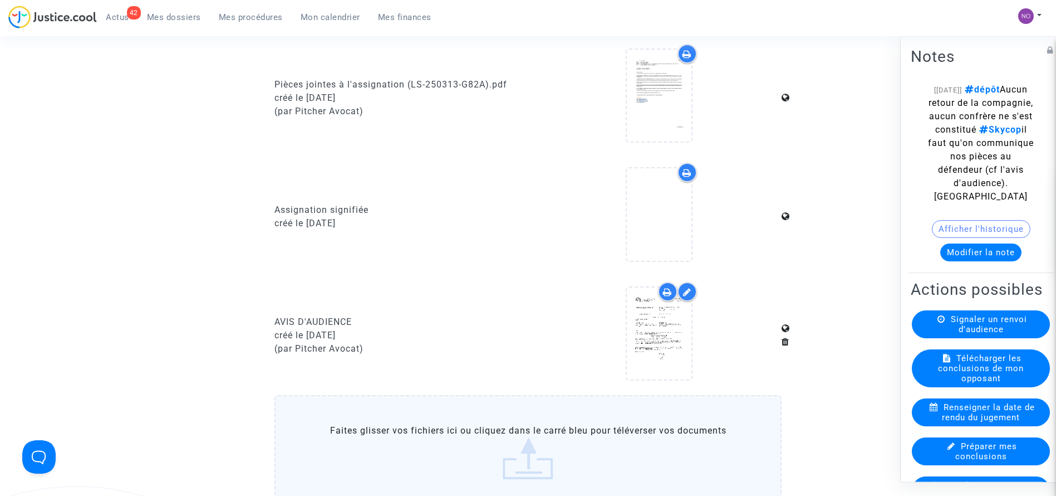
scroll to position [1022, 0]
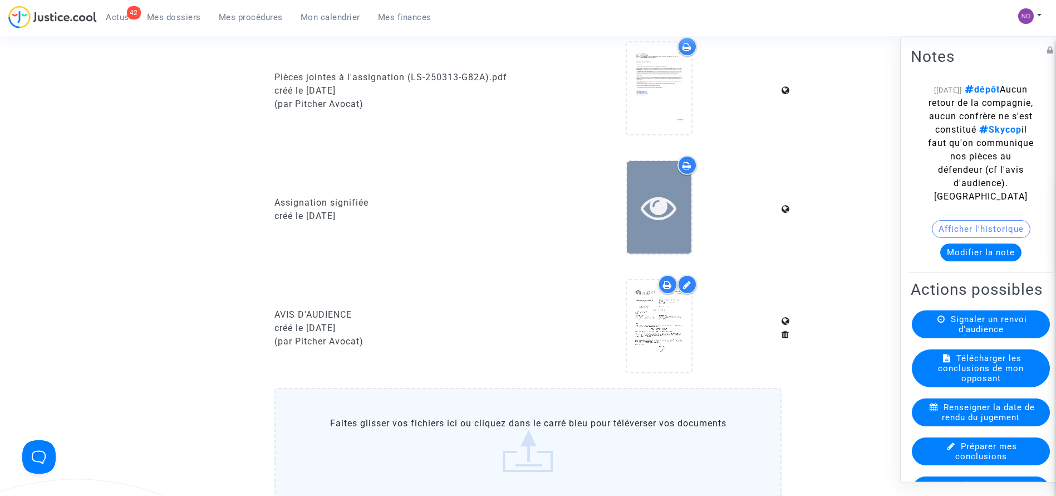
click at [647, 213] on icon at bounding box center [659, 207] width 36 height 36
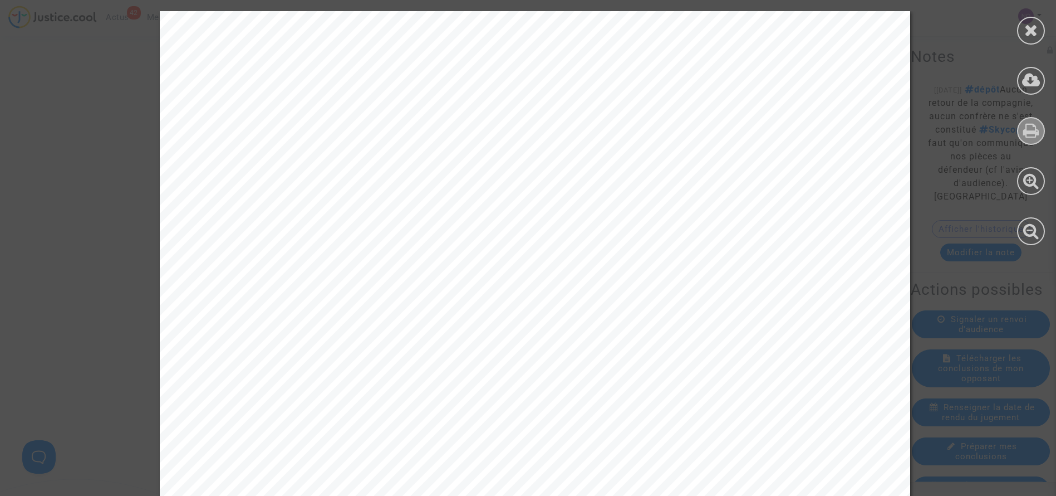
click at [1034, 133] on icon at bounding box center [1032, 130] width 16 height 17
click at [1029, 32] on icon at bounding box center [1032, 30] width 14 height 17
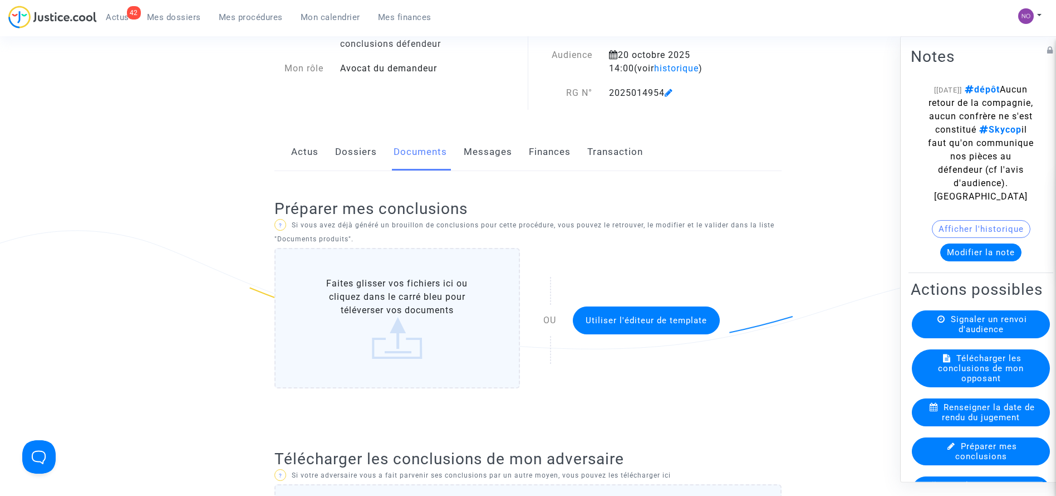
scroll to position [0, 0]
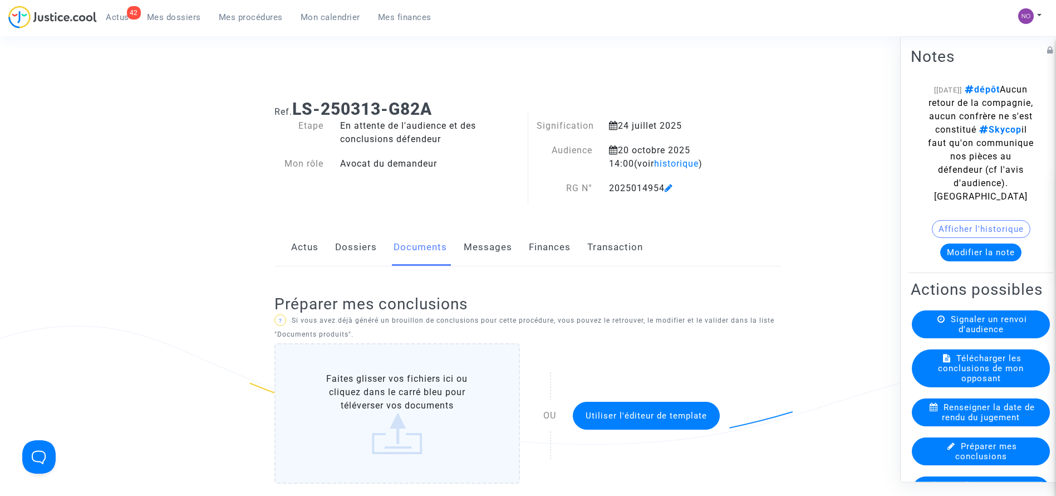
click at [361, 249] on link "Dossiers" at bounding box center [356, 247] width 42 height 37
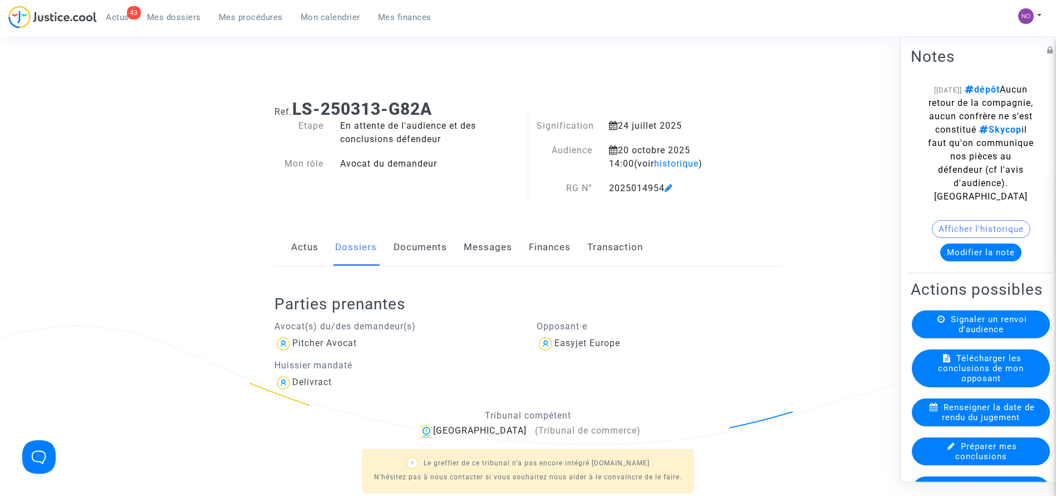
click at [409, 256] on link "Documents" at bounding box center [420, 247] width 53 height 37
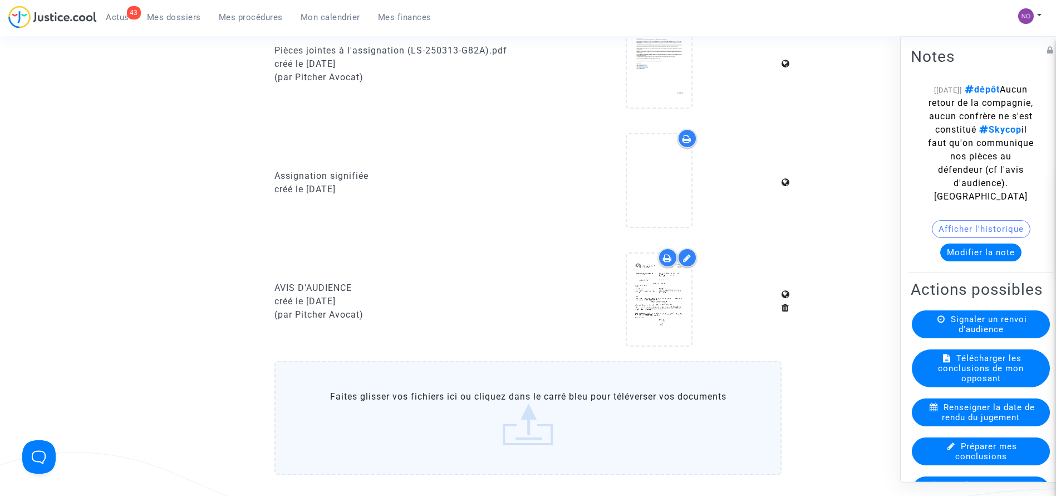
scroll to position [1032, 0]
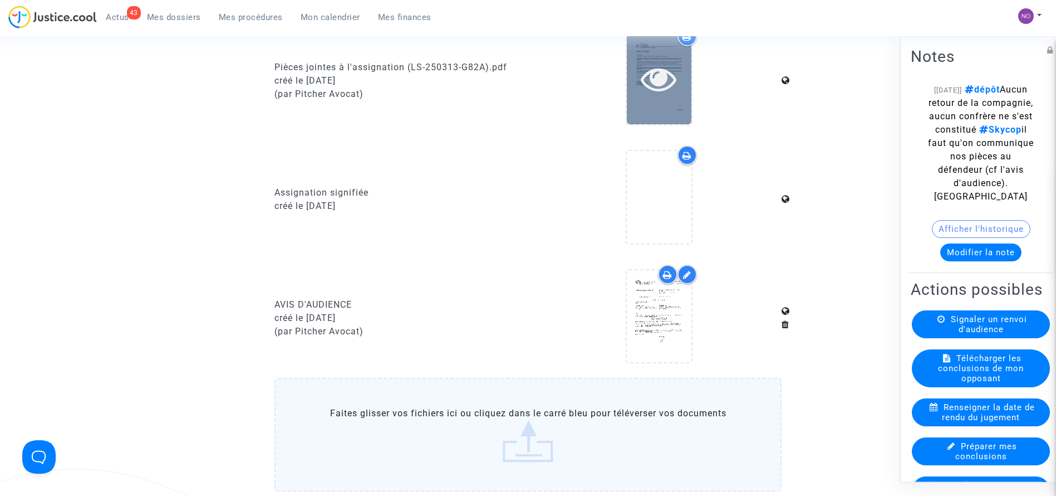
click at [668, 89] on icon at bounding box center [659, 79] width 36 height 36
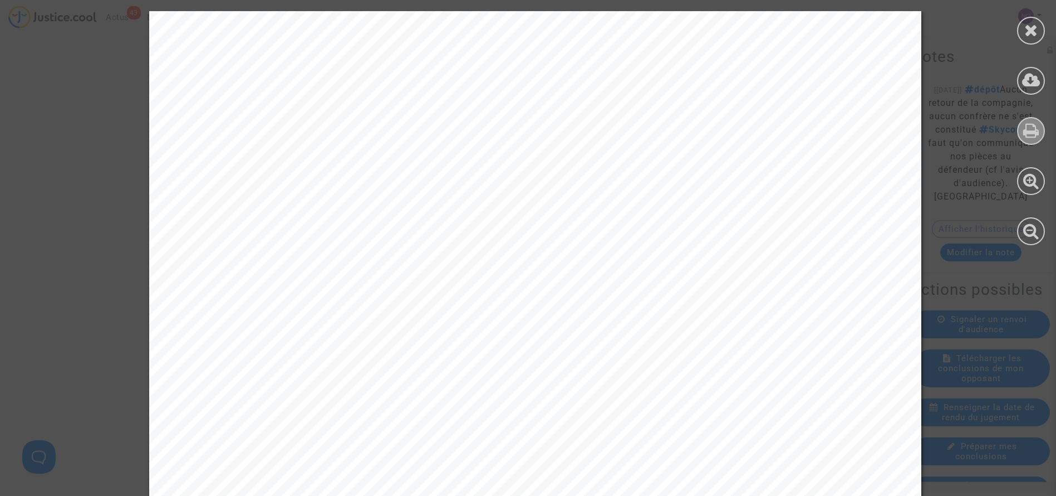
click at [1029, 128] on icon at bounding box center [1032, 130] width 16 height 17
click at [1030, 27] on icon at bounding box center [1032, 30] width 14 height 17
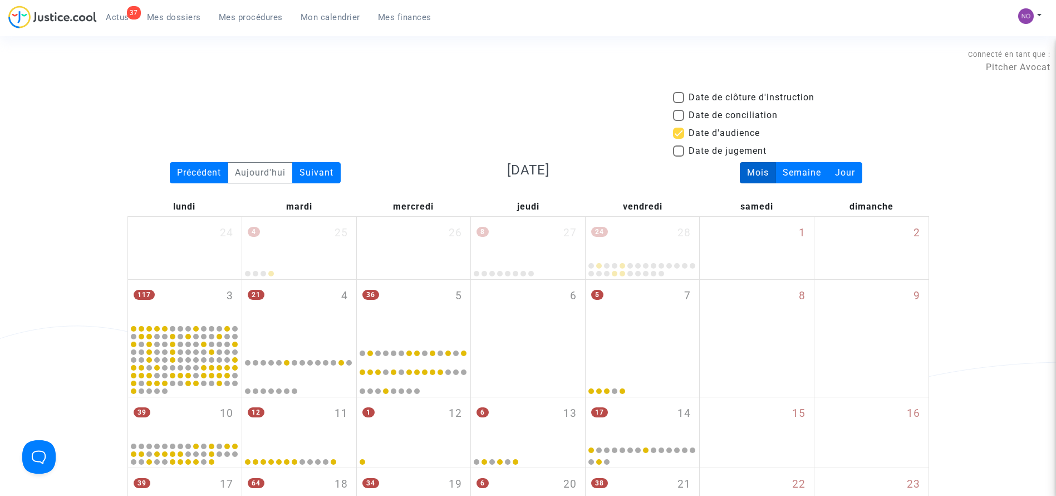
click at [237, 15] on span "Mes procédures" at bounding box center [251, 17] width 64 height 10
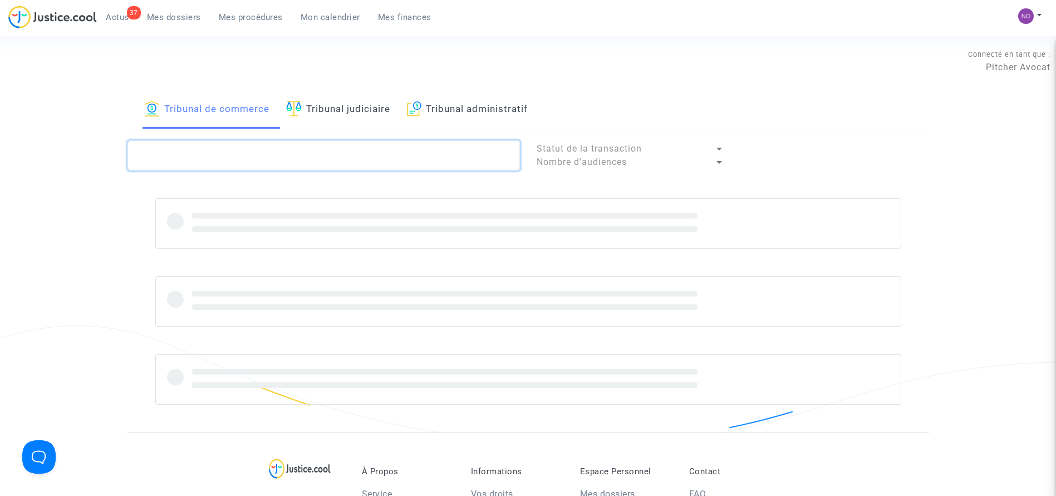
click at [218, 150] on textarea at bounding box center [324, 155] width 393 height 30
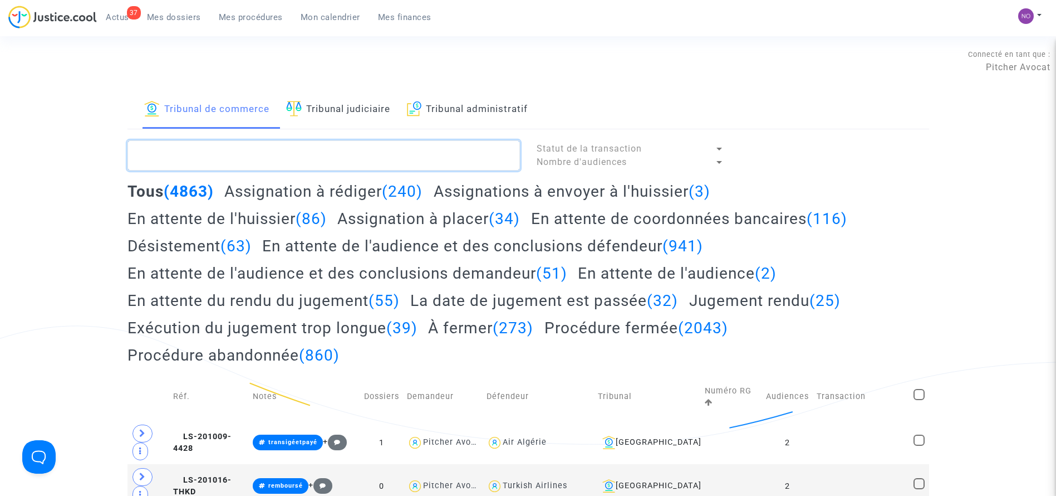
paste textarea "LS-250603-BDR7"
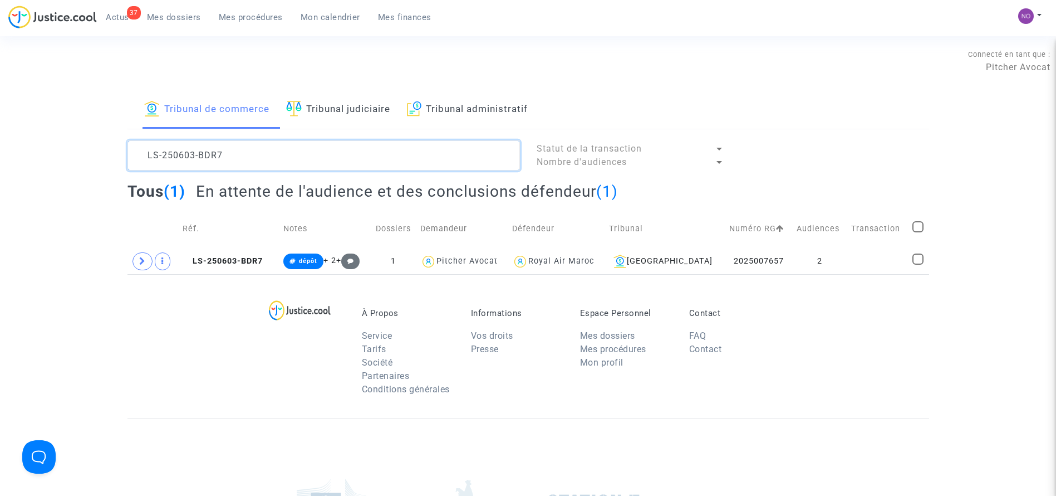
type textarea "LS-250603-BDR7"
click at [231, 263] on span "LS-250603-BDR7" at bounding box center [223, 260] width 80 height 9
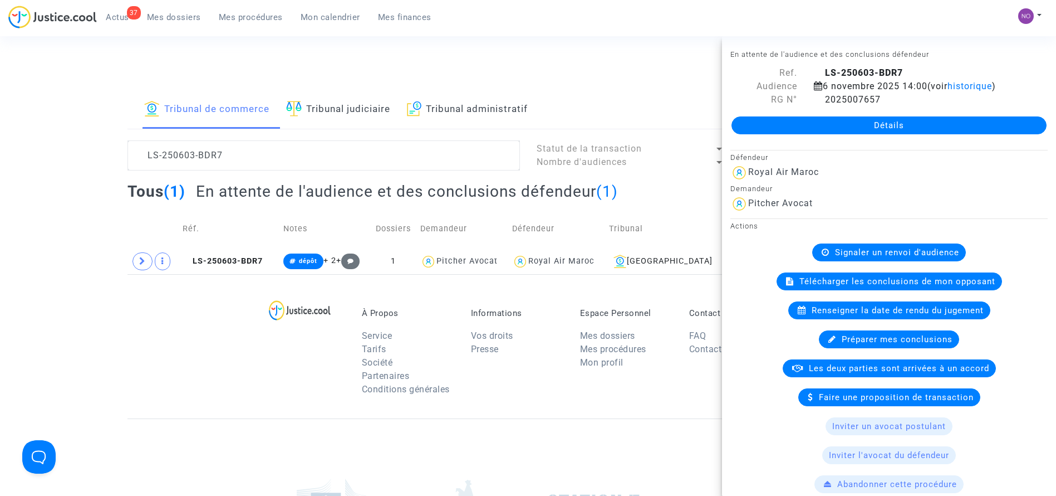
click at [780, 131] on link "Détails" at bounding box center [889, 125] width 315 height 18
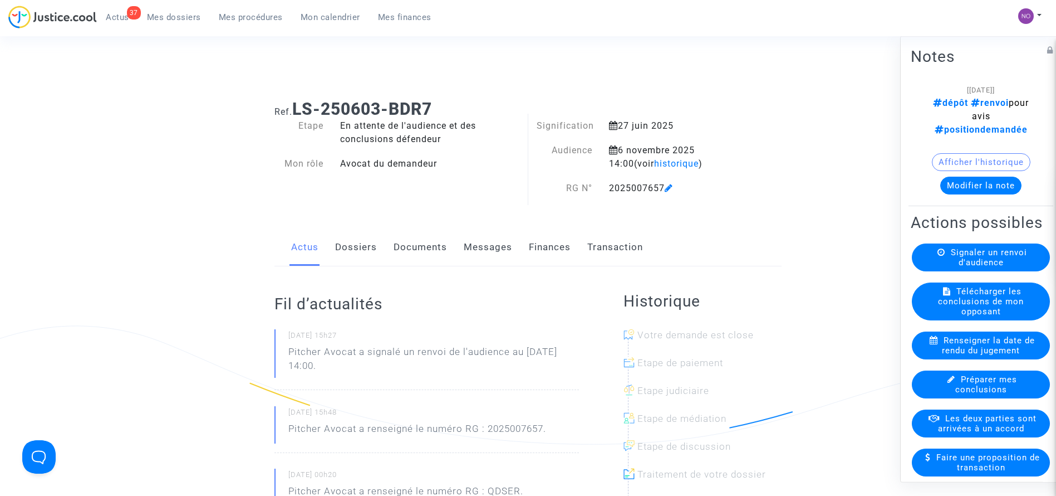
click at [412, 247] on link "Documents" at bounding box center [420, 247] width 53 height 37
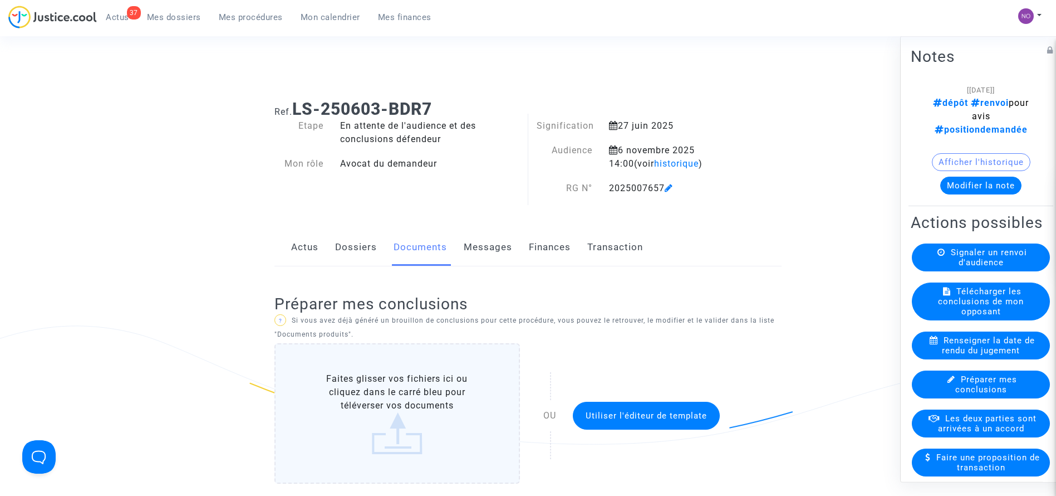
click at [367, 243] on link "Dossiers" at bounding box center [356, 247] width 42 height 37
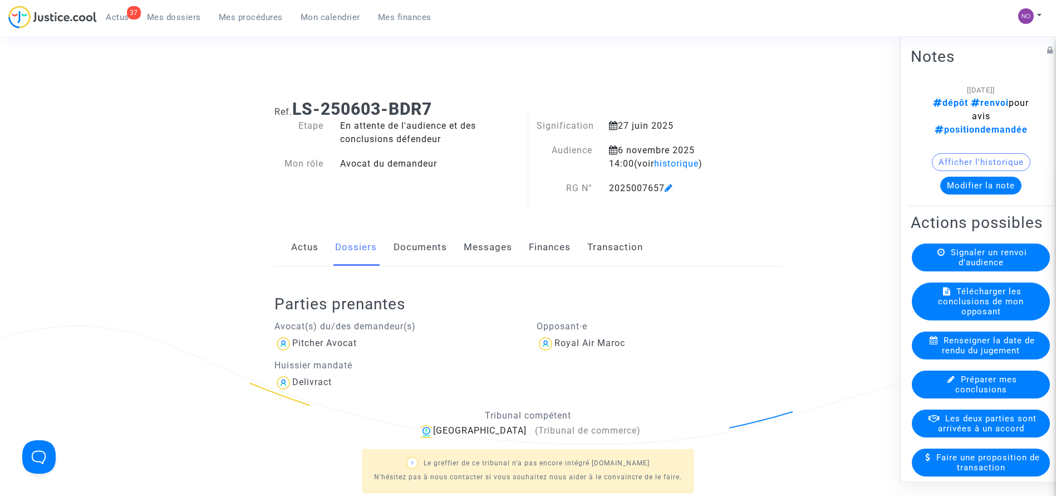
click at [419, 251] on link "Documents" at bounding box center [420, 247] width 53 height 37
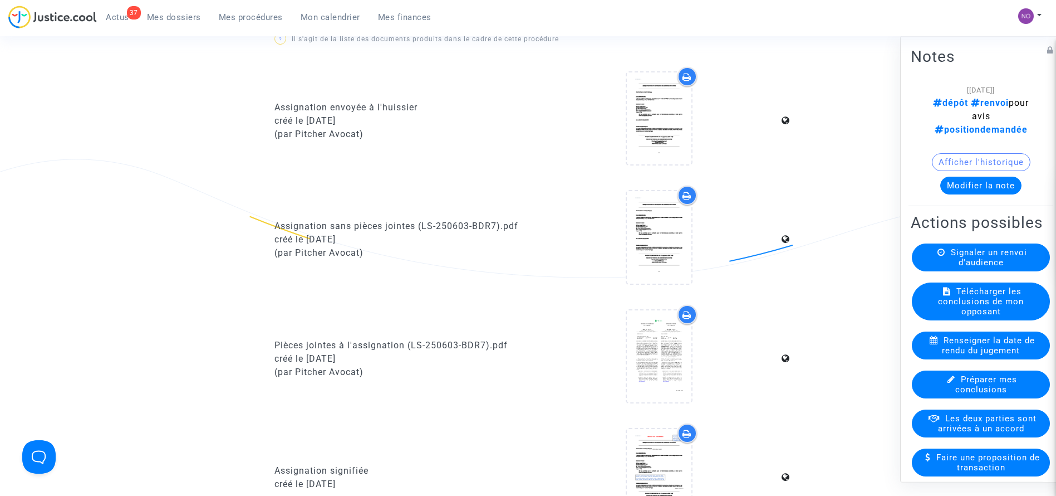
scroll to position [911, 0]
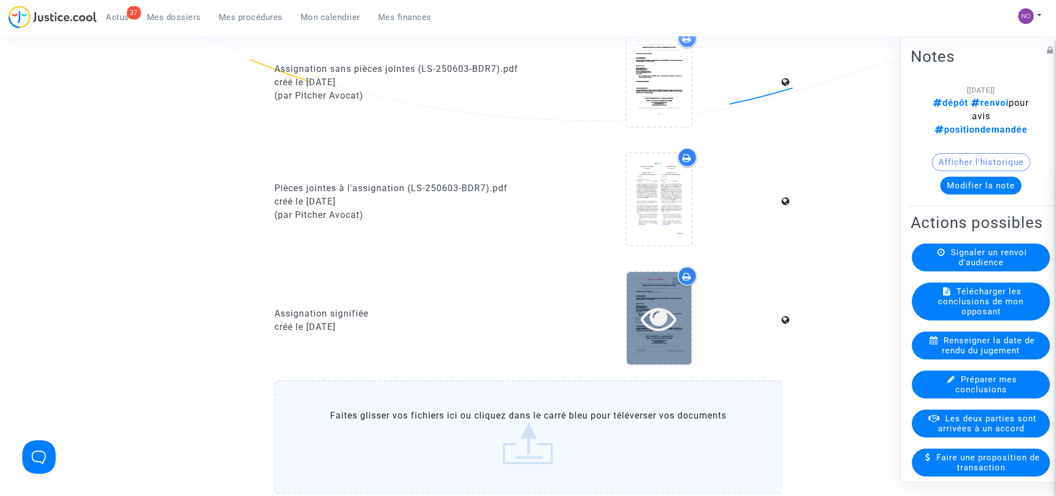
click at [662, 316] on icon at bounding box center [659, 318] width 36 height 36
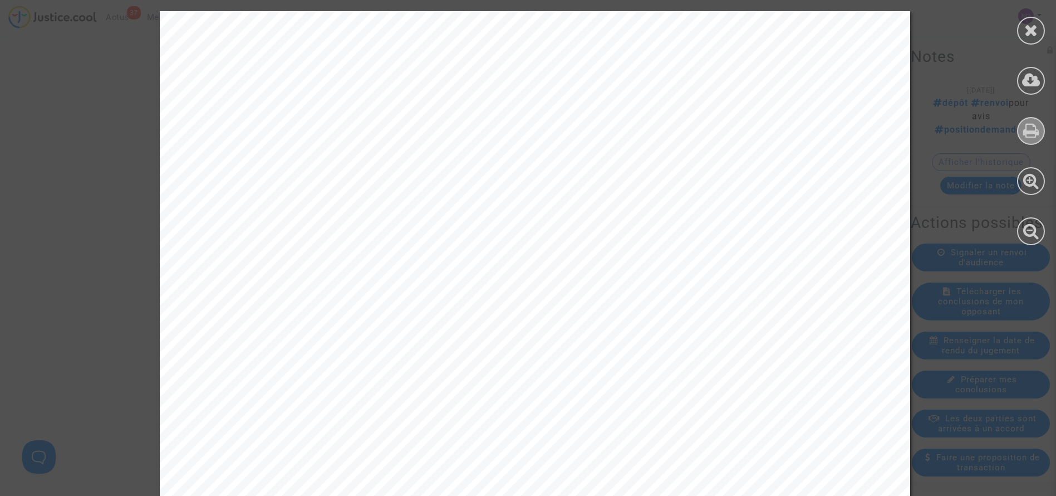
click at [1033, 126] on icon at bounding box center [1032, 130] width 16 height 17
click at [1030, 27] on icon at bounding box center [1032, 30] width 14 height 17
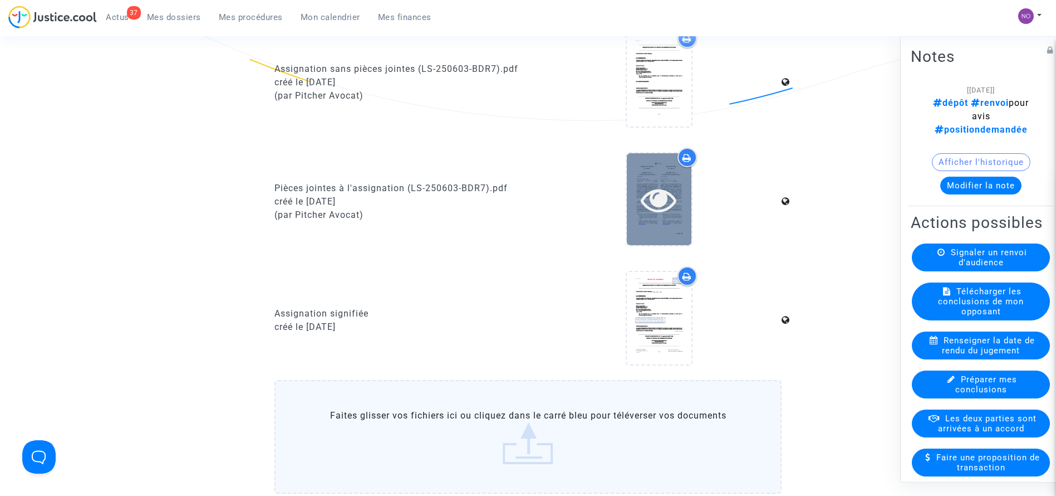
click at [654, 205] on icon at bounding box center [659, 200] width 36 height 36
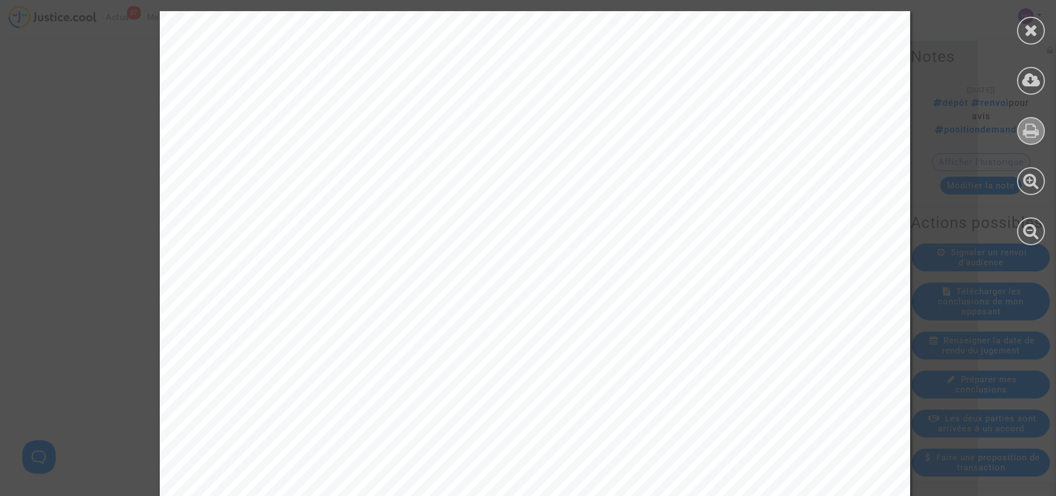
click at [1032, 132] on icon at bounding box center [1032, 130] width 16 height 17
click at [1033, 33] on icon at bounding box center [1032, 30] width 14 height 17
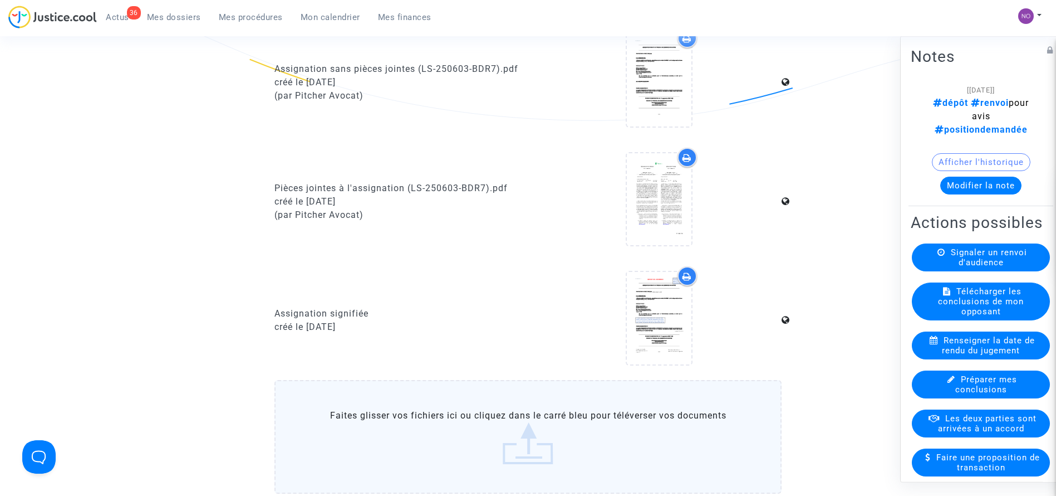
click at [949, 194] on button "Modifier la note" at bounding box center [981, 186] width 81 height 18
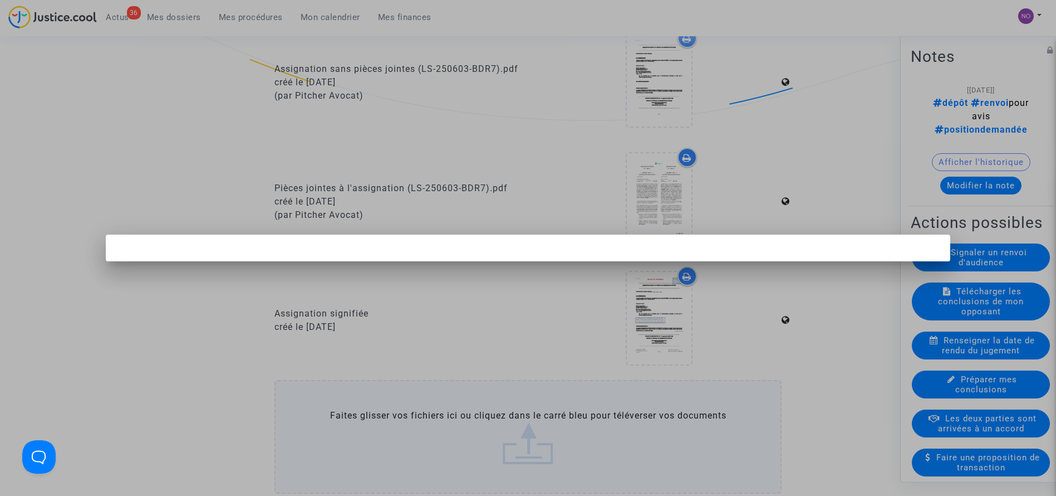
scroll to position [0, 0]
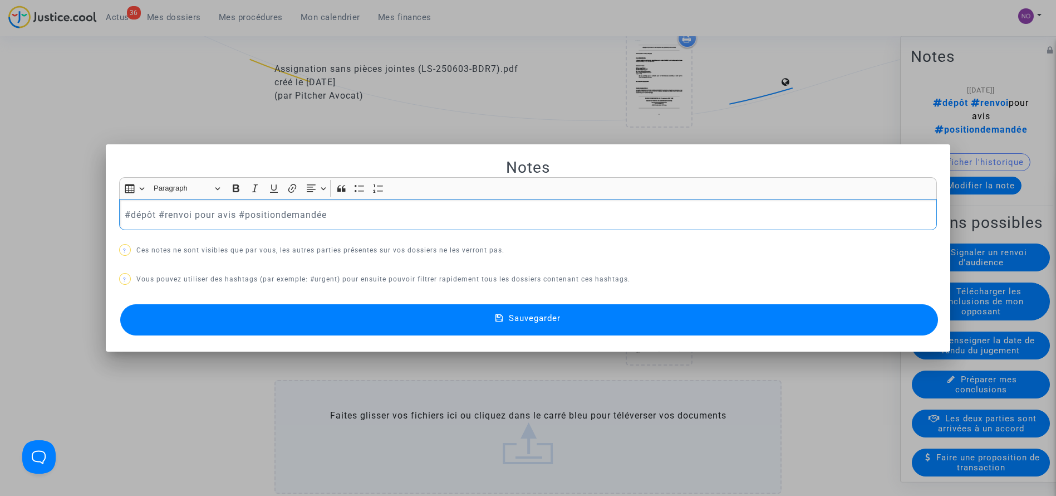
click at [125, 213] on p "#dépôt #renvoi pour avis #positiondemandée" at bounding box center [528, 215] width 806 height 14
click at [234, 325] on button "Sauvegarder" at bounding box center [529, 319] width 819 height 31
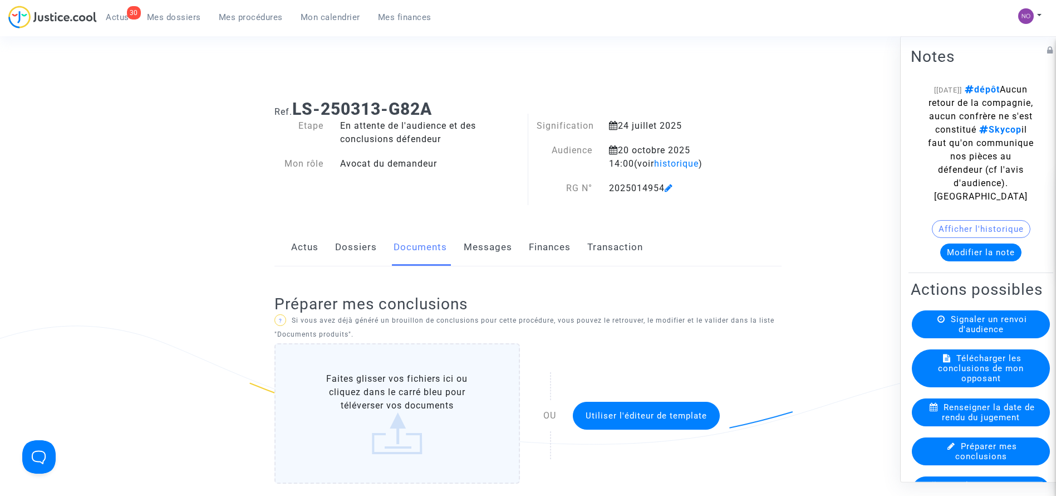
click at [365, 233] on link "Dossiers" at bounding box center [356, 247] width 42 height 37
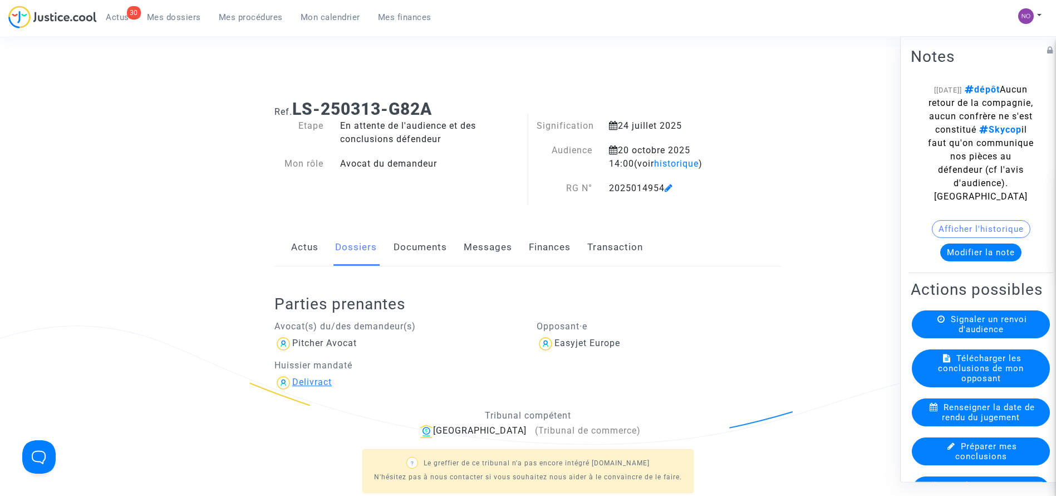
click at [317, 385] on div "Delivract" at bounding box center [312, 381] width 40 height 11
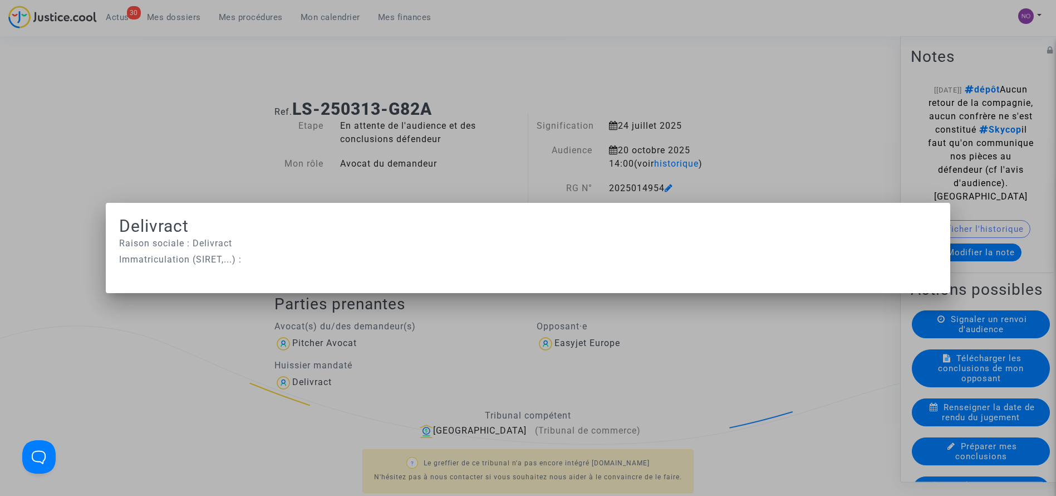
click at [281, 94] on div at bounding box center [528, 248] width 1056 height 496
